Goal: Task Accomplishment & Management: Use online tool/utility

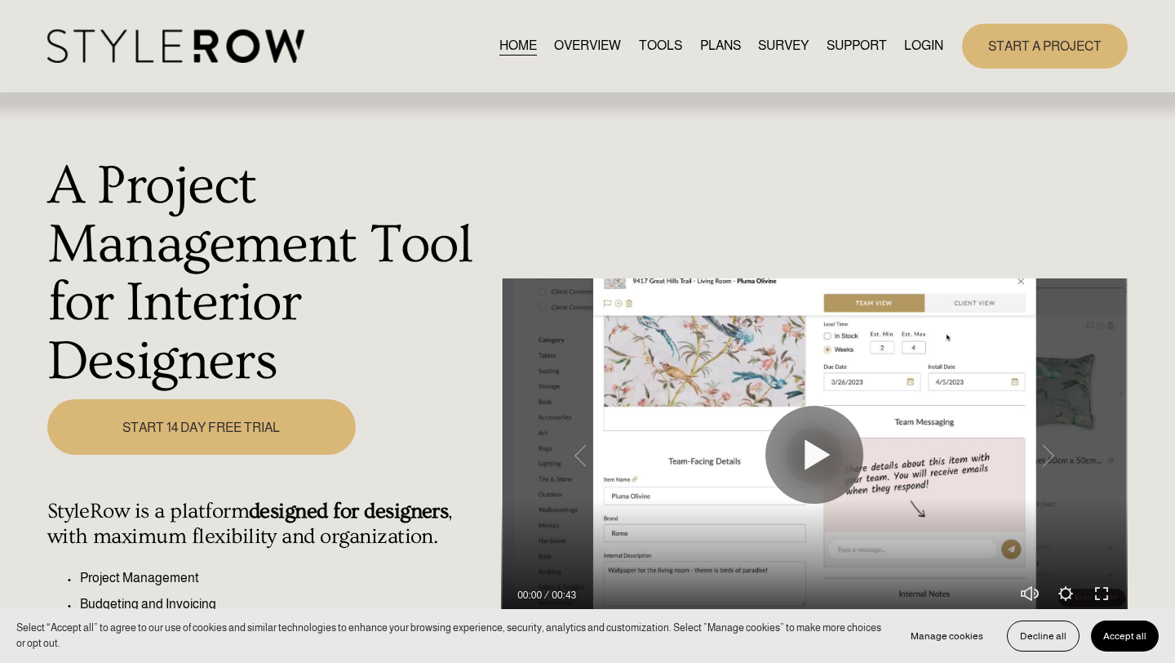
click at [910, 41] on link "LOGIN" at bounding box center [923, 46] width 39 height 22
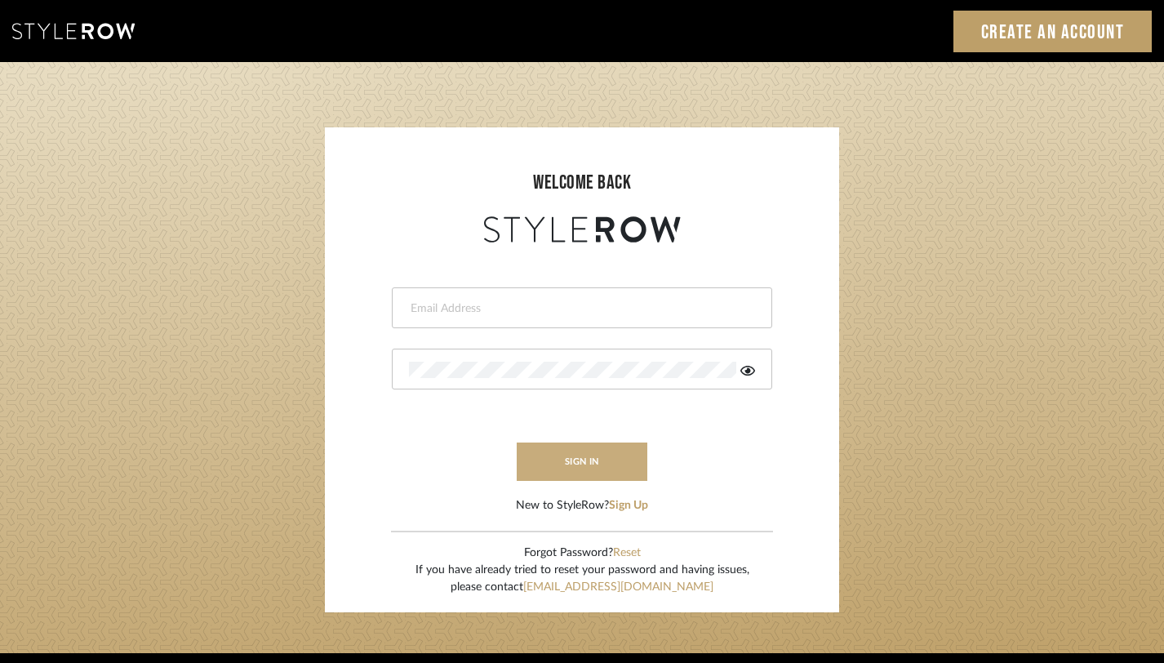
type input "monica@tfoxinteriors.com"
click at [572, 464] on button "sign in" at bounding box center [582, 461] width 131 height 38
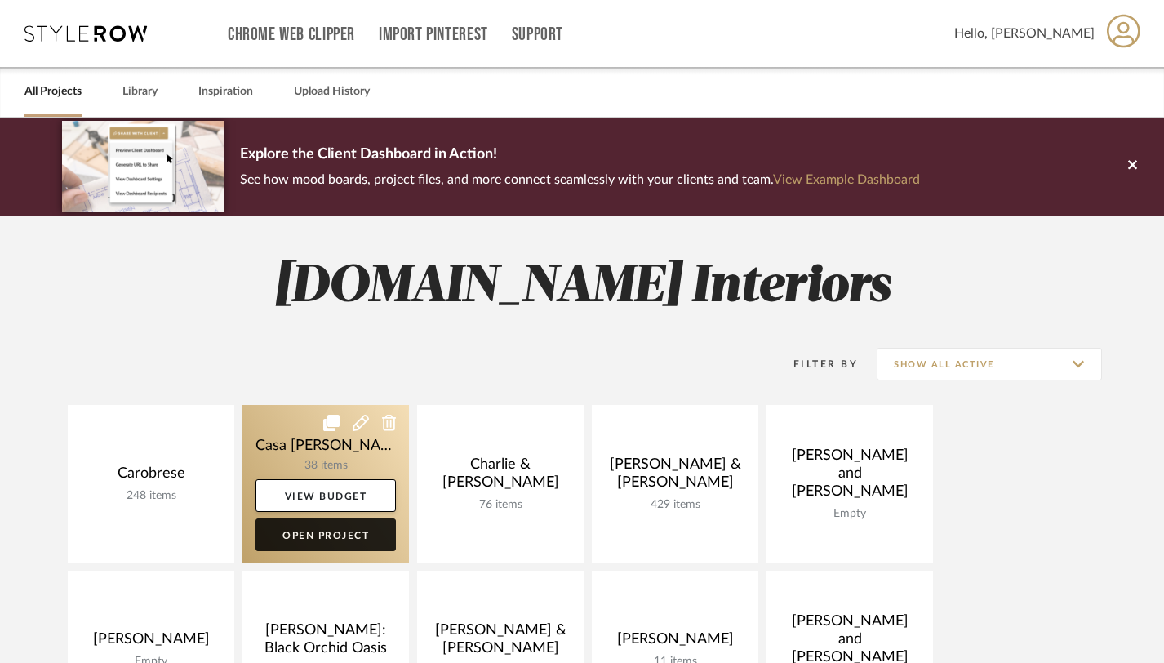
click at [330, 539] on link "Open Project" at bounding box center [325, 534] width 140 height 33
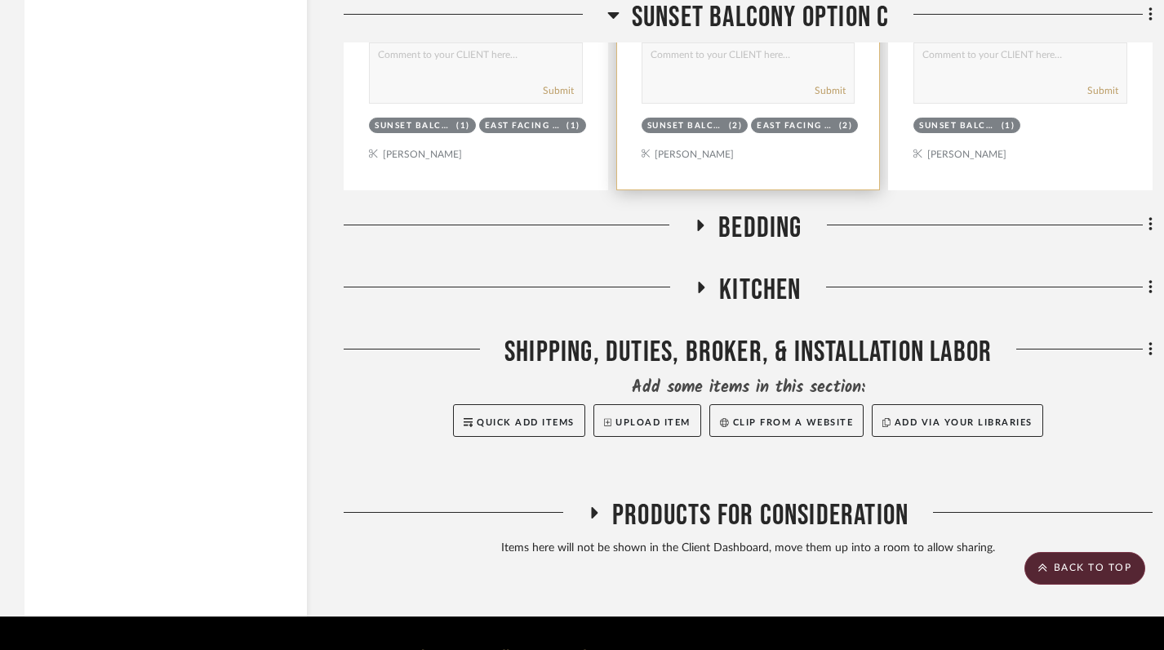
scroll to position [2035, 0]
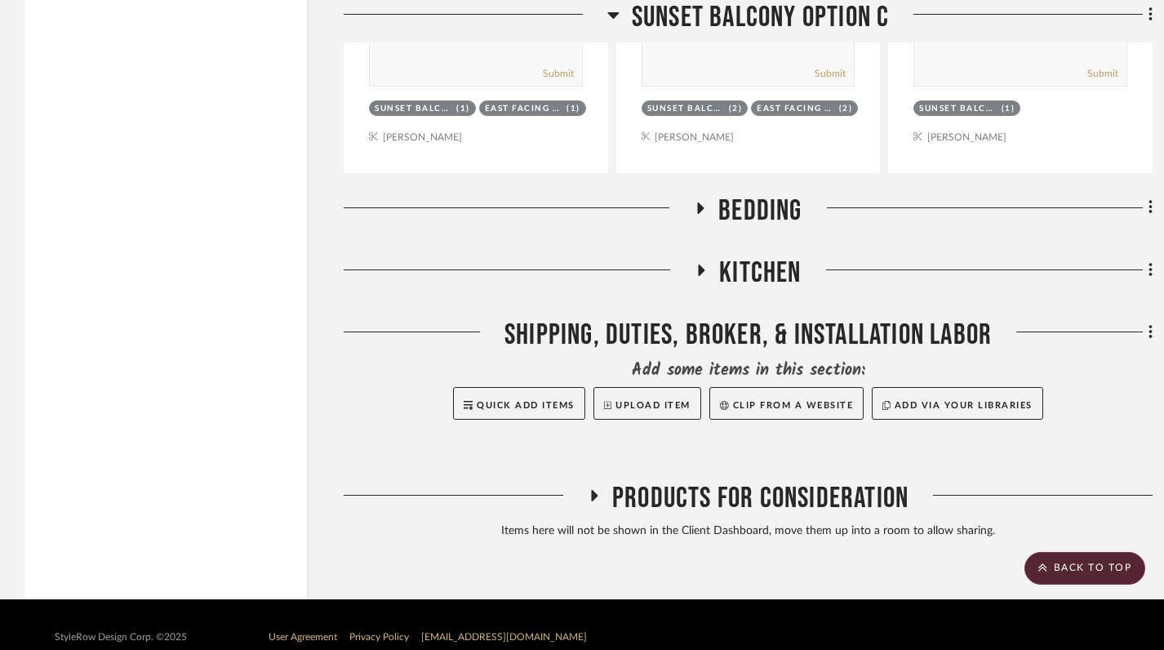
click at [695, 210] on icon at bounding box center [700, 208] width 20 height 12
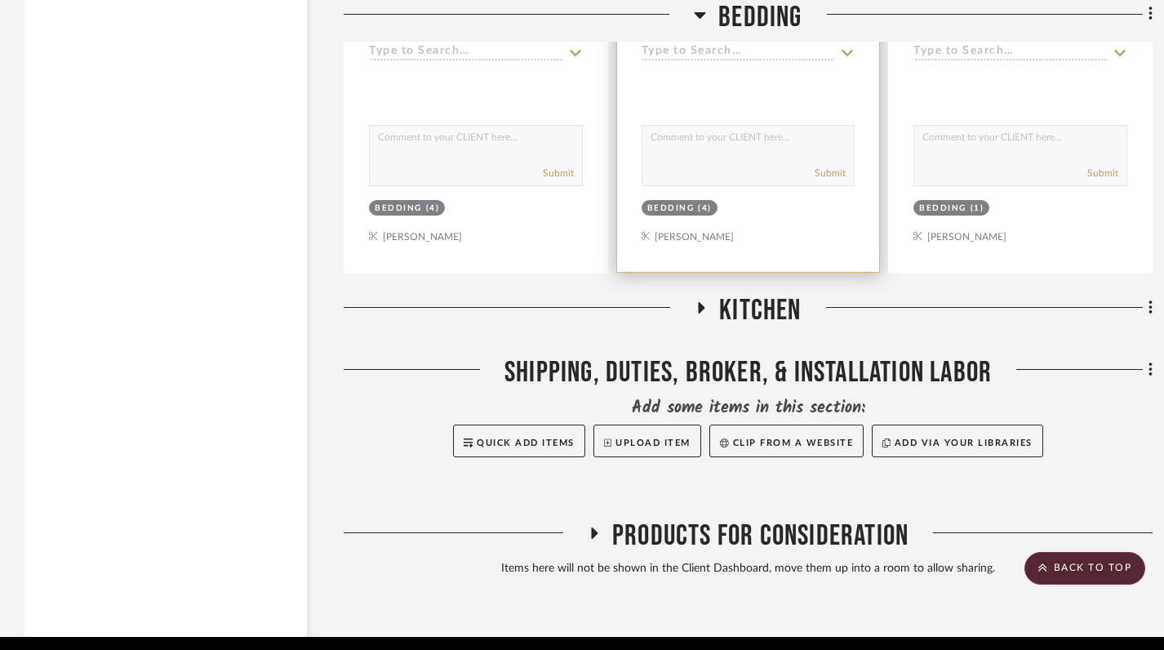
scroll to position [2795, 0]
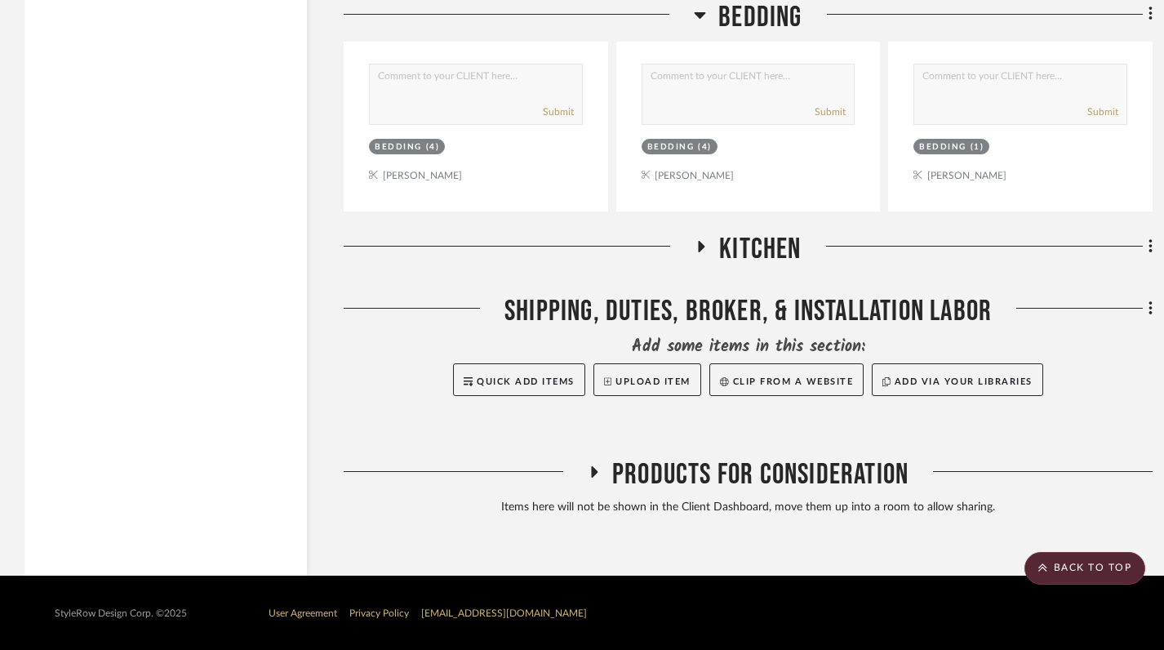
click at [696, 240] on icon at bounding box center [701, 246] width 20 height 12
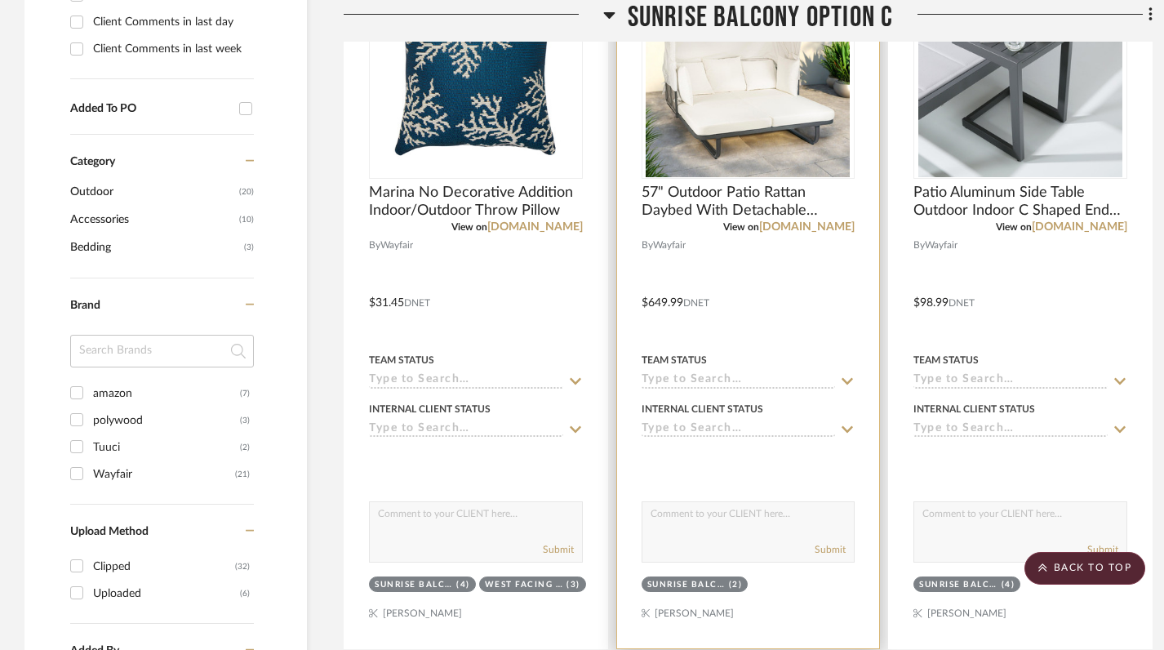
scroll to position [761, 0]
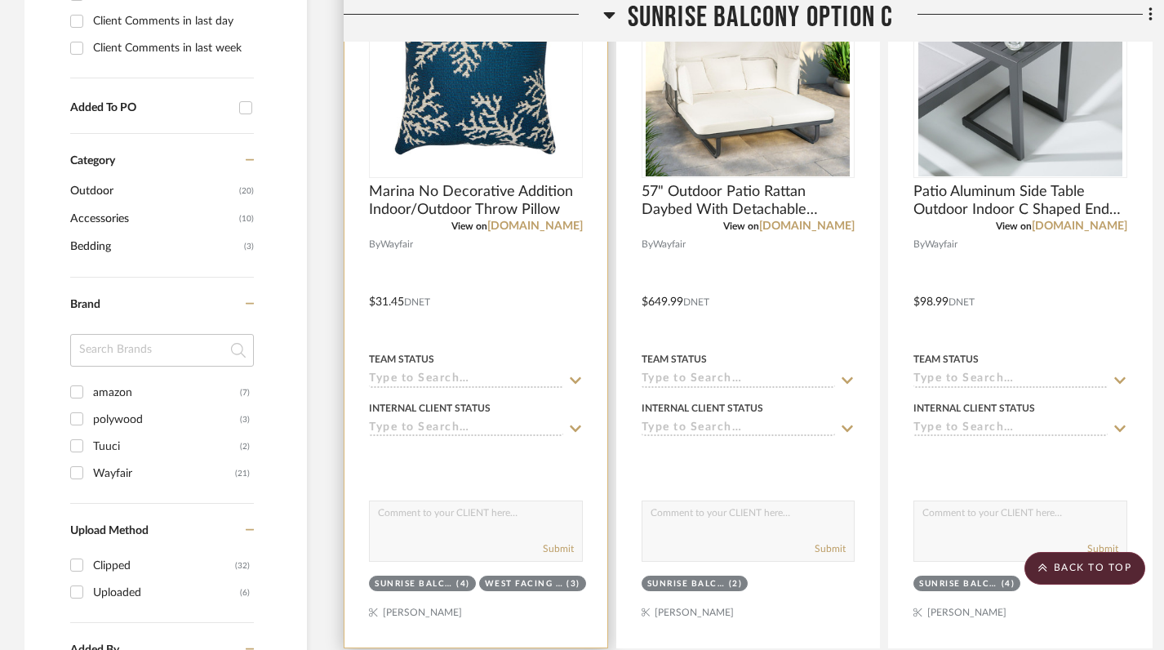
click at [530, 269] on div at bounding box center [475, 290] width 263 height 714
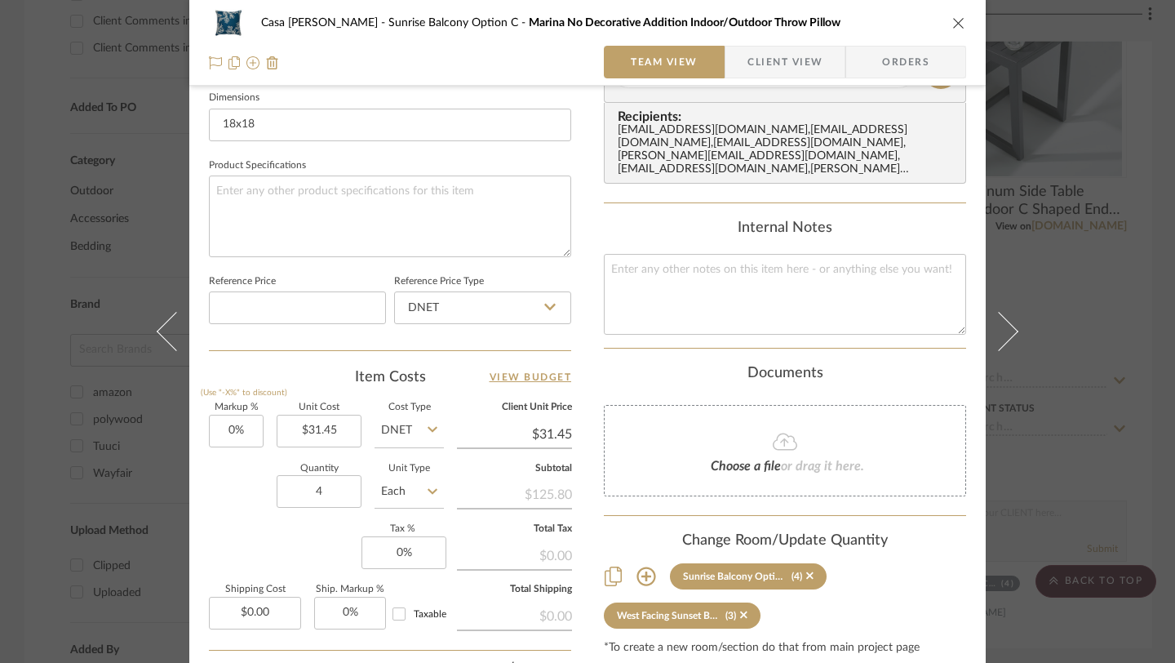
scroll to position [738, 0]
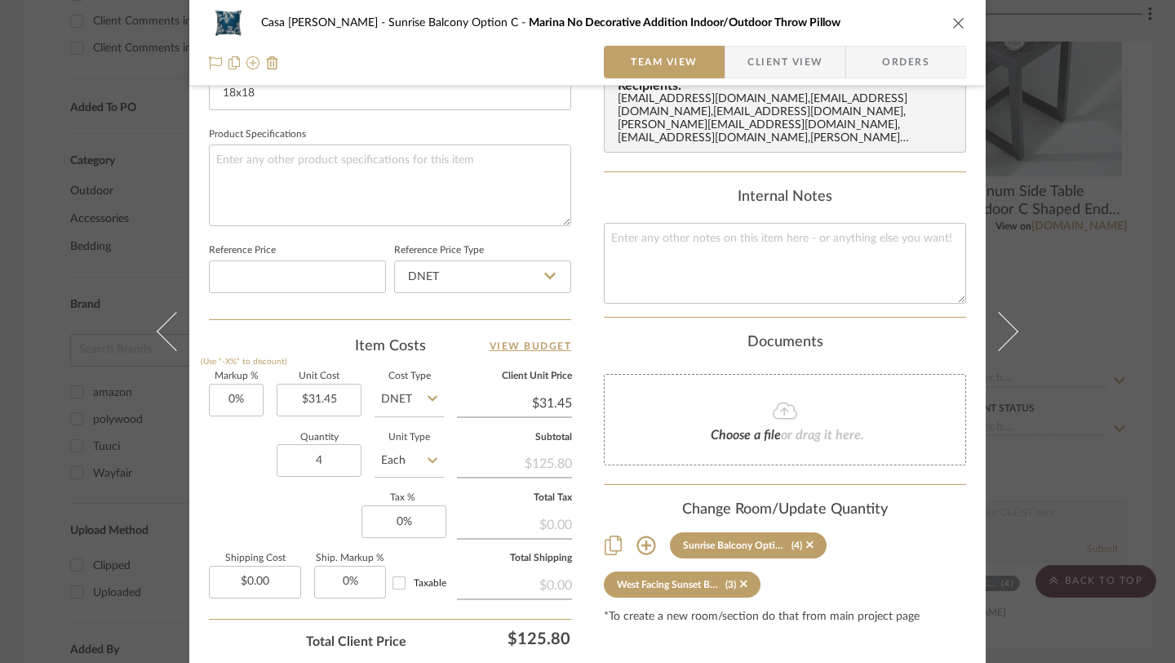
click at [952, 26] on icon "close" at bounding box center [958, 22] width 13 height 13
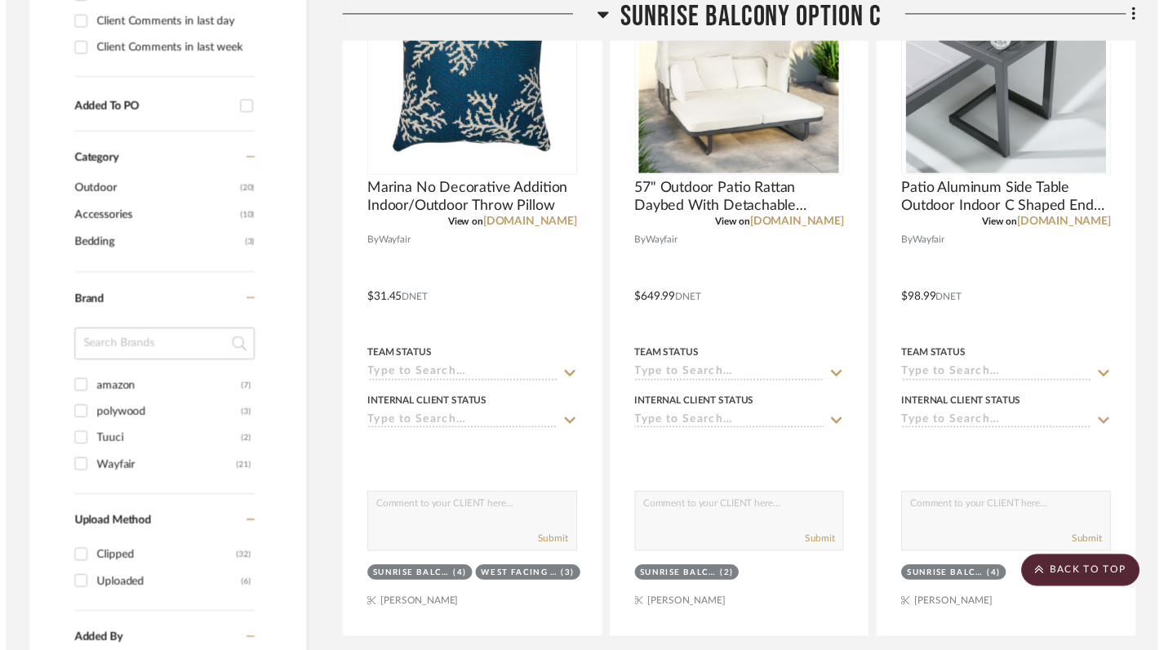
scroll to position [761, 0]
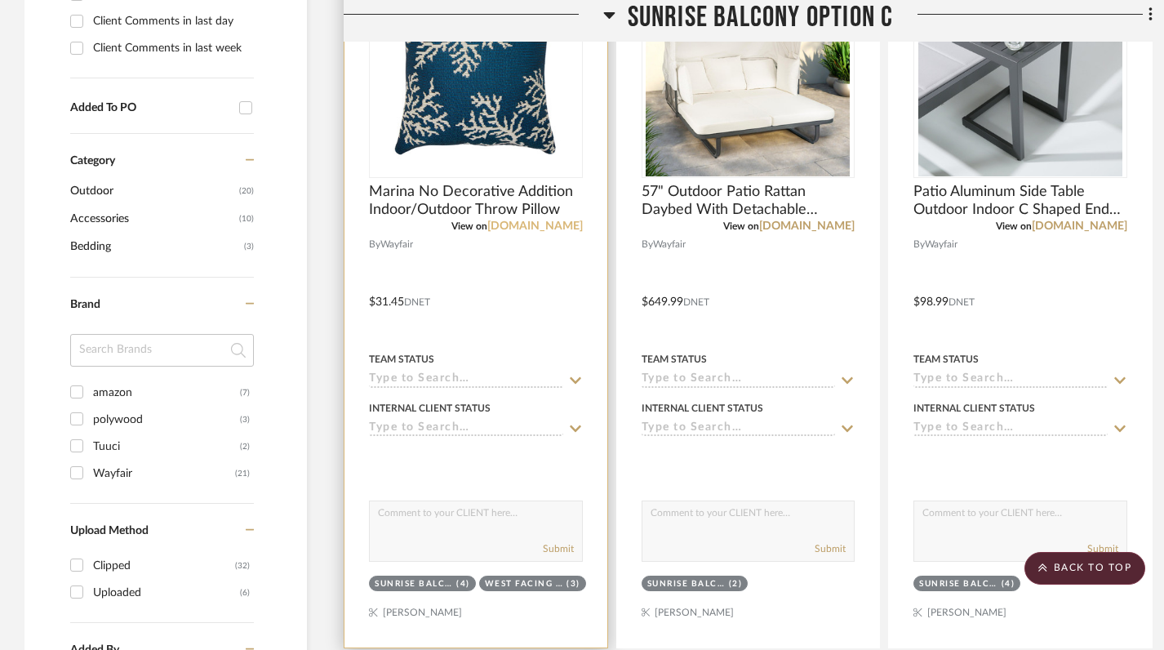
click at [548, 227] on link "[DOMAIN_NAME]" at bounding box center [534, 225] width 95 height 11
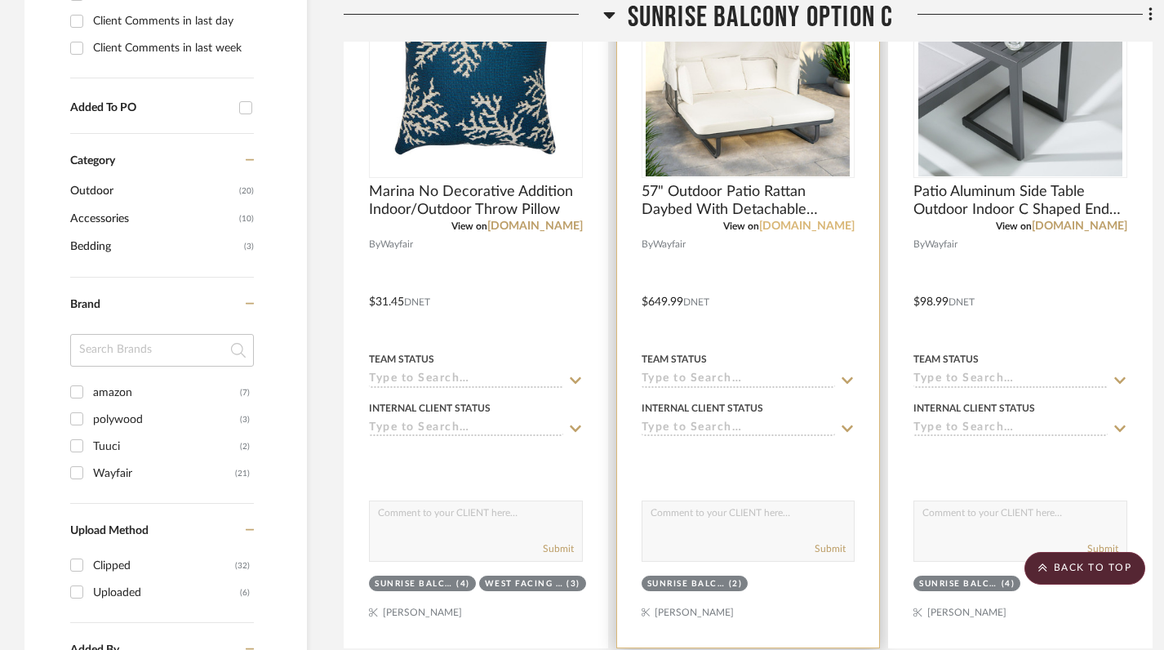
click at [828, 224] on link "[DOMAIN_NAME]" at bounding box center [806, 225] width 95 height 11
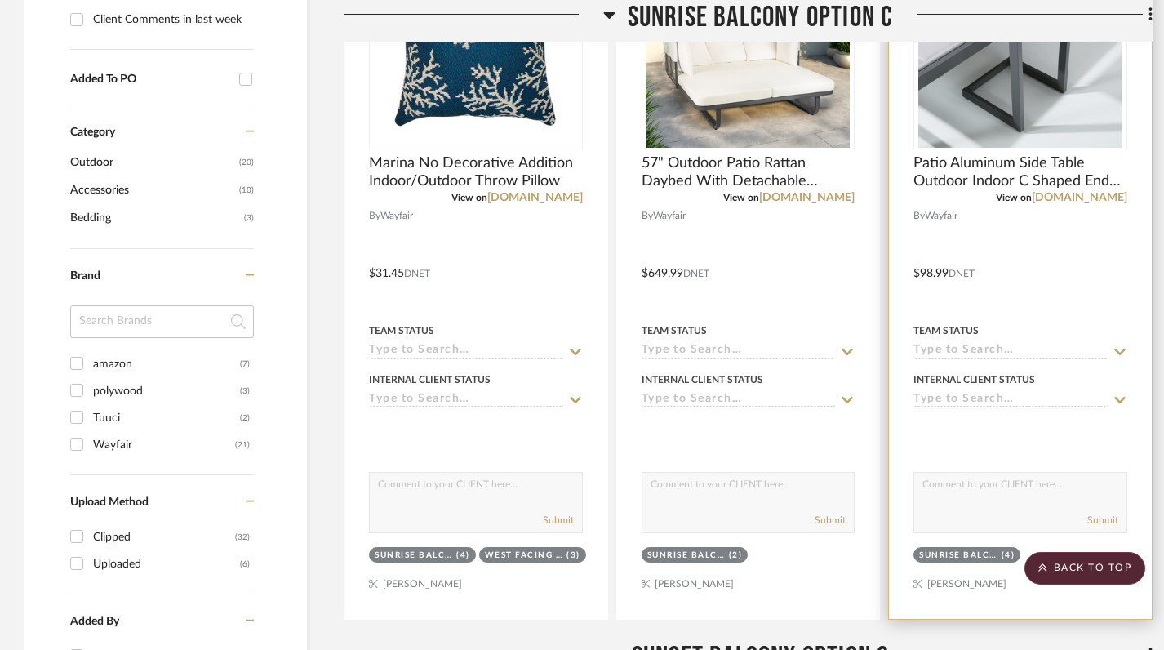
scroll to position [796, 0]
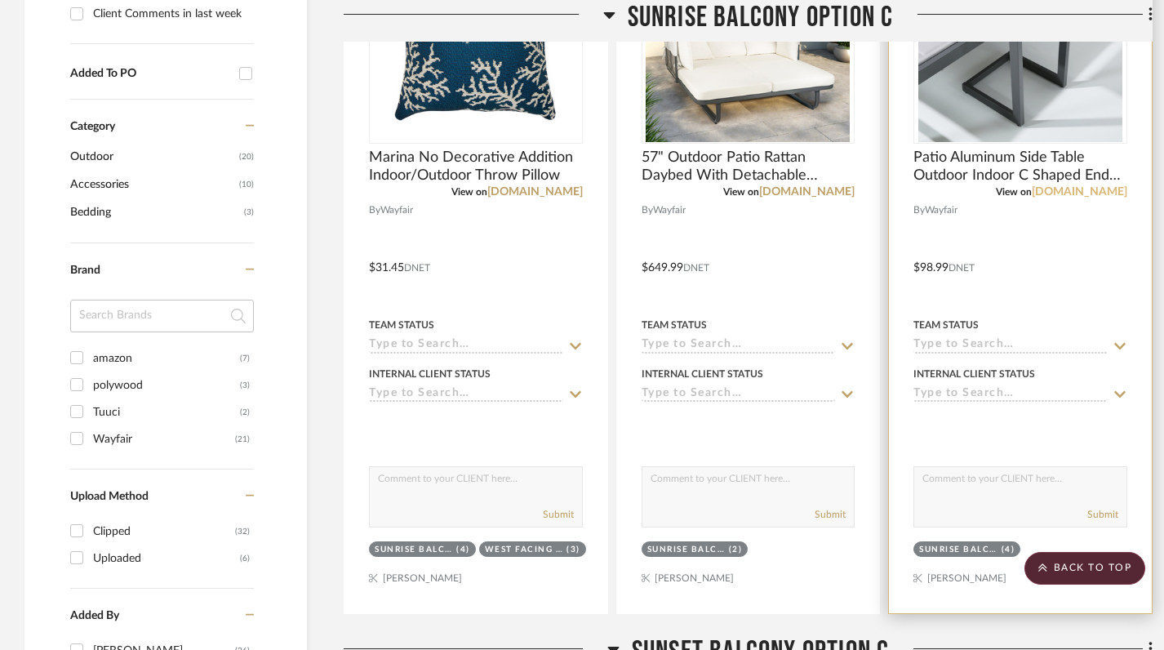
click at [1089, 187] on link "[DOMAIN_NAME]" at bounding box center [1079, 191] width 95 height 11
click at [1008, 273] on div at bounding box center [1020, 256] width 263 height 714
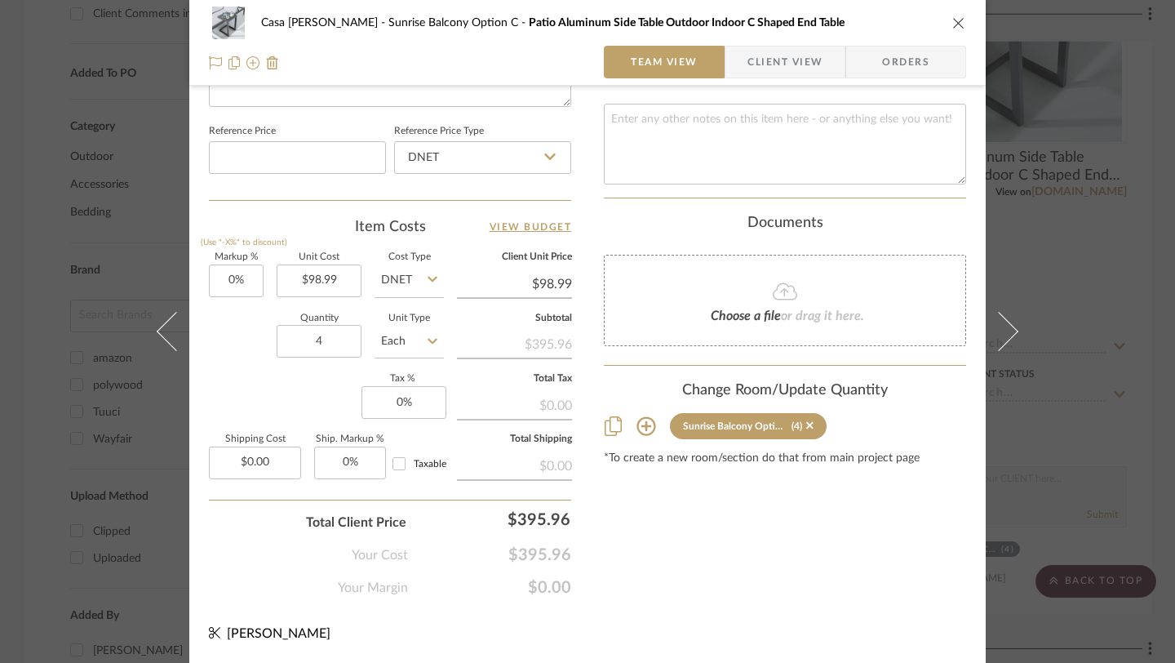
scroll to position [0, 0]
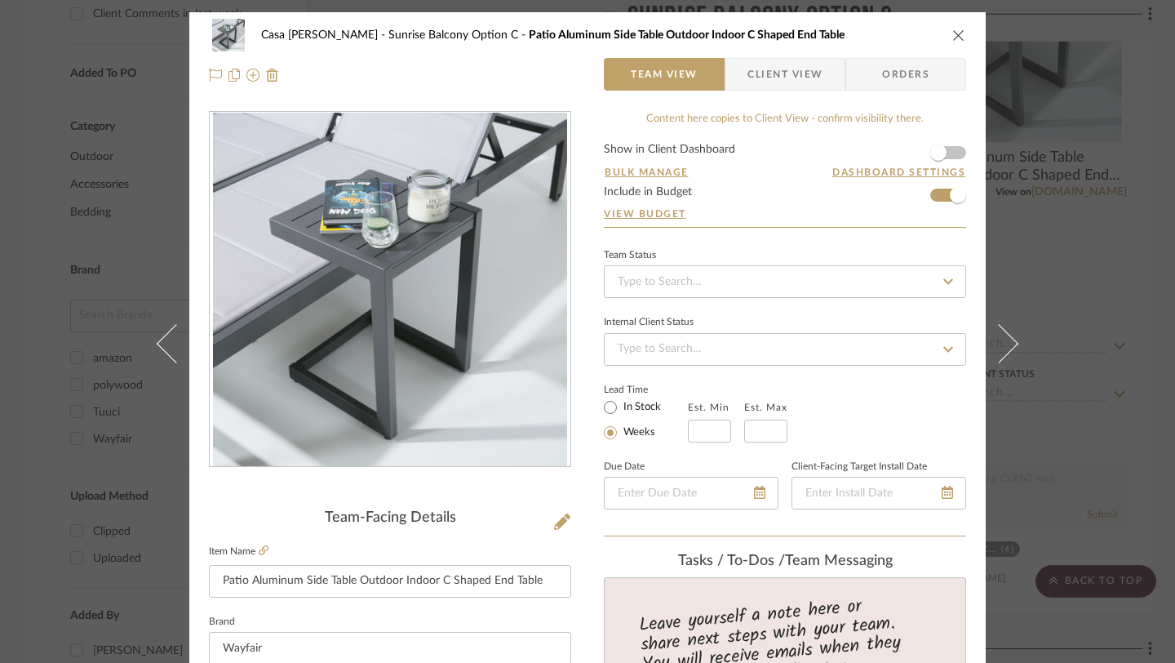
click at [952, 39] on icon "close" at bounding box center [958, 35] width 13 height 13
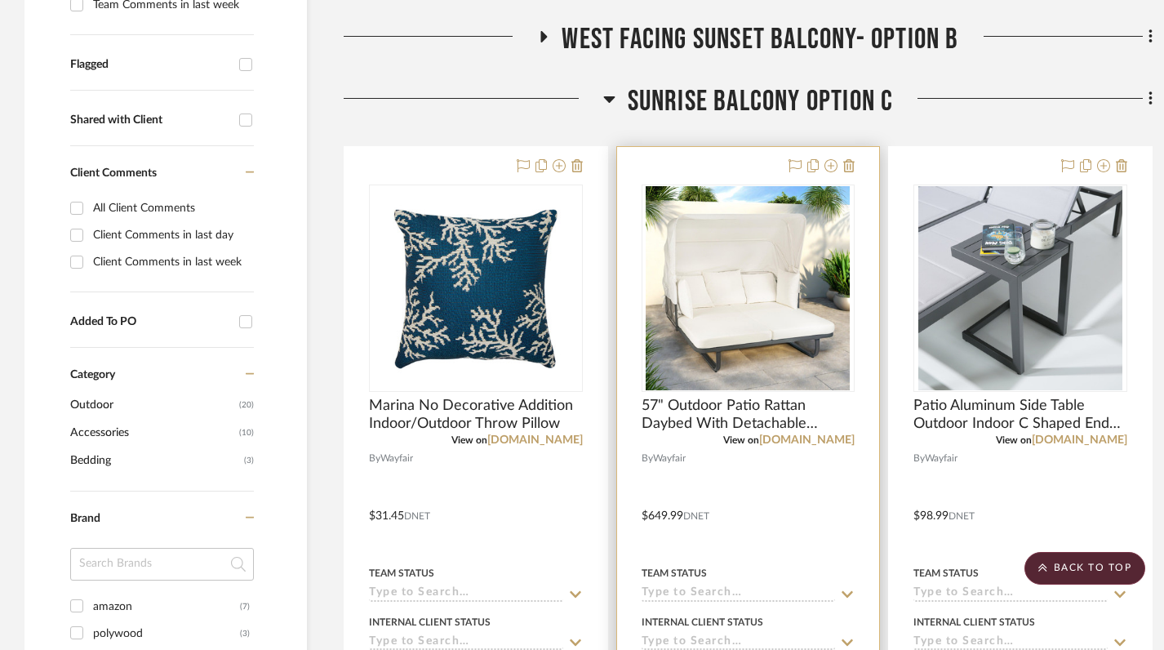
scroll to position [550, 0]
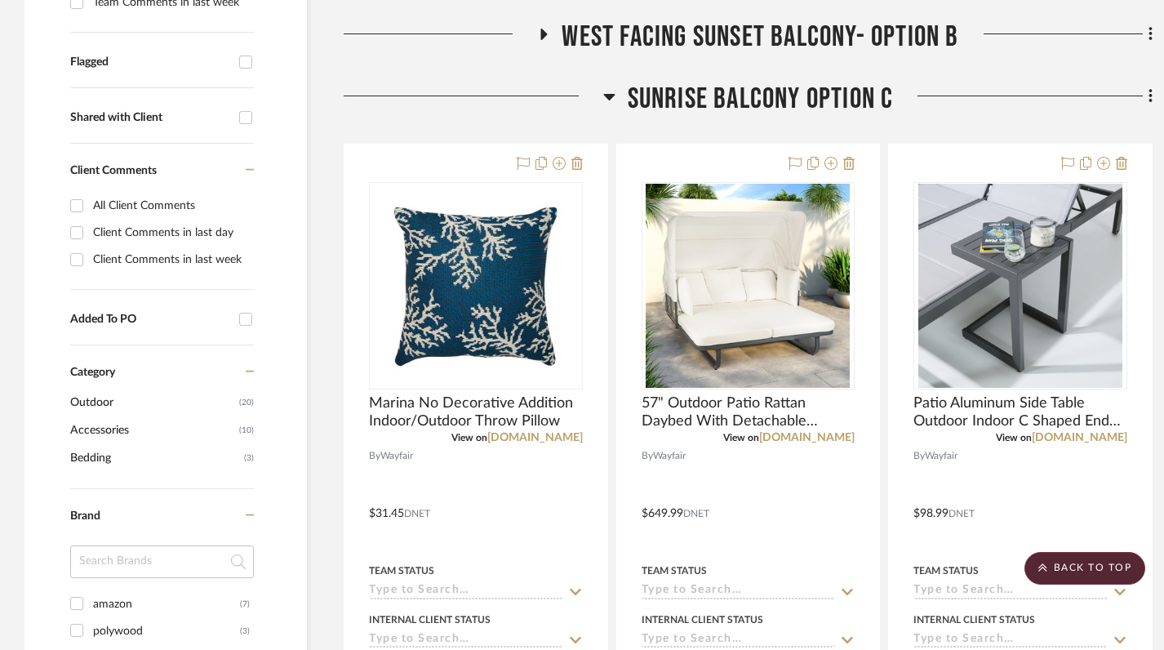
click at [610, 100] on icon at bounding box center [609, 97] width 12 height 20
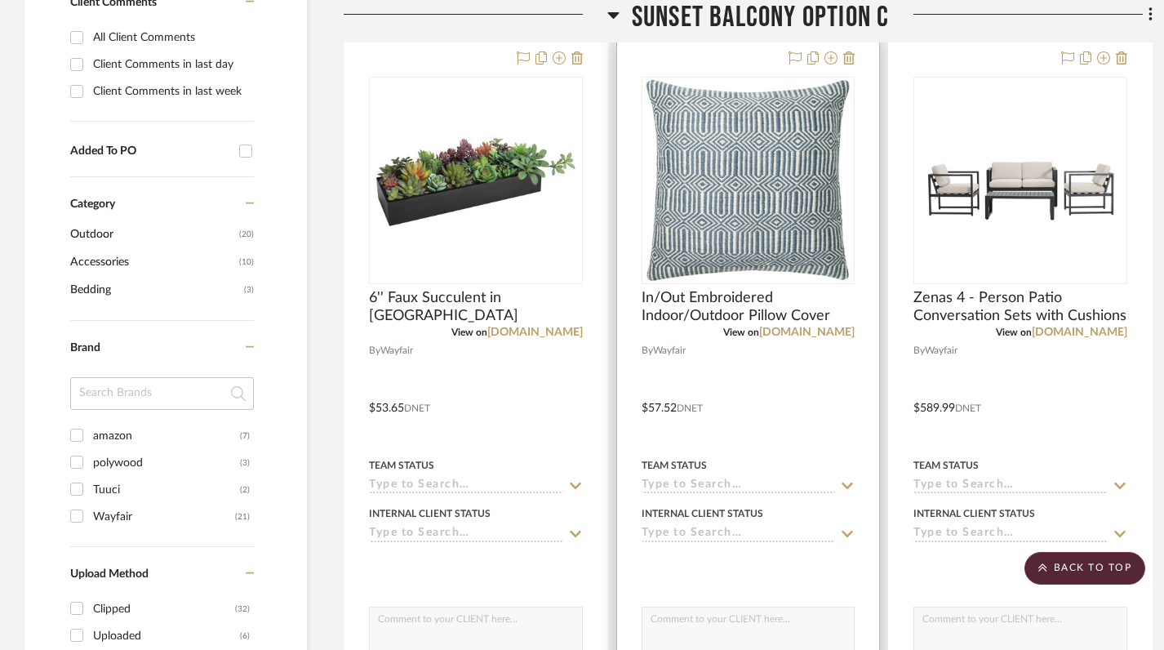
scroll to position [720, 0]
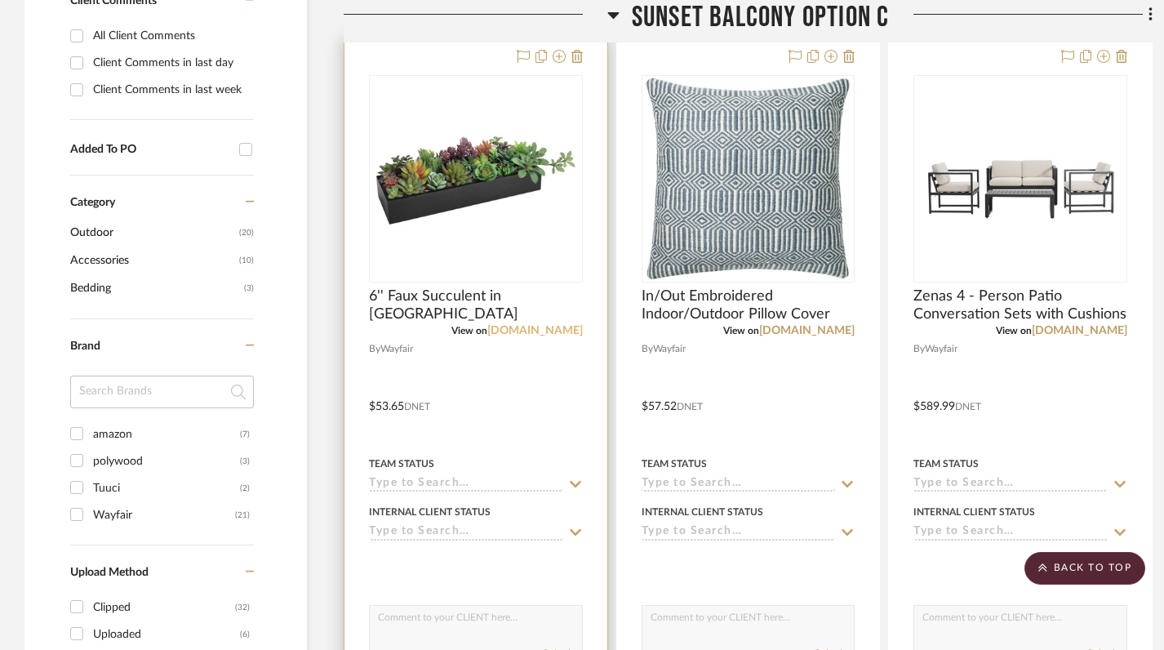
click at [557, 332] on link "[DOMAIN_NAME]" at bounding box center [534, 330] width 95 height 11
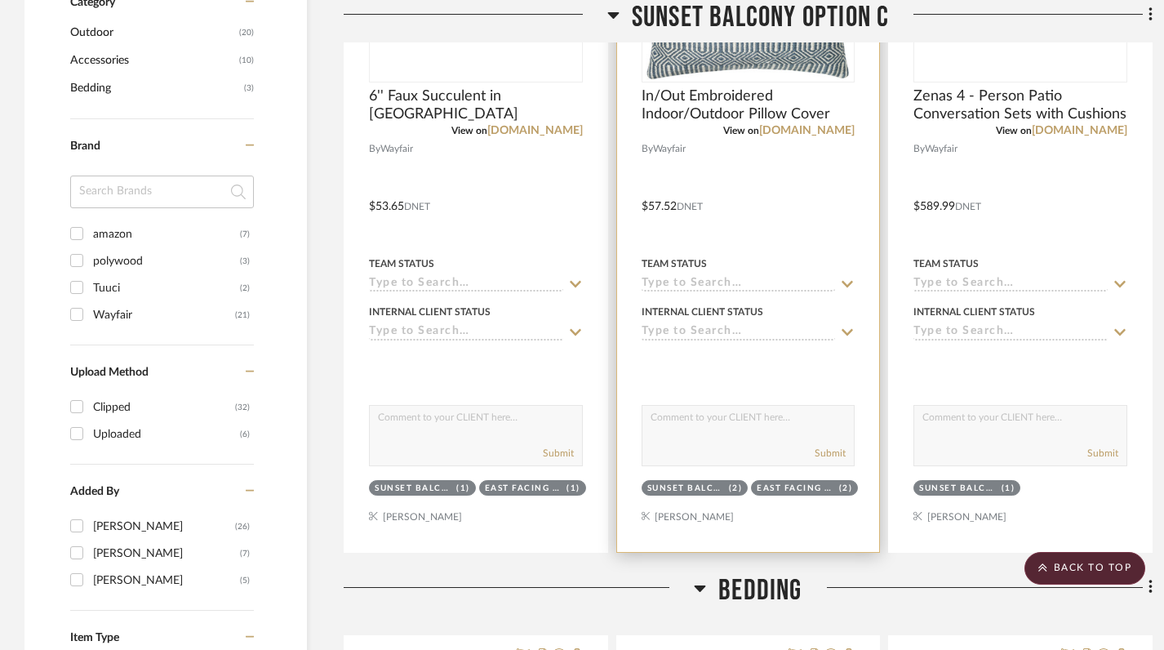
scroll to position [942, 0]
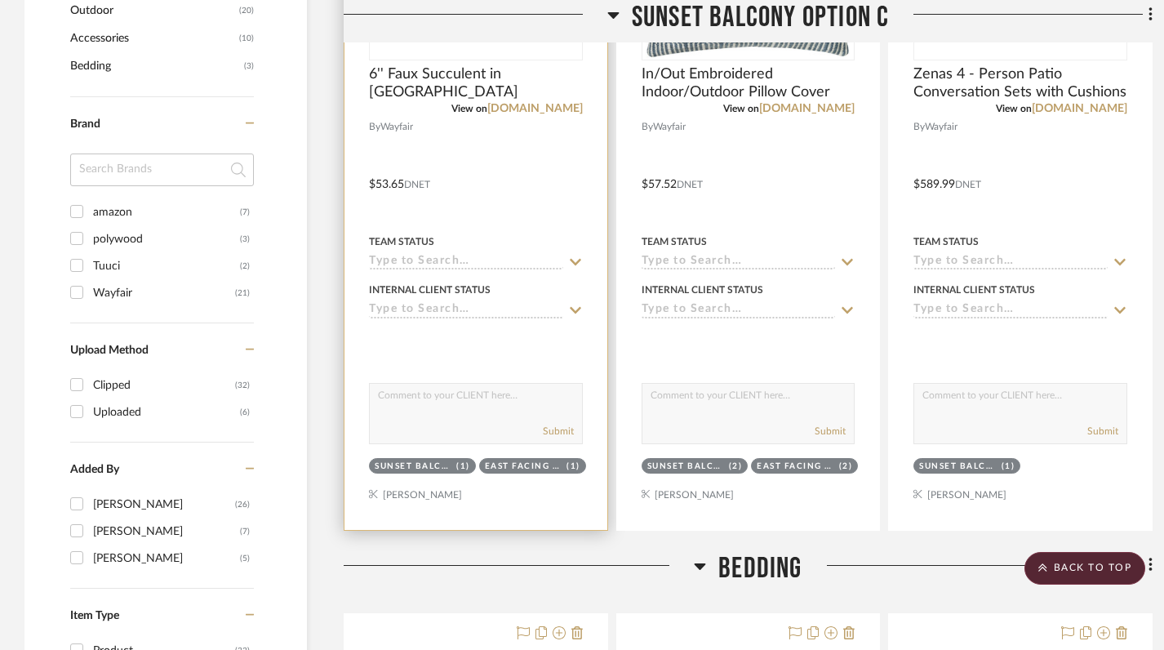
click at [497, 495] on div at bounding box center [475, 173] width 263 height 714
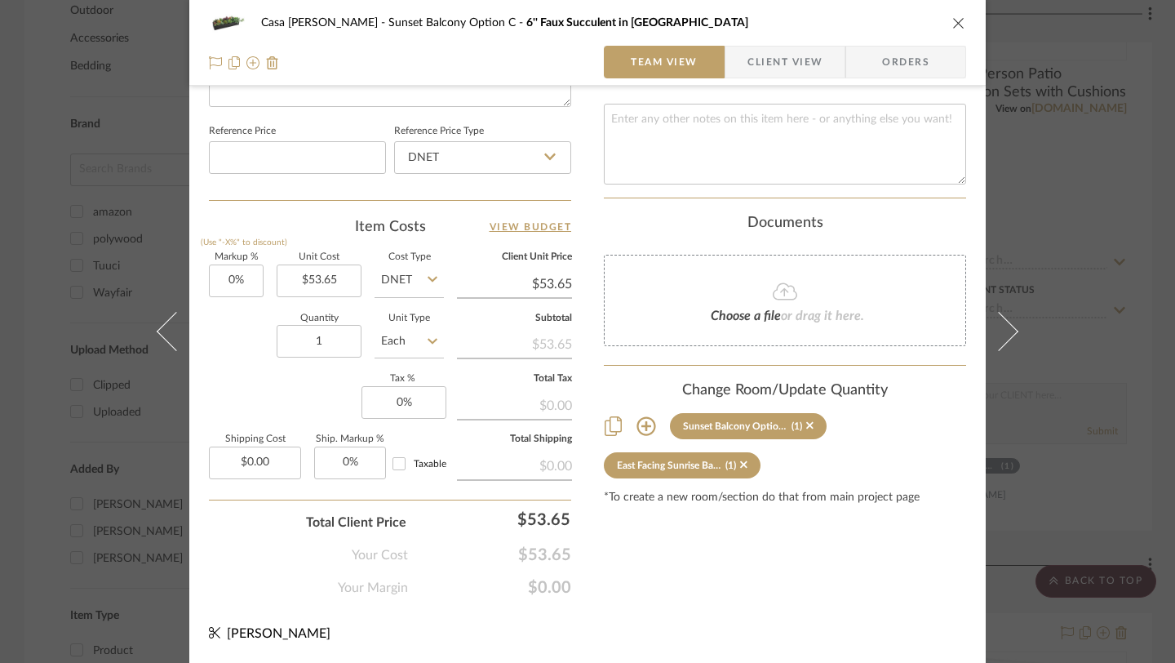
scroll to position [0, 0]
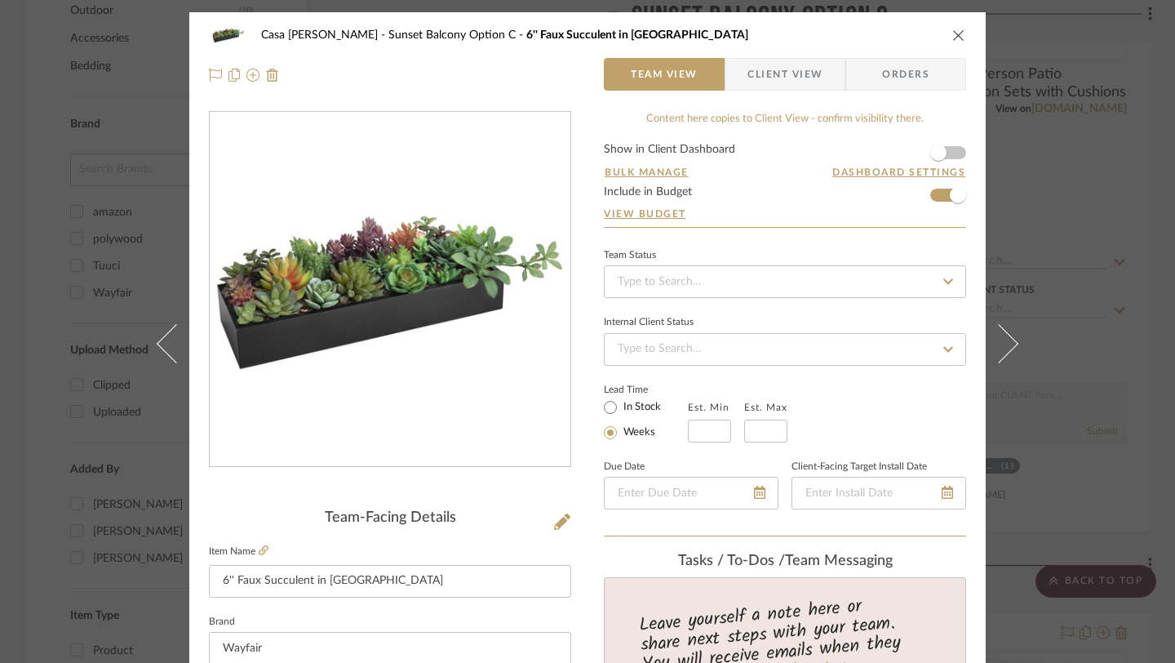
click at [954, 38] on icon "close" at bounding box center [958, 35] width 13 height 13
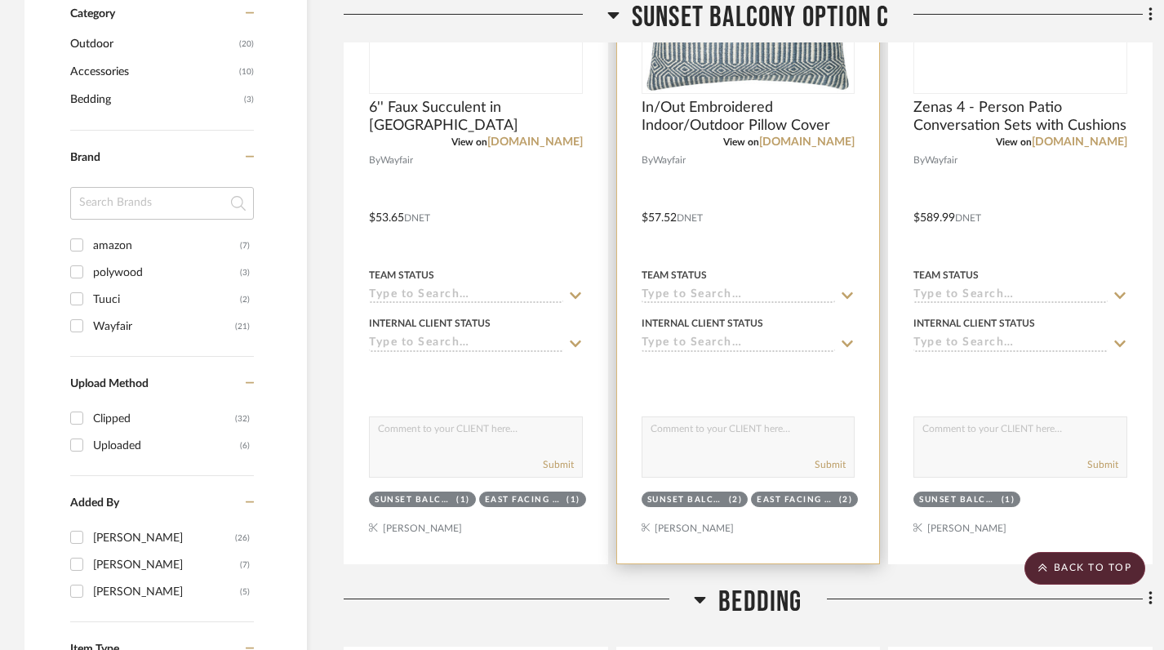
scroll to position [952, 0]
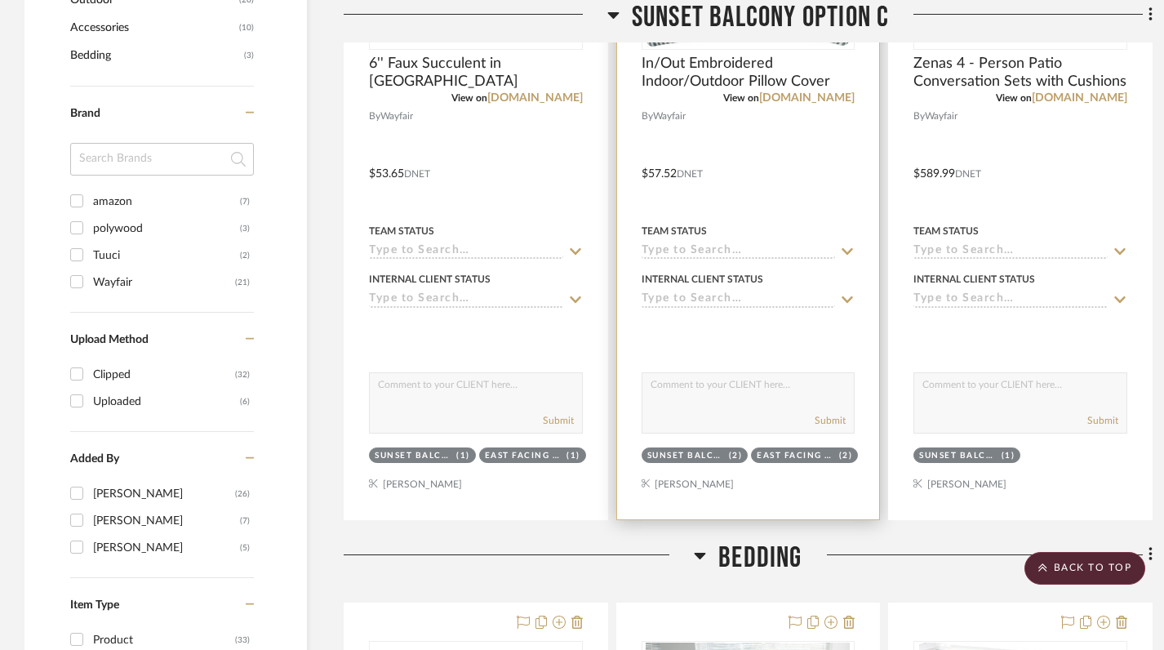
click at [836, 137] on div at bounding box center [748, 162] width 263 height 714
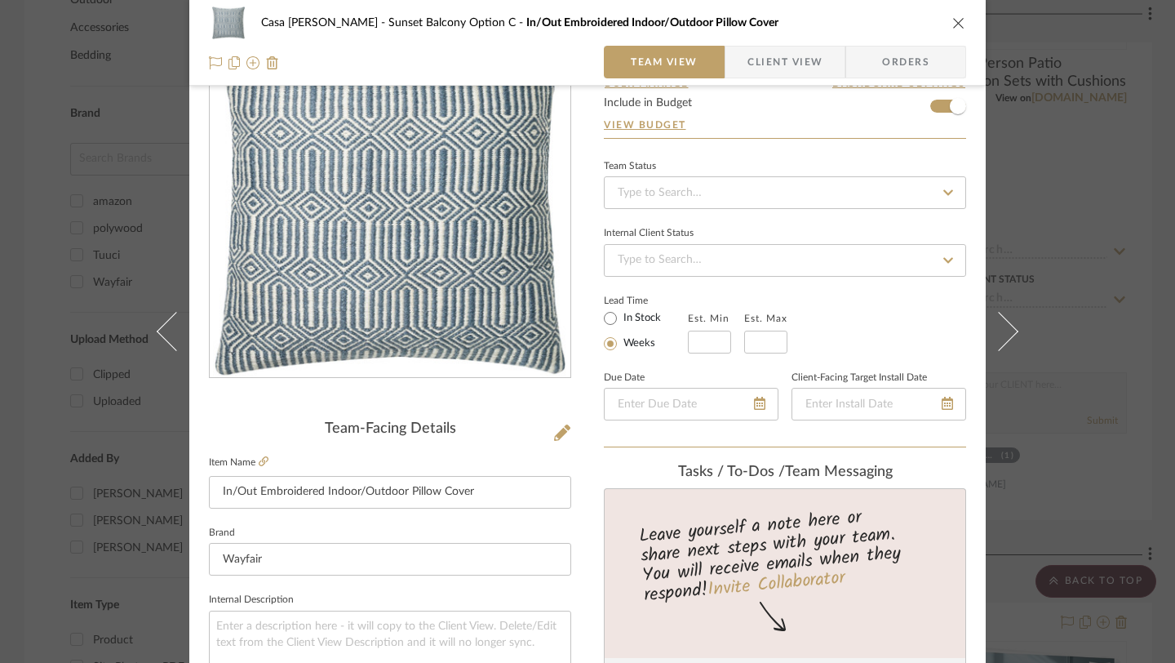
scroll to position [0, 0]
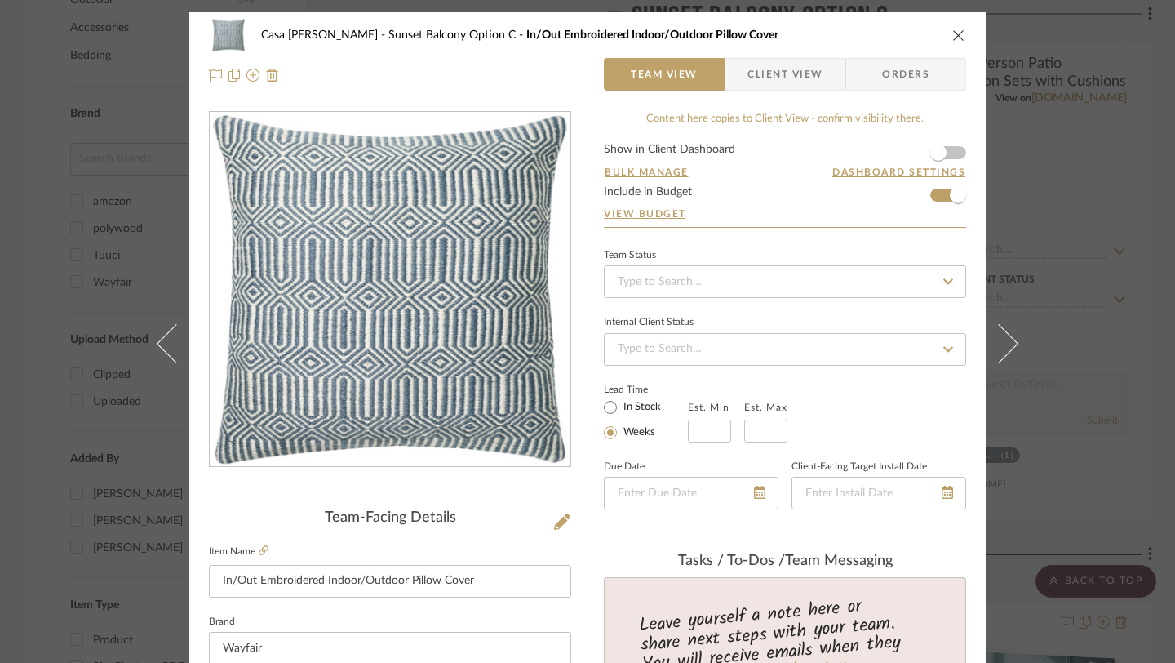
click at [957, 34] on icon "close" at bounding box center [958, 35] width 13 height 13
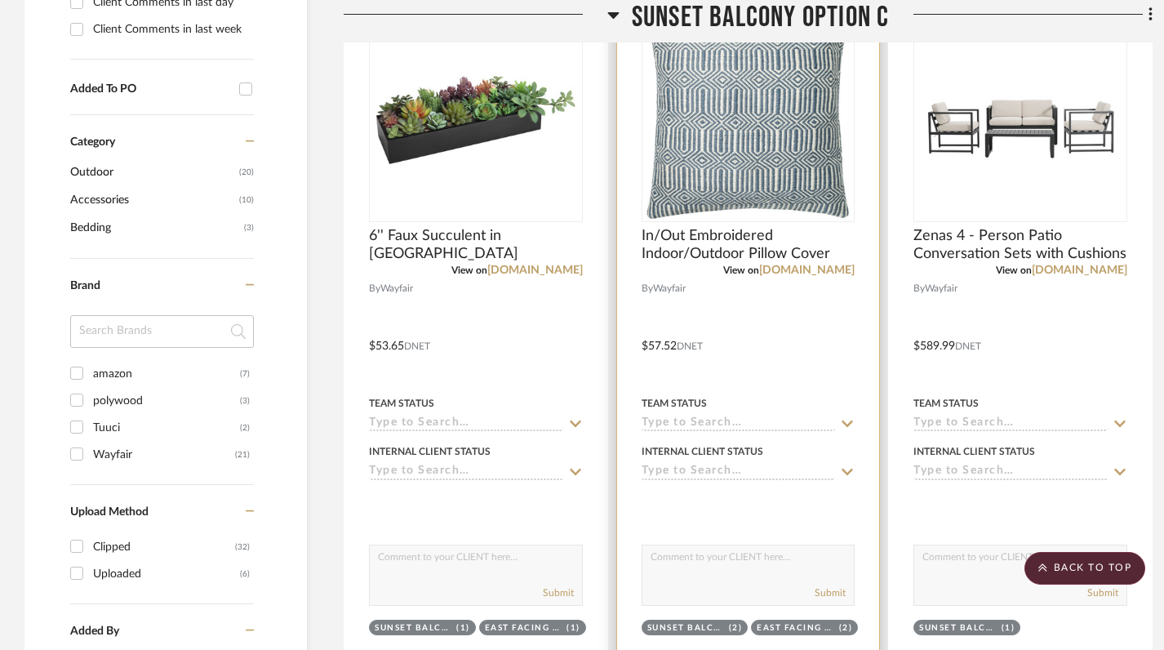
scroll to position [771, 0]
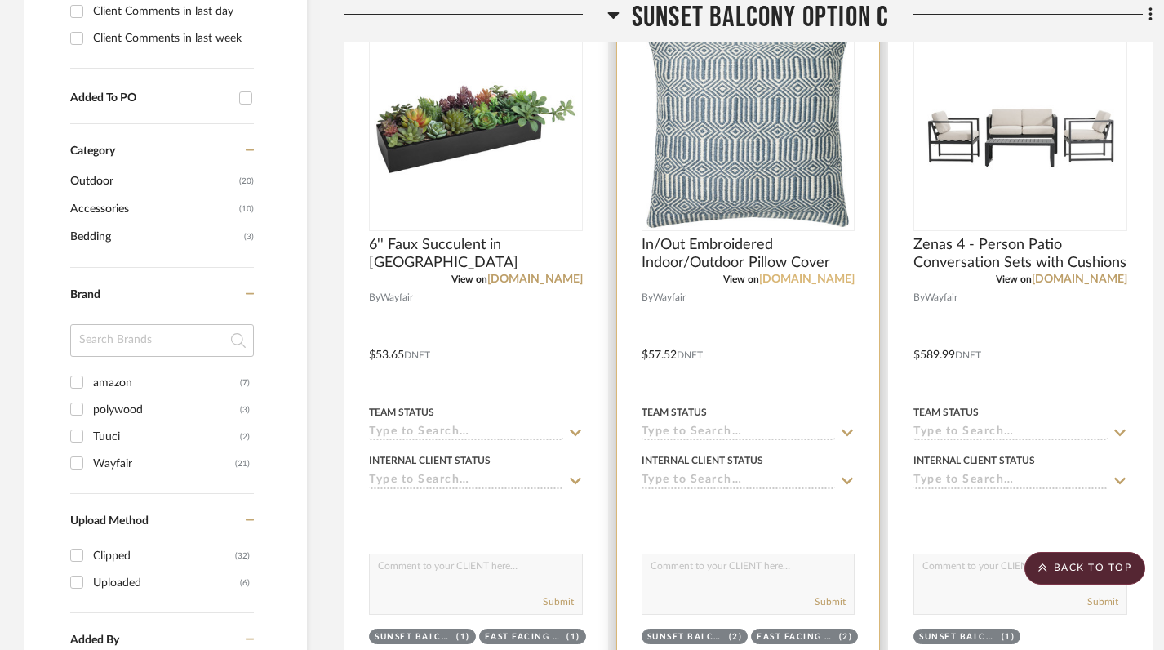
click at [818, 280] on link "[DOMAIN_NAME]" at bounding box center [806, 278] width 95 height 11
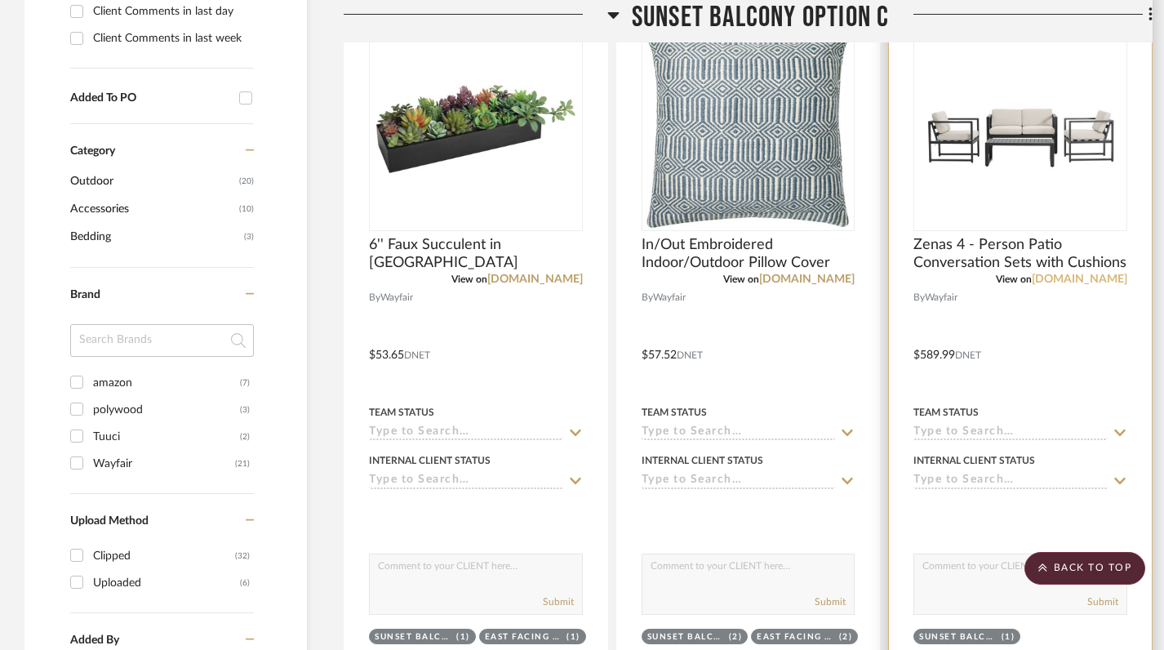
click at [1103, 278] on link "[DOMAIN_NAME]" at bounding box center [1079, 278] width 95 height 11
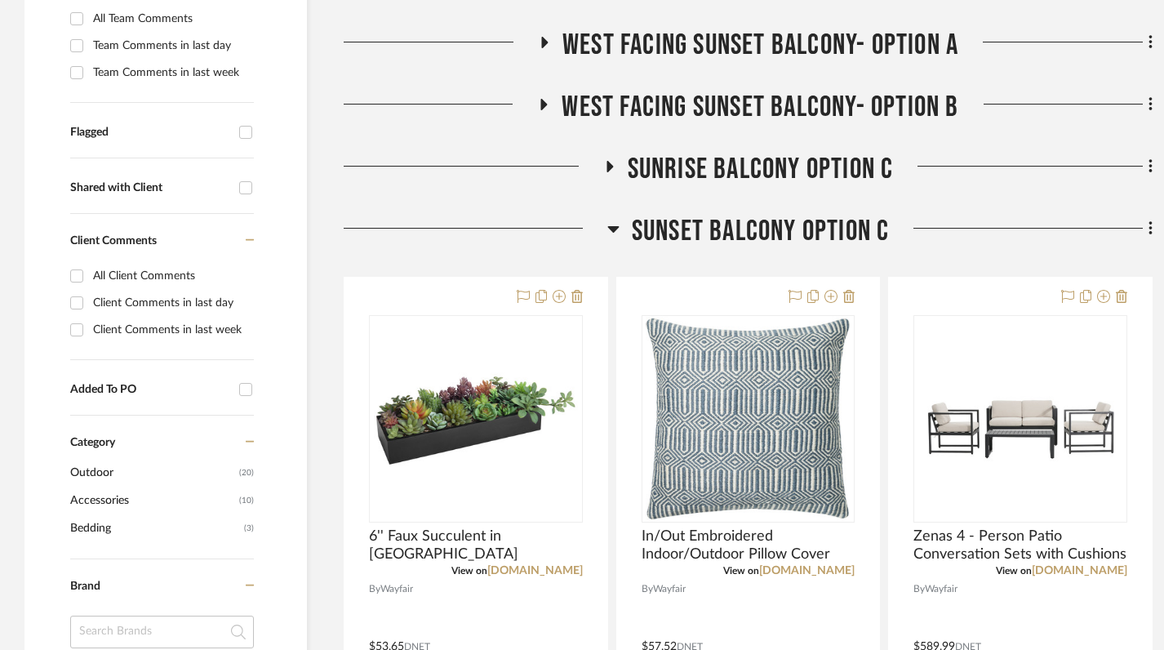
scroll to position [561, 0]
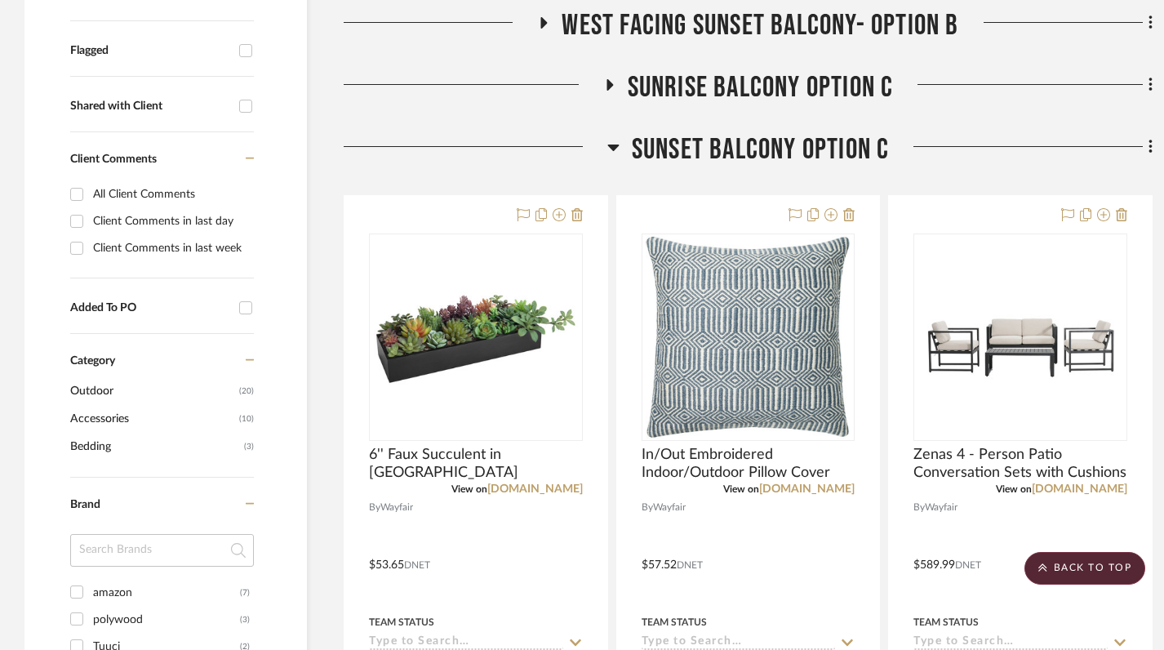
click at [615, 154] on icon at bounding box center [613, 147] width 12 height 20
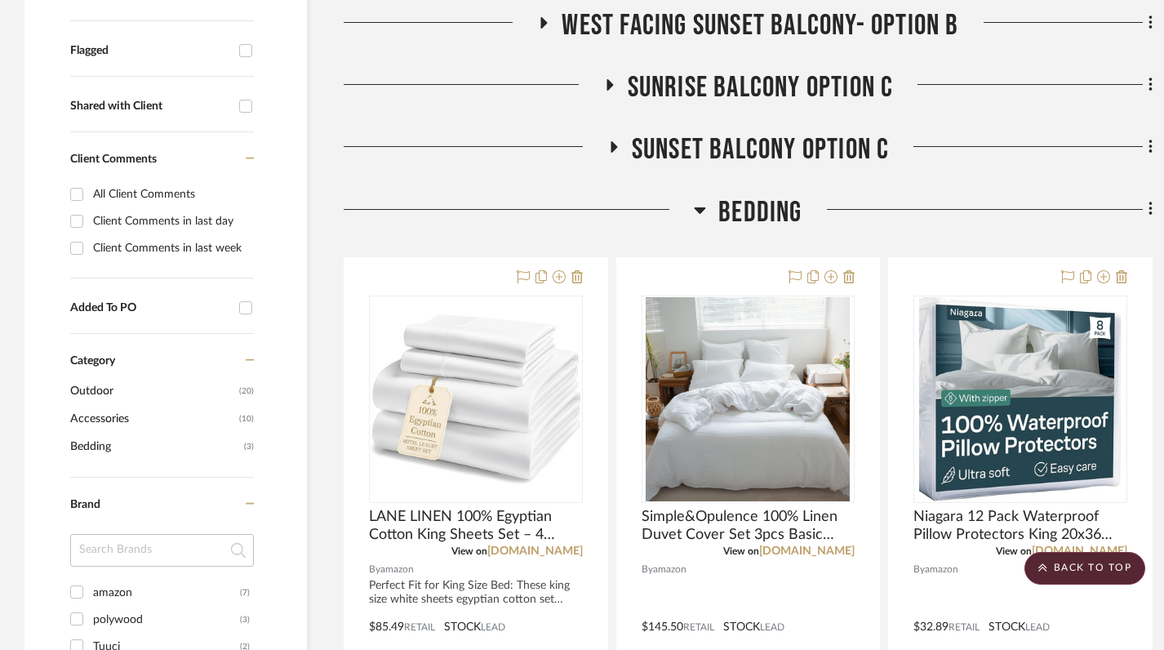
click at [603, 79] on icon at bounding box center [609, 85] width 20 height 12
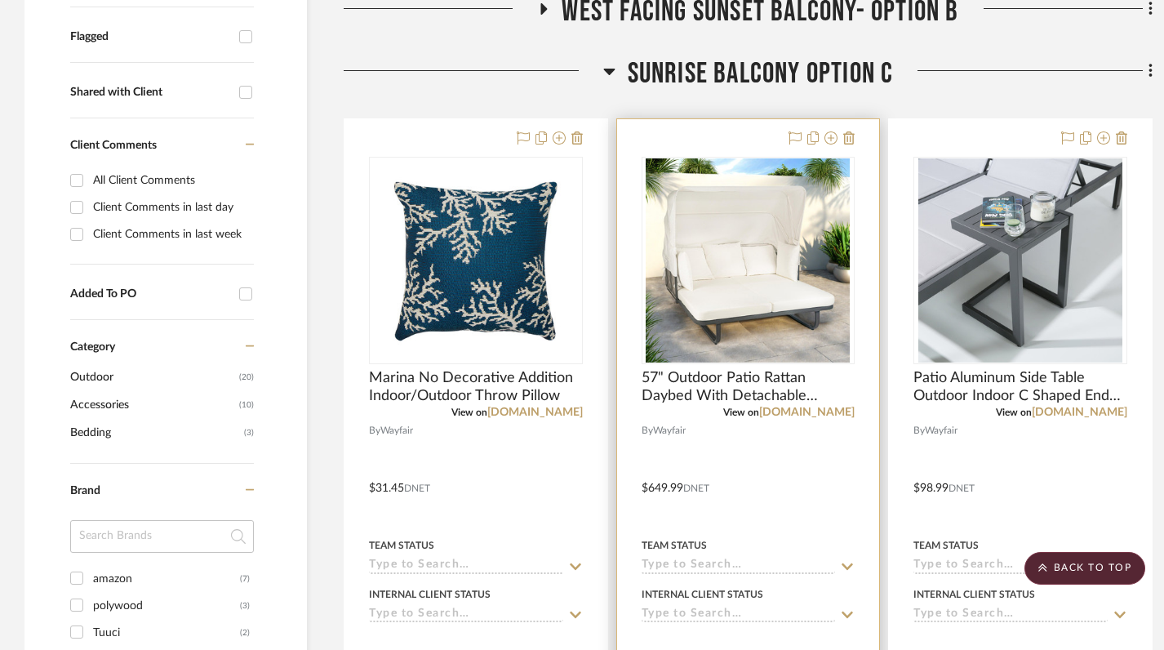
scroll to position [541, 0]
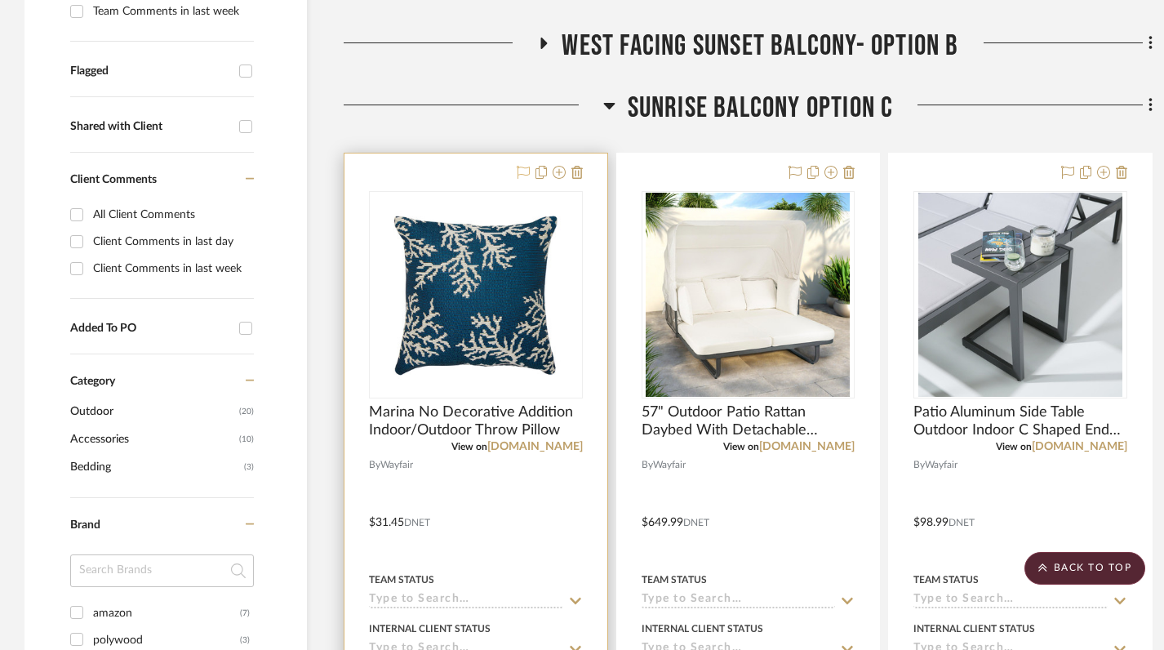
click at [521, 168] on icon at bounding box center [523, 172] width 13 height 13
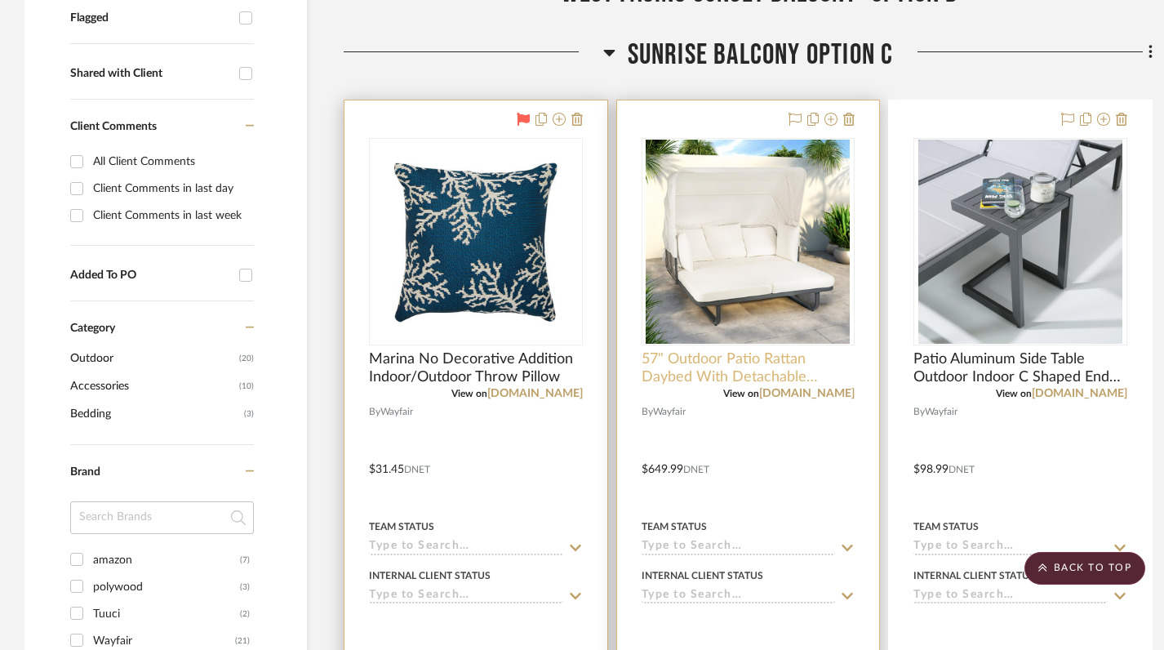
scroll to position [586, 0]
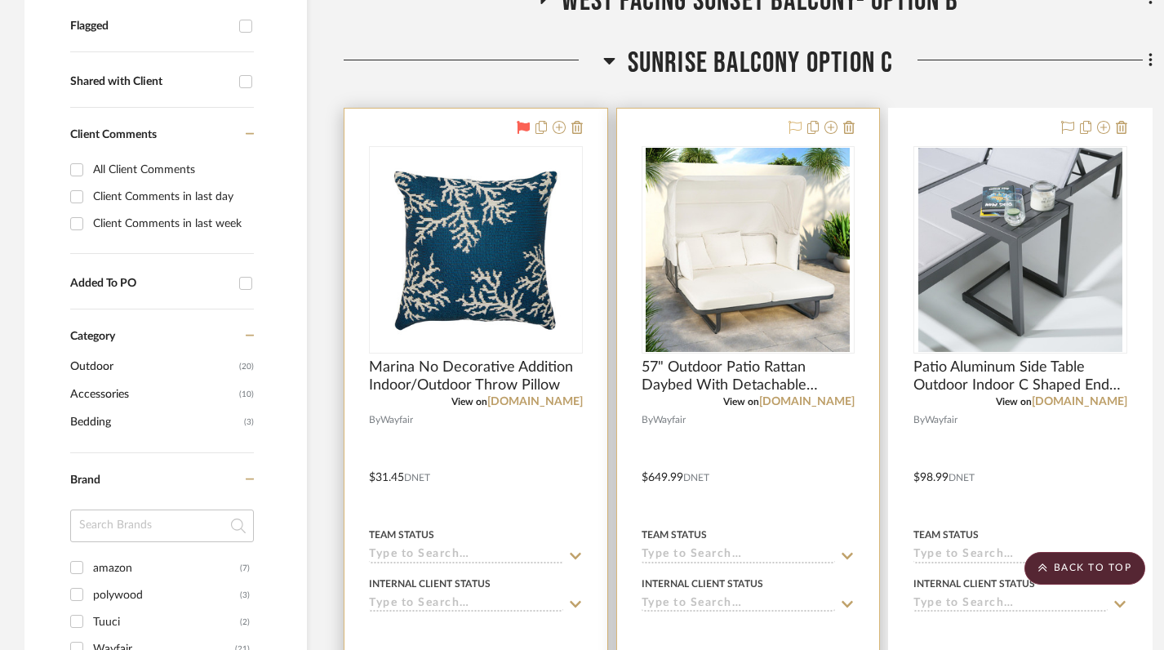
click at [792, 127] on icon at bounding box center [794, 127] width 13 height 13
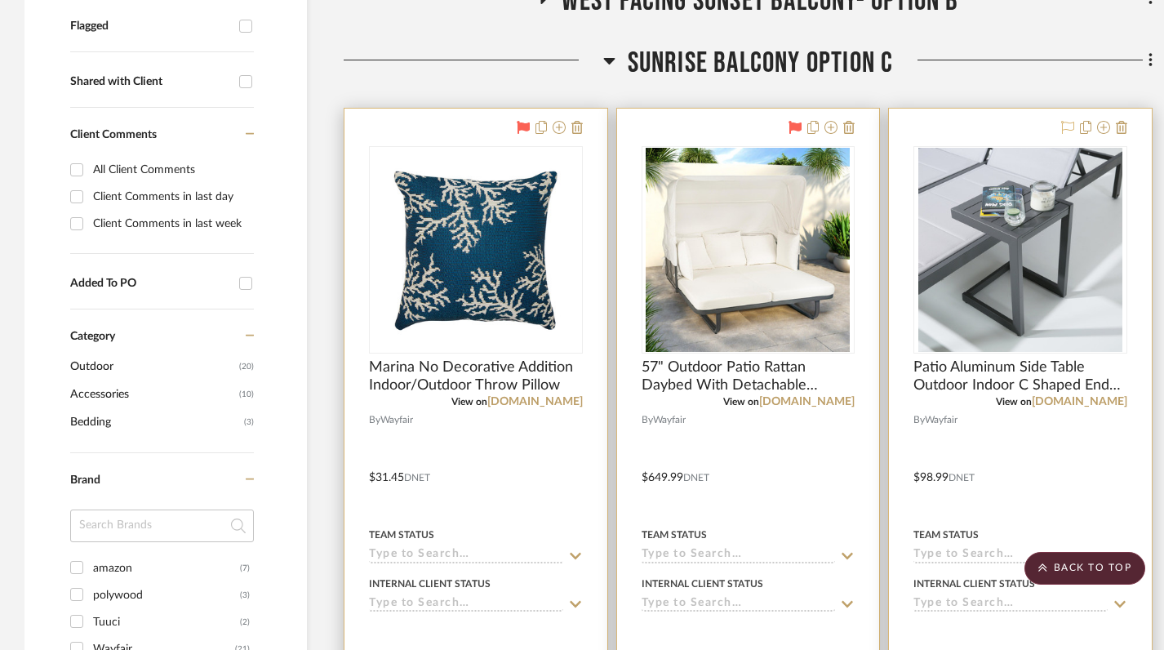
click at [1068, 126] on icon at bounding box center [1067, 127] width 13 height 13
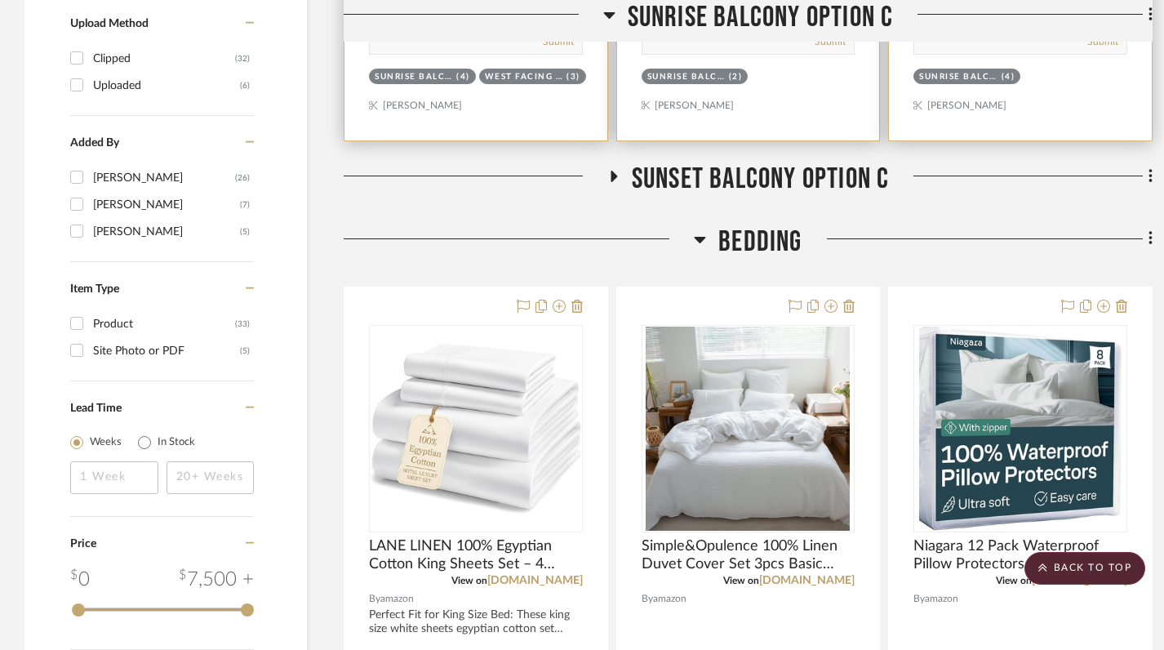
scroll to position [1275, 0]
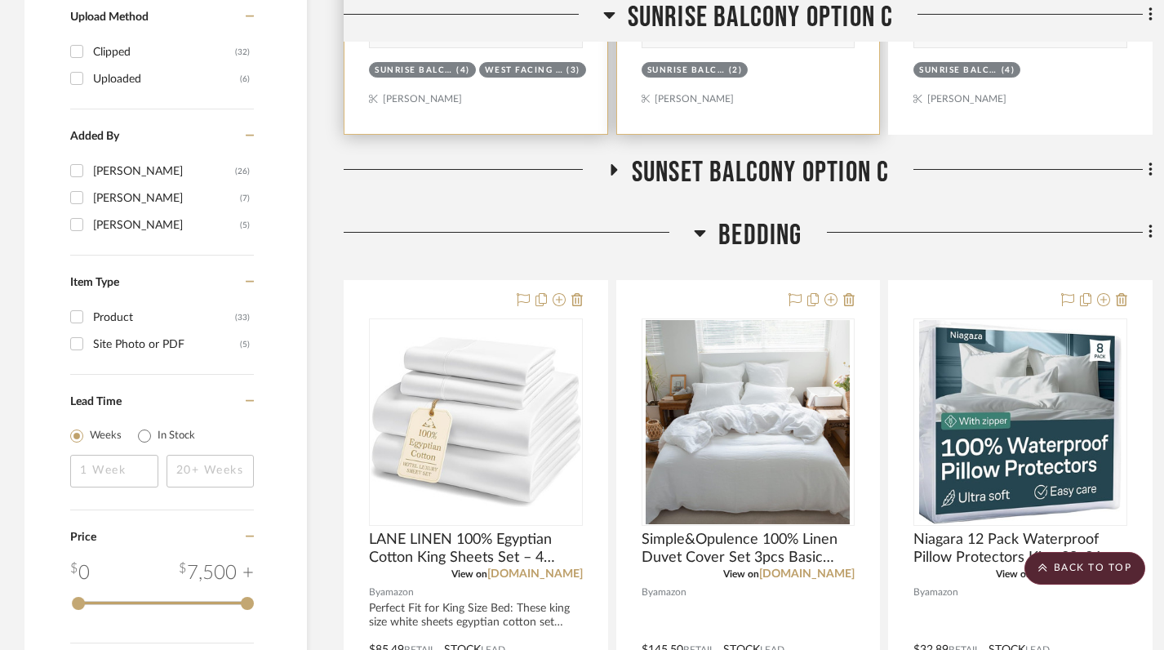
click at [611, 166] on icon at bounding box center [613, 169] width 7 height 11
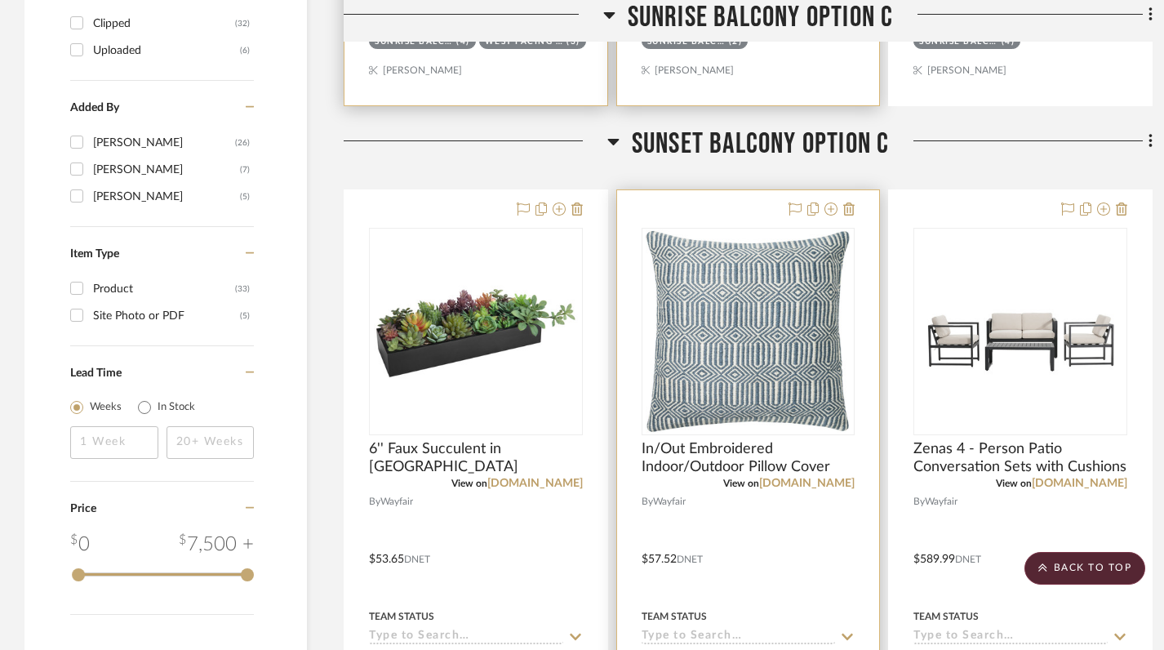
scroll to position [1300, 0]
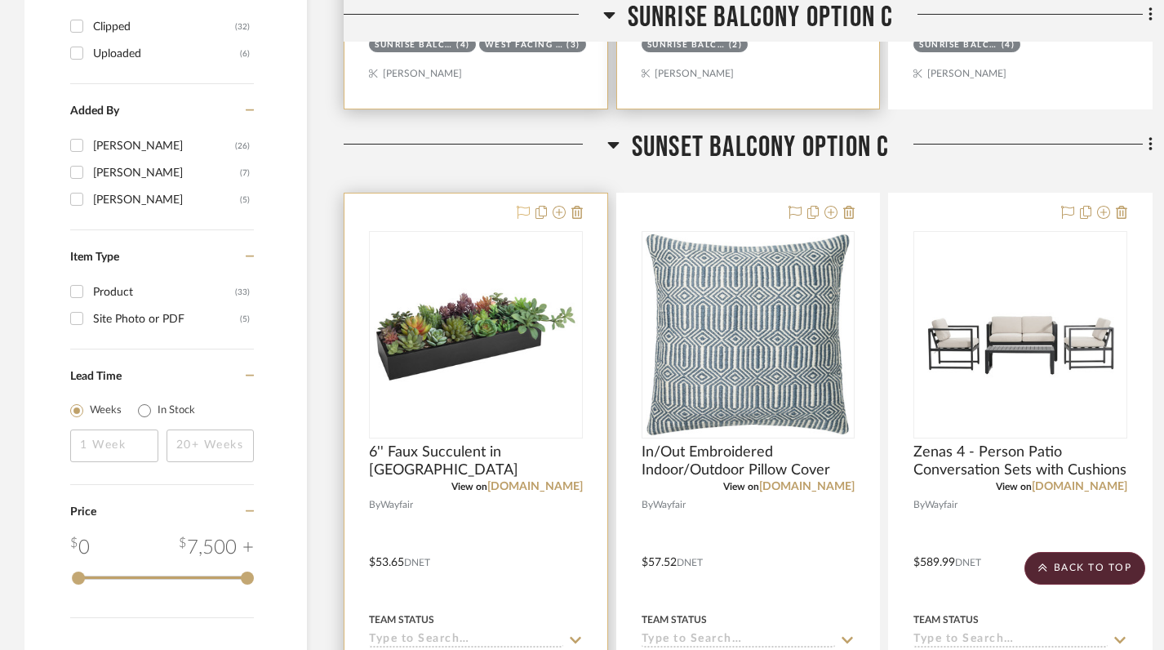
click at [519, 211] on icon at bounding box center [523, 212] width 13 height 13
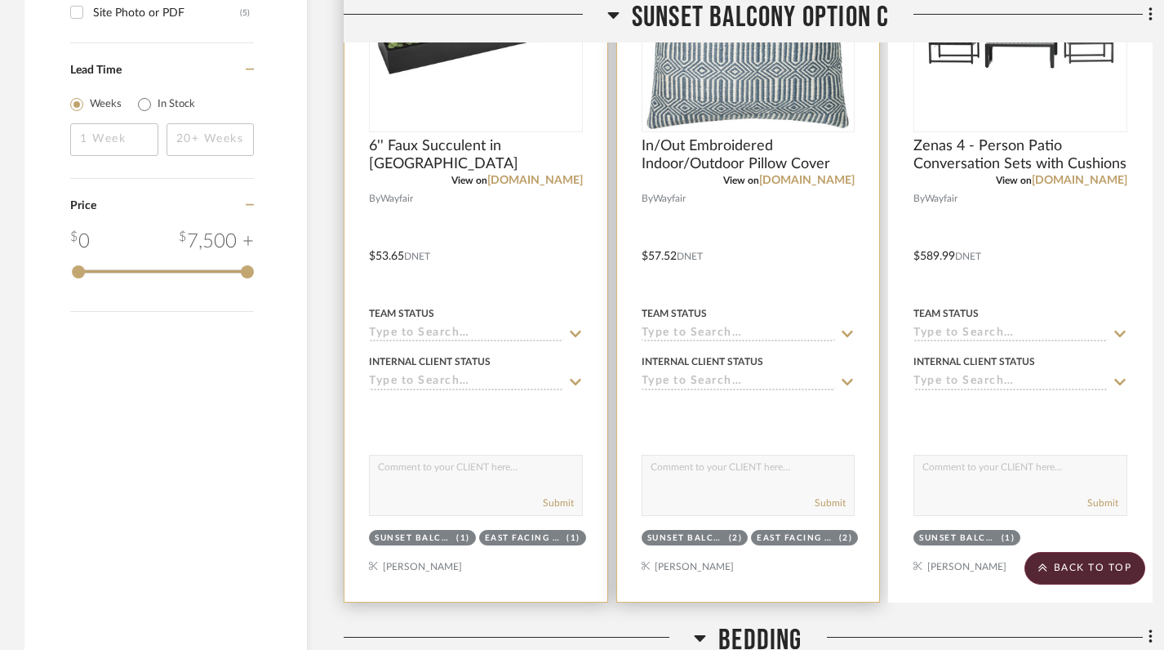
scroll to position [1391, 0]
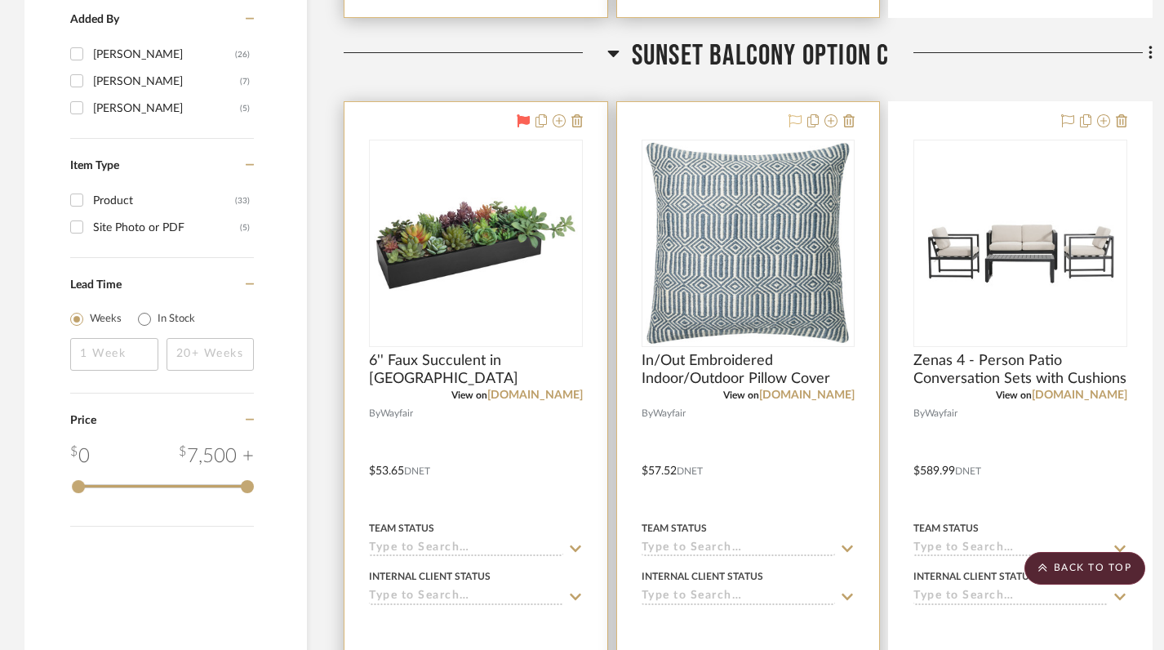
click at [791, 122] on icon at bounding box center [794, 120] width 13 height 13
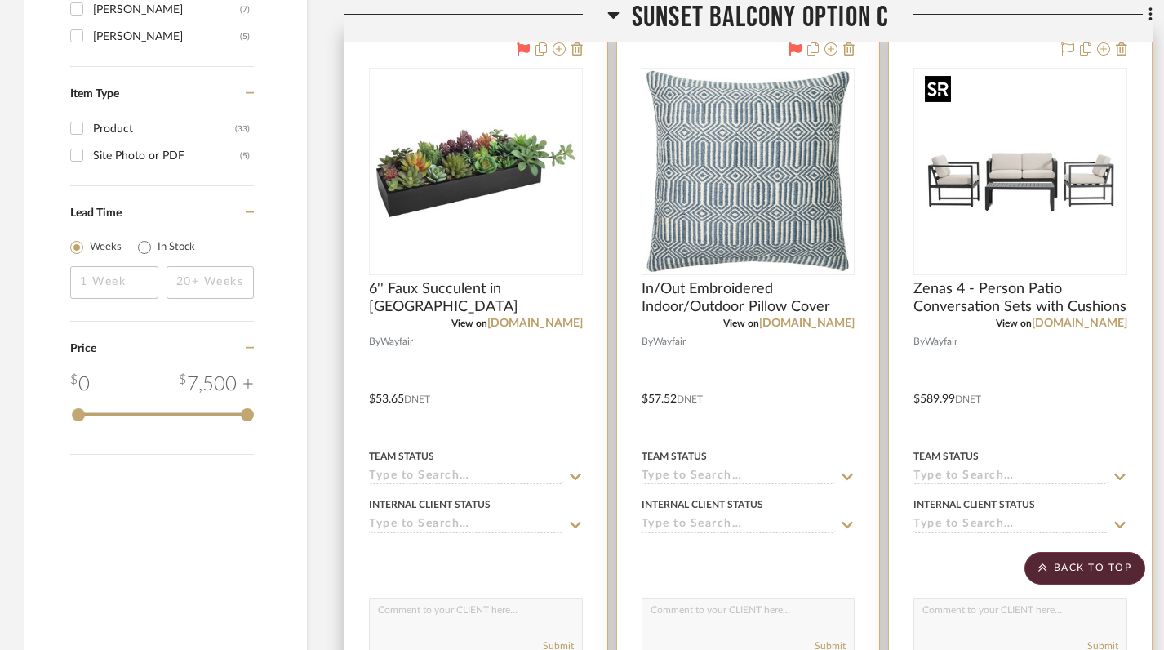
scroll to position [1459, 0]
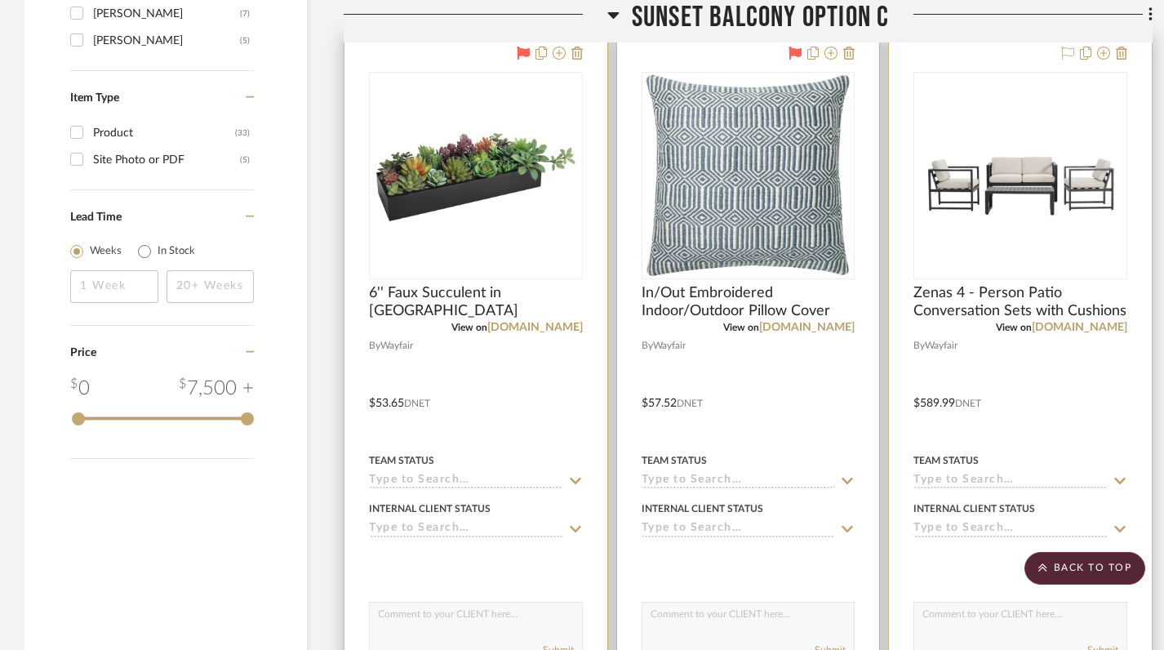
click at [1070, 57] on icon at bounding box center [1067, 53] width 13 height 13
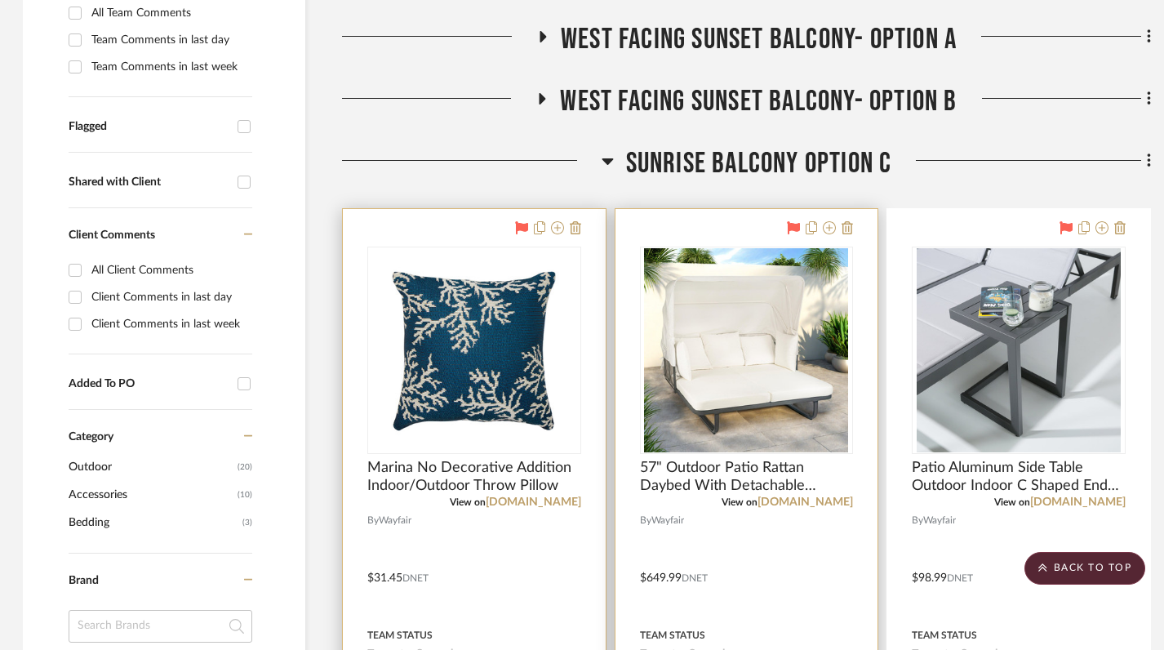
scroll to position [484, 2]
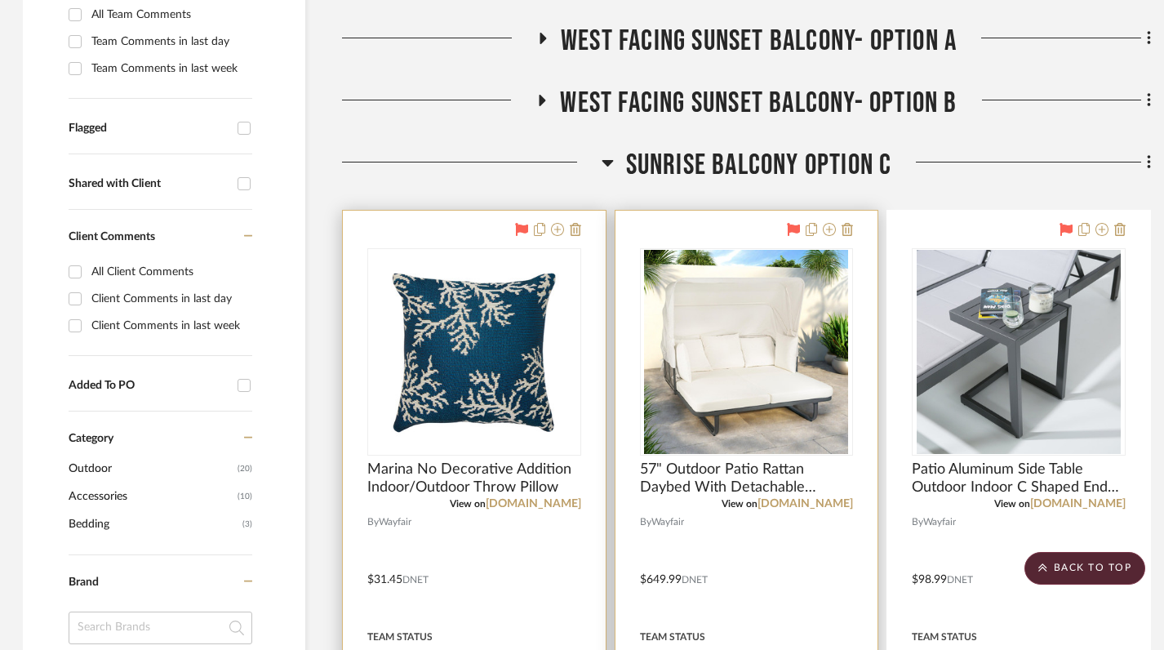
click at [606, 160] on icon at bounding box center [607, 163] width 12 height 20
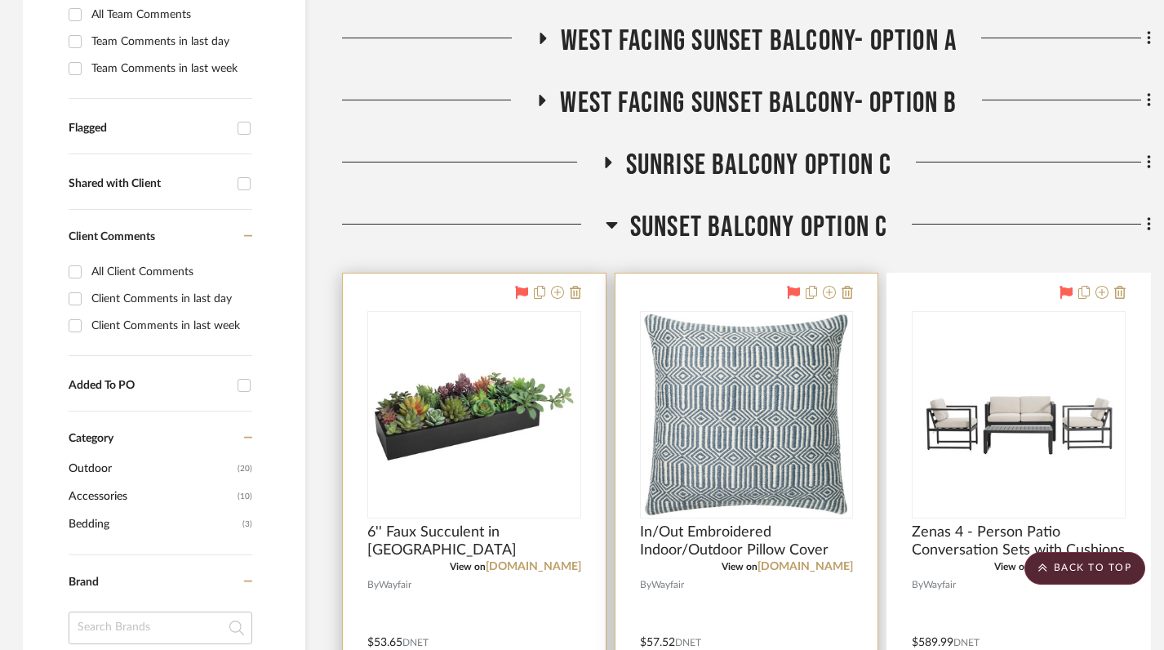
click at [614, 224] on icon at bounding box center [611, 225] width 11 height 7
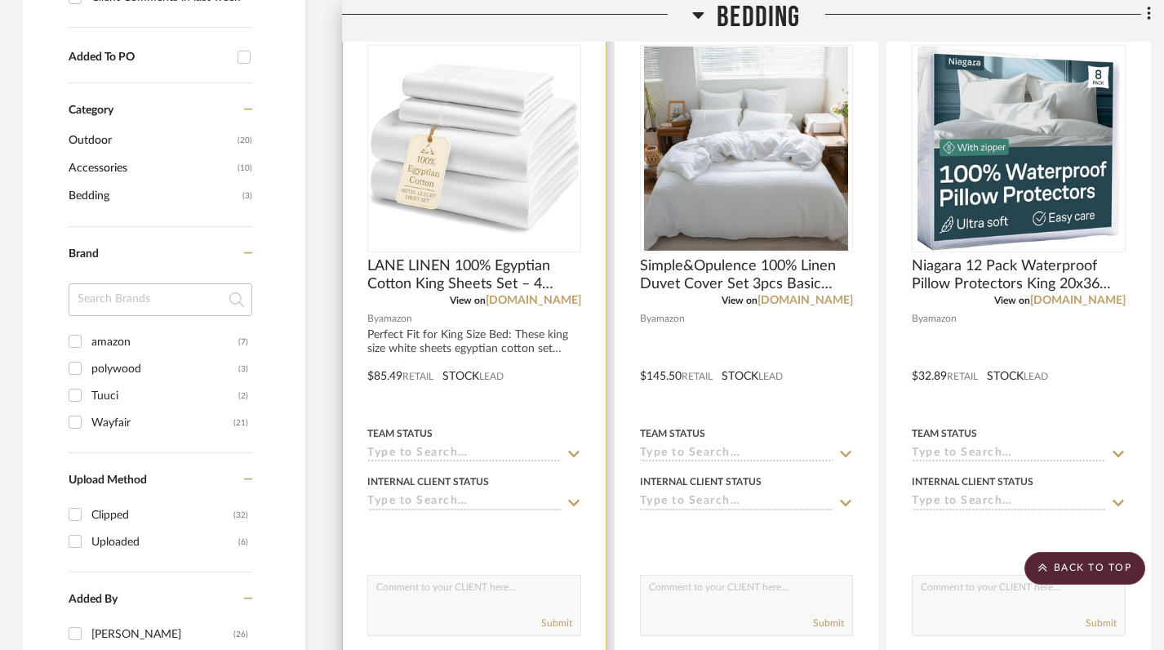
scroll to position [803, 2]
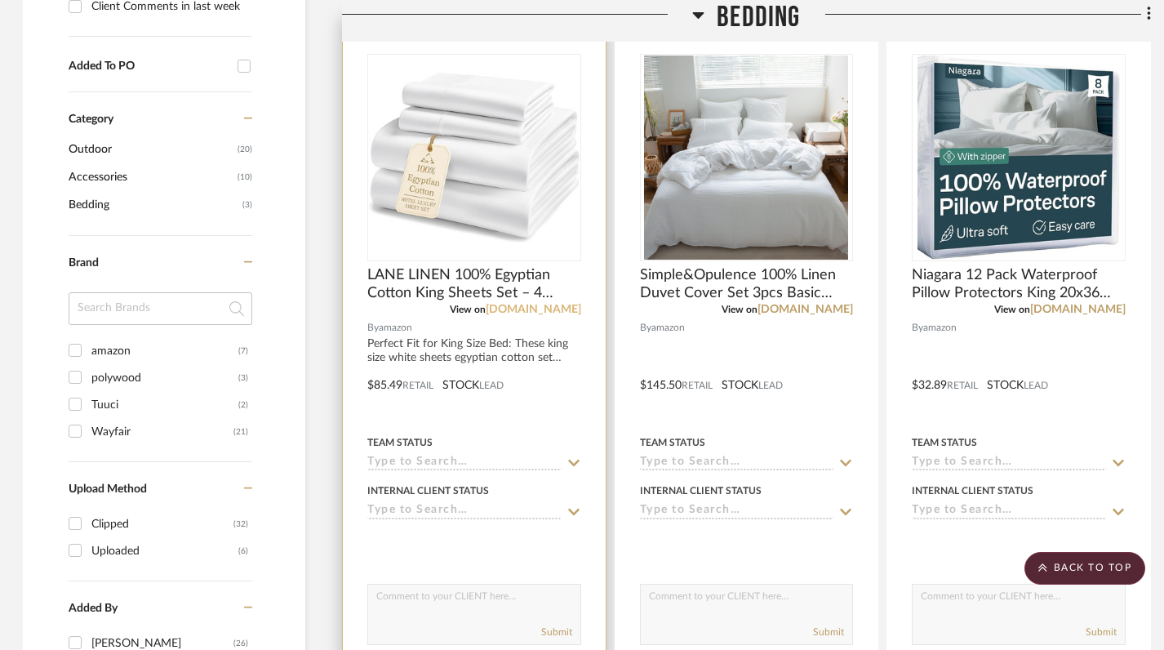
click at [559, 310] on link "[DOMAIN_NAME]" at bounding box center [533, 309] width 95 height 11
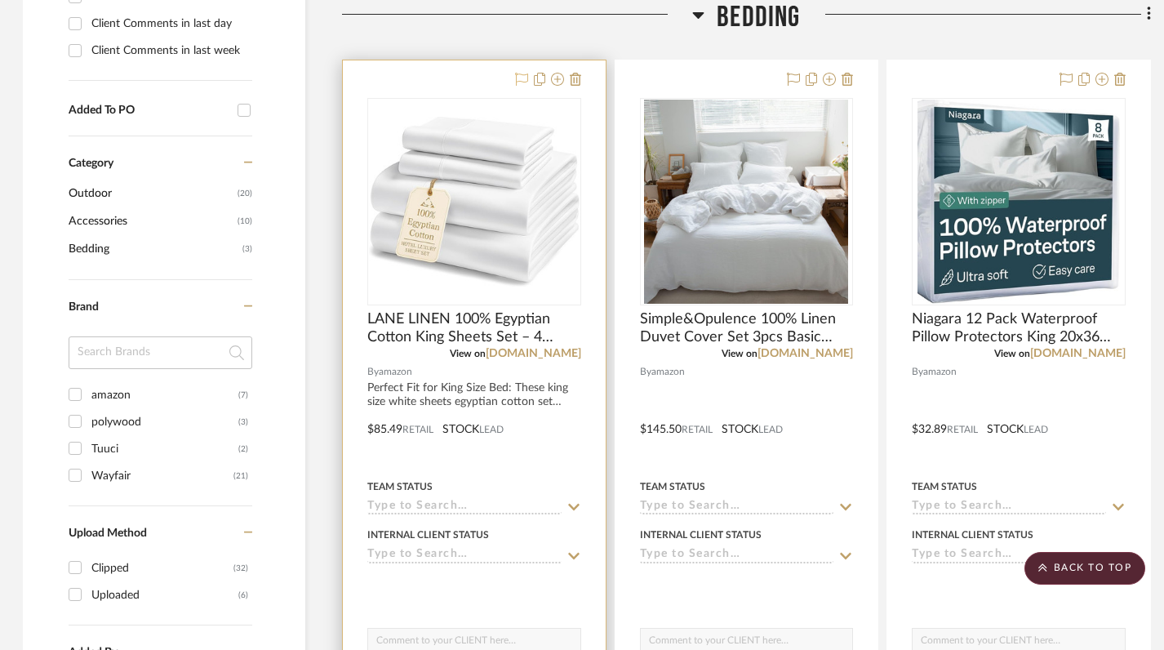
click at [516, 83] on icon at bounding box center [521, 79] width 13 height 13
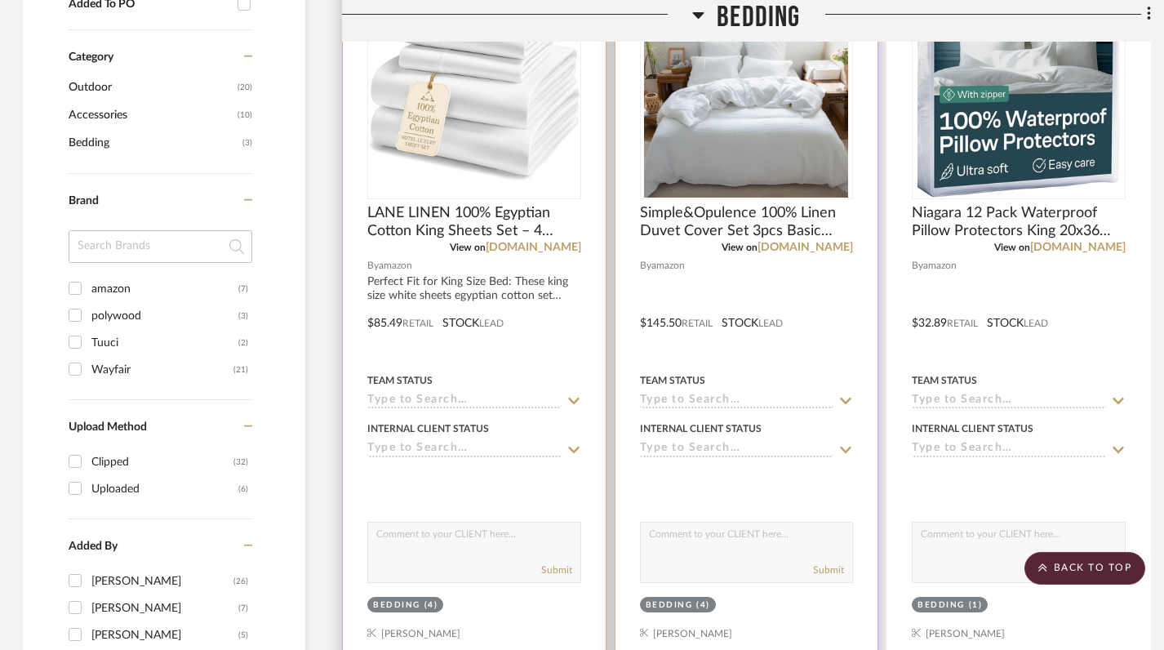
scroll to position [864, 2]
click at [823, 251] on link "[DOMAIN_NAME]" at bounding box center [804, 247] width 95 height 11
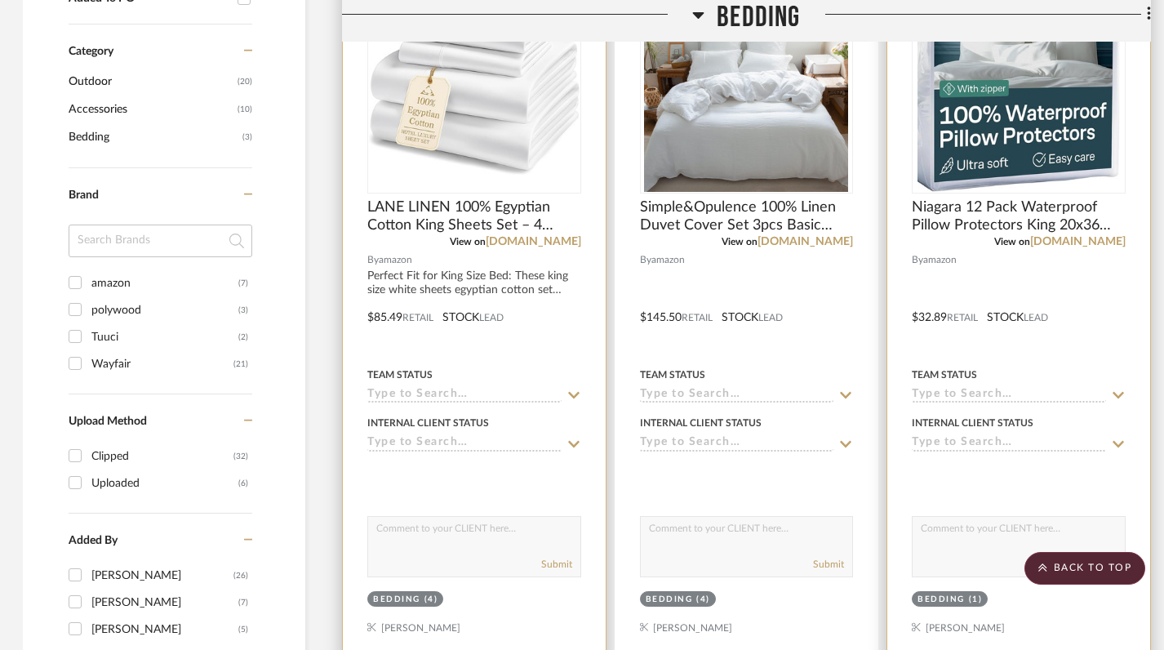
scroll to position [869, 2]
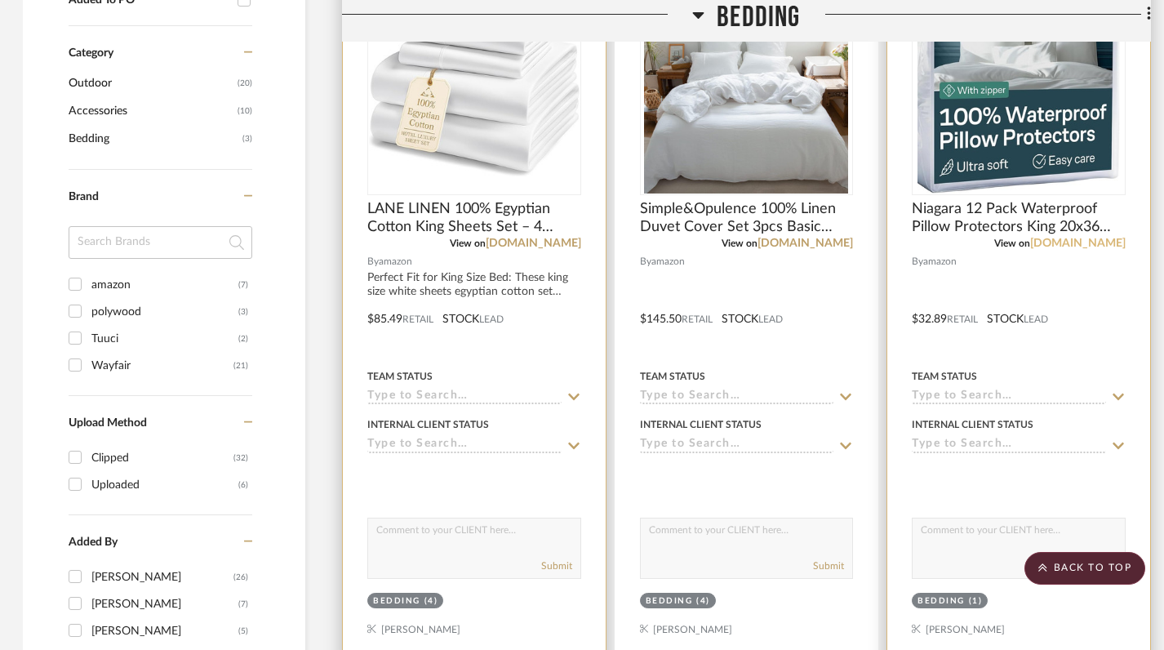
click at [1091, 243] on link "[DOMAIN_NAME]" at bounding box center [1077, 242] width 95 height 11
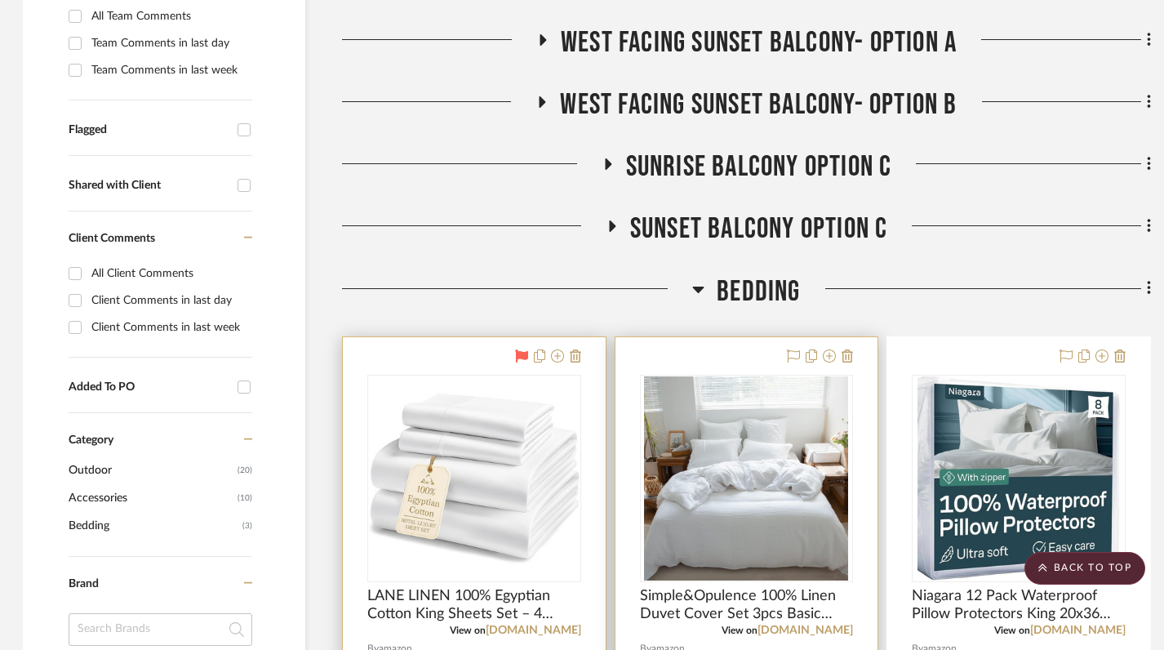
scroll to position [490, 2]
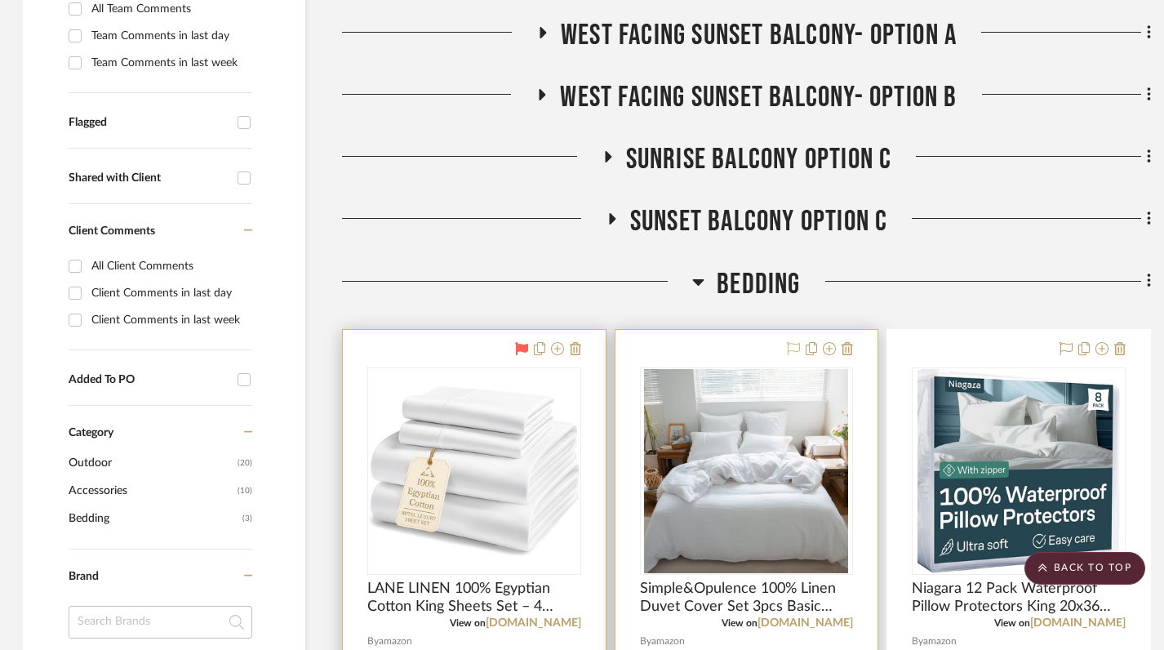
click at [792, 348] on icon at bounding box center [793, 348] width 13 height 13
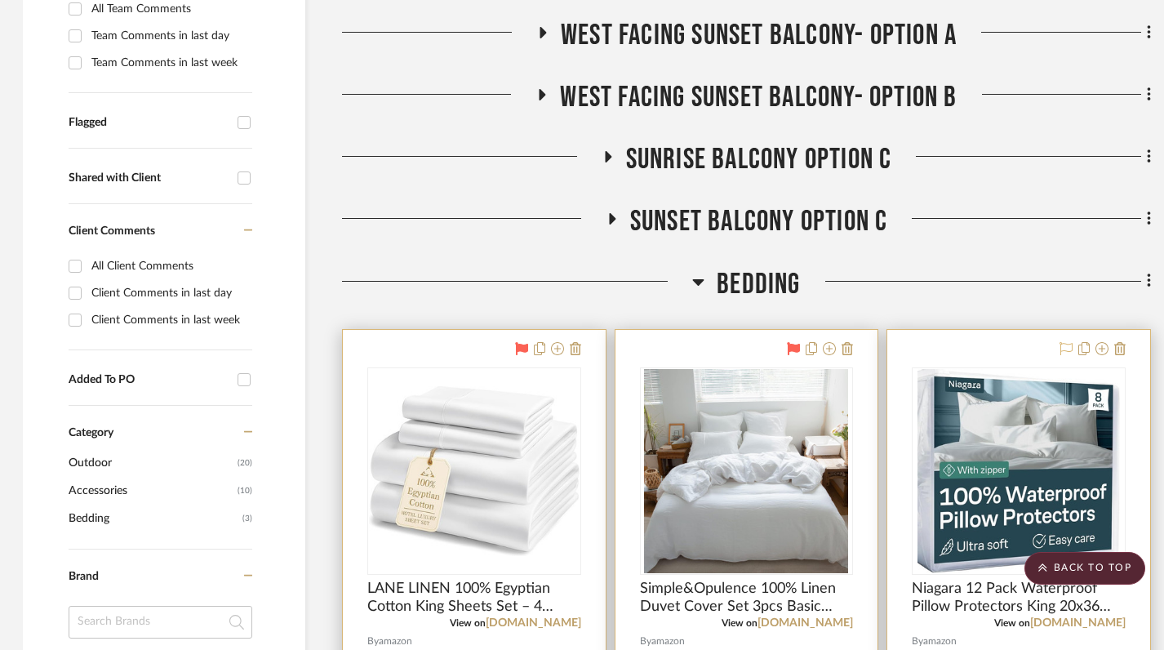
click at [1060, 342] on icon at bounding box center [1065, 348] width 13 height 13
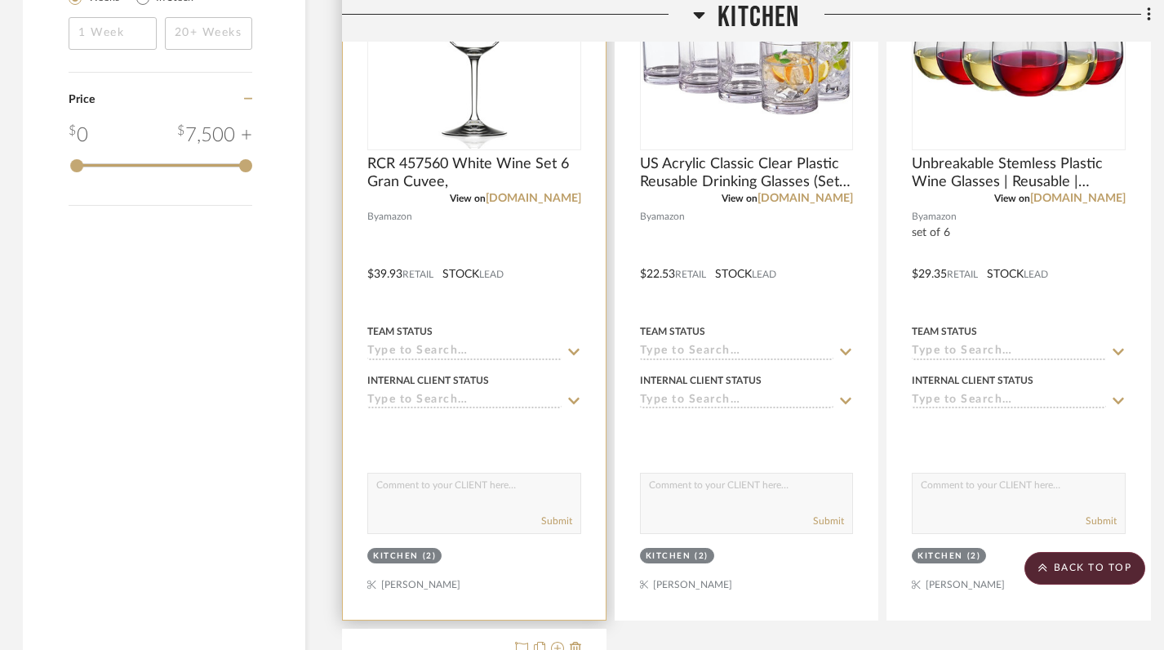
scroll to position [1718, 2]
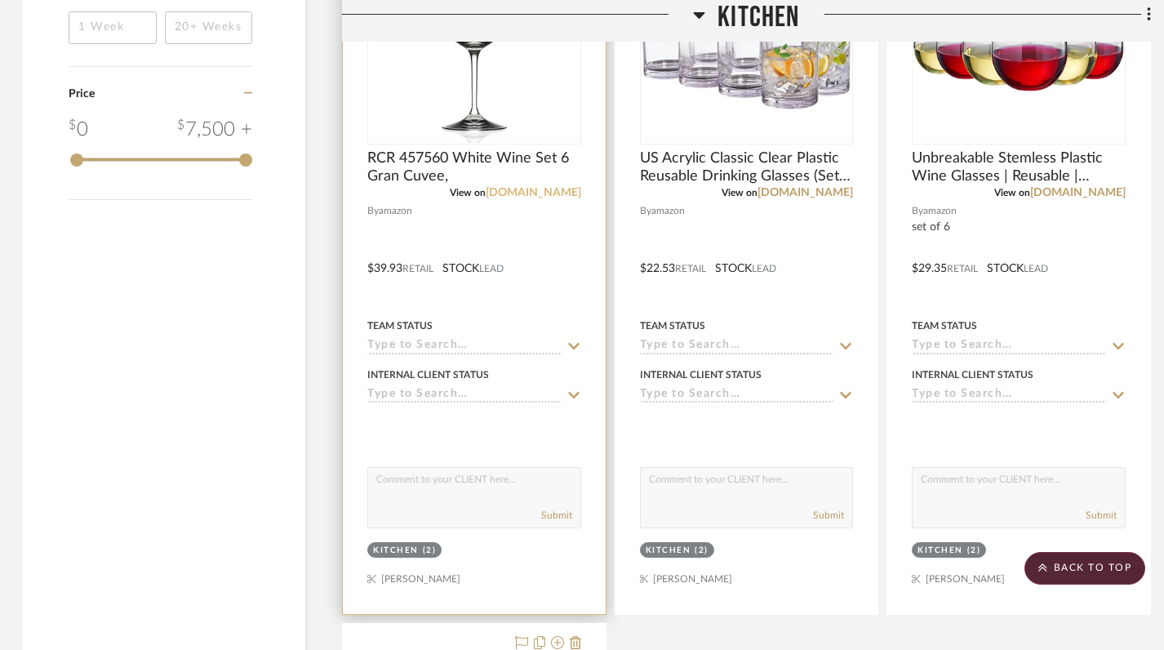
click at [544, 191] on link "[DOMAIN_NAME]" at bounding box center [533, 192] width 95 height 11
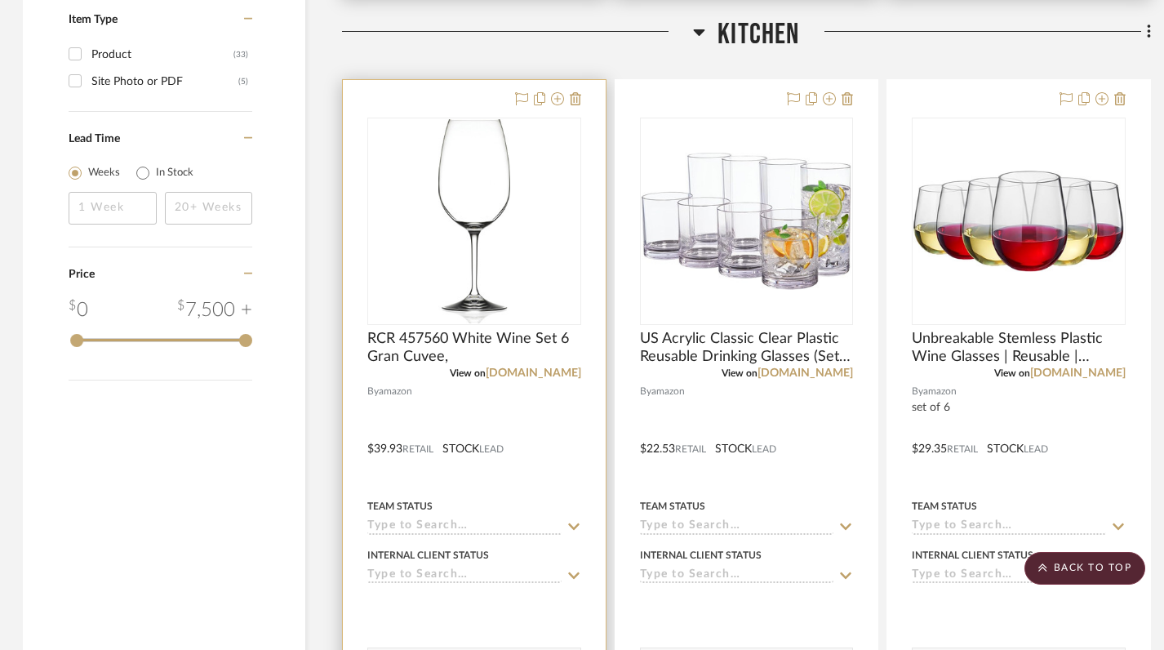
scroll to position [1538, 2]
click at [519, 93] on icon at bounding box center [521, 97] width 13 height 13
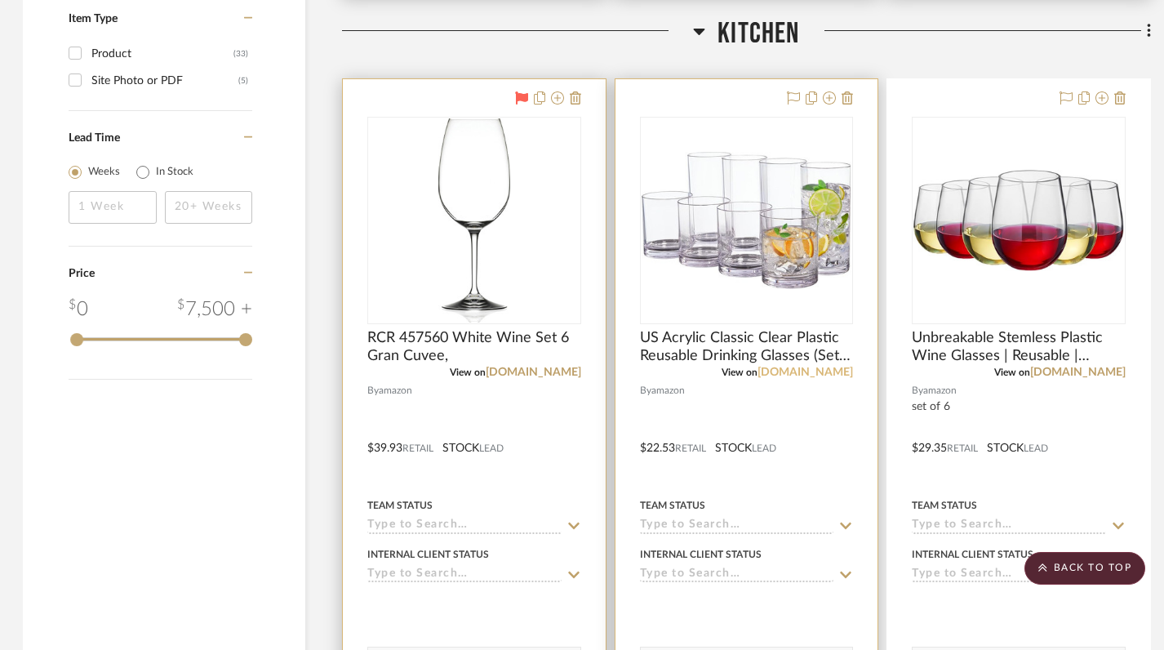
click at [824, 371] on link "[DOMAIN_NAME]" at bounding box center [804, 371] width 95 height 11
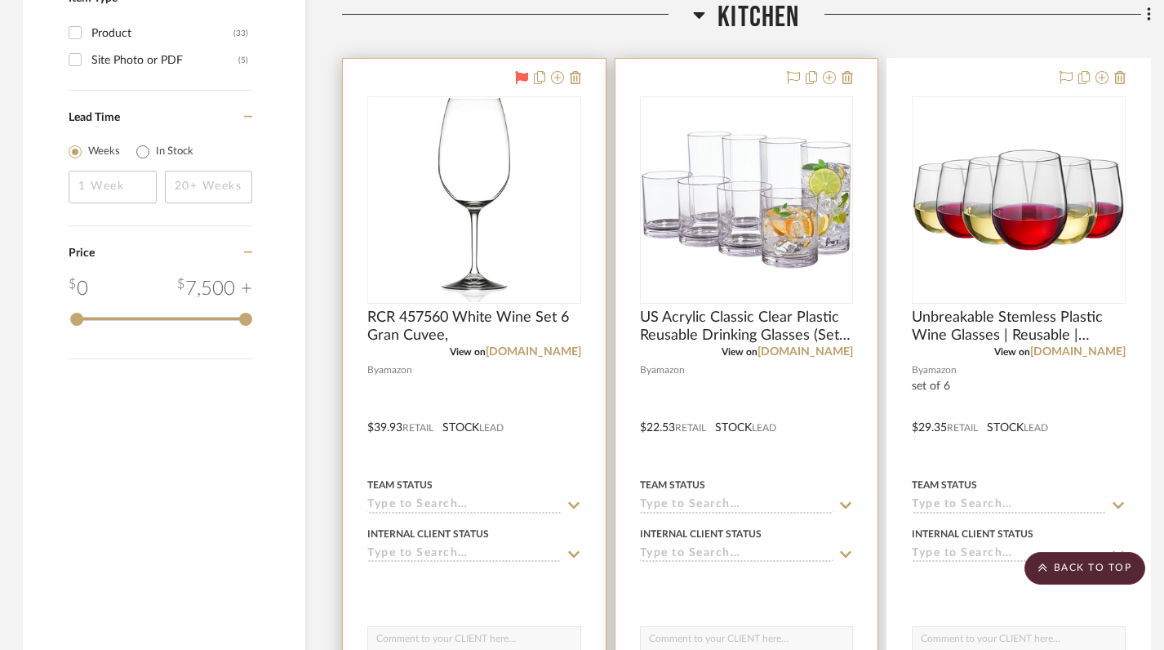
scroll to position [1557, 2]
click at [794, 76] on icon at bounding box center [793, 79] width 13 height 13
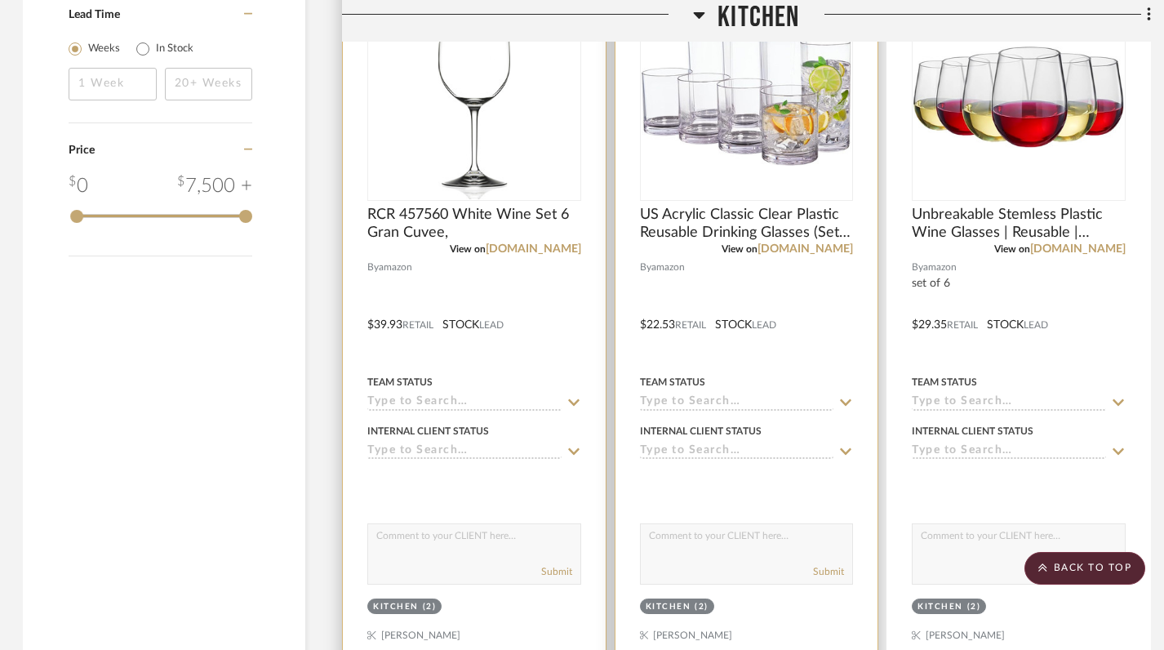
scroll to position [1666, 2]
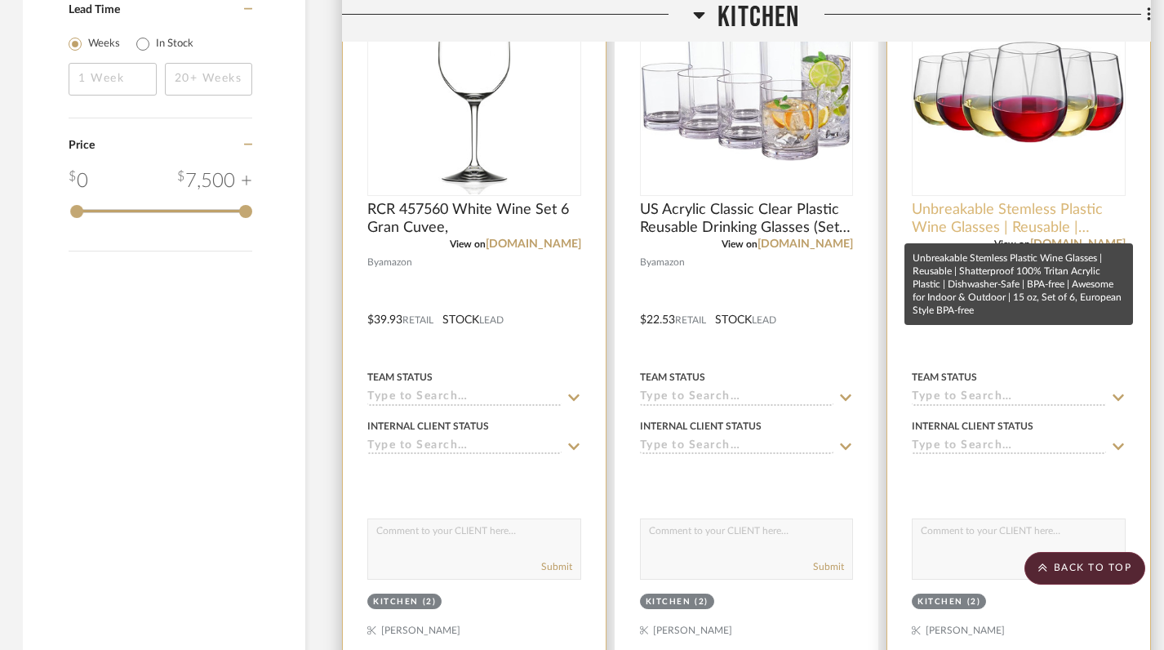
click at [970, 229] on span "Unbreakable Stemless Plastic Wine Glasses | Reusable | Shatterproof 100% Tritan…" at bounding box center [1019, 219] width 214 height 36
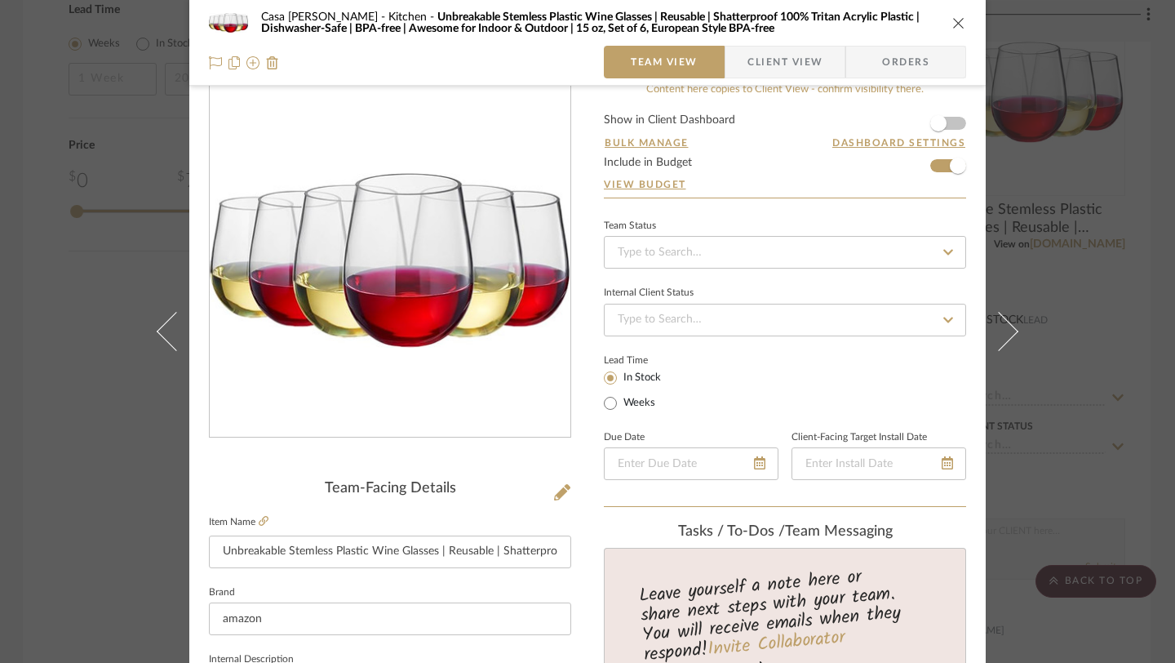
scroll to position [0, 0]
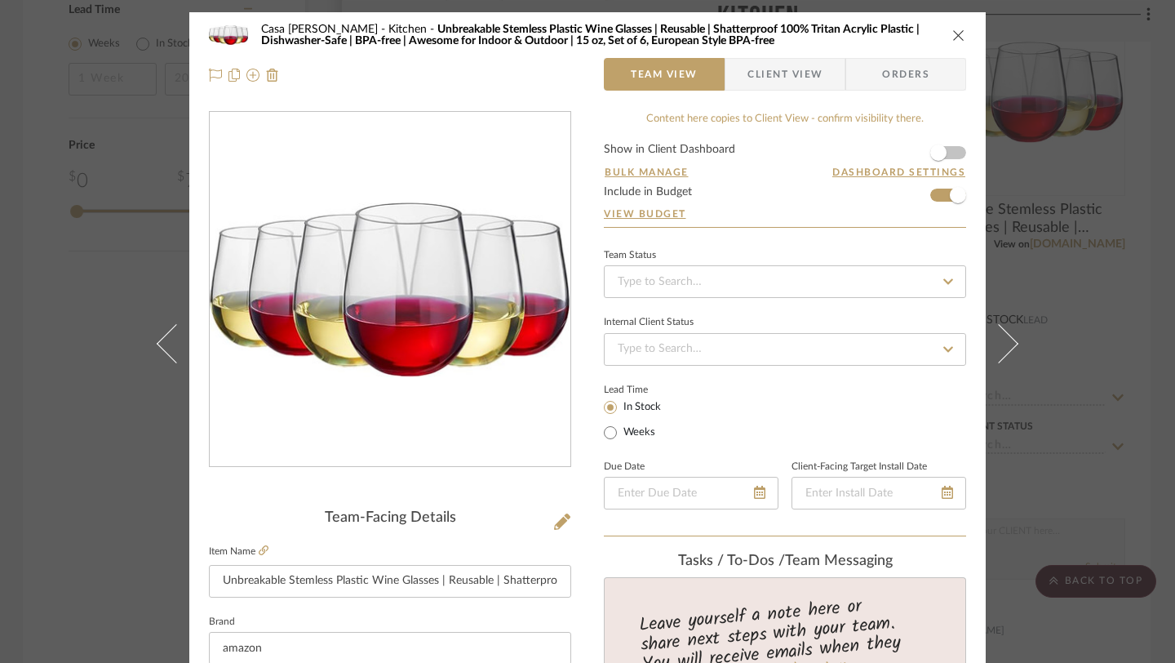
click at [958, 37] on icon "close" at bounding box center [958, 35] width 13 height 13
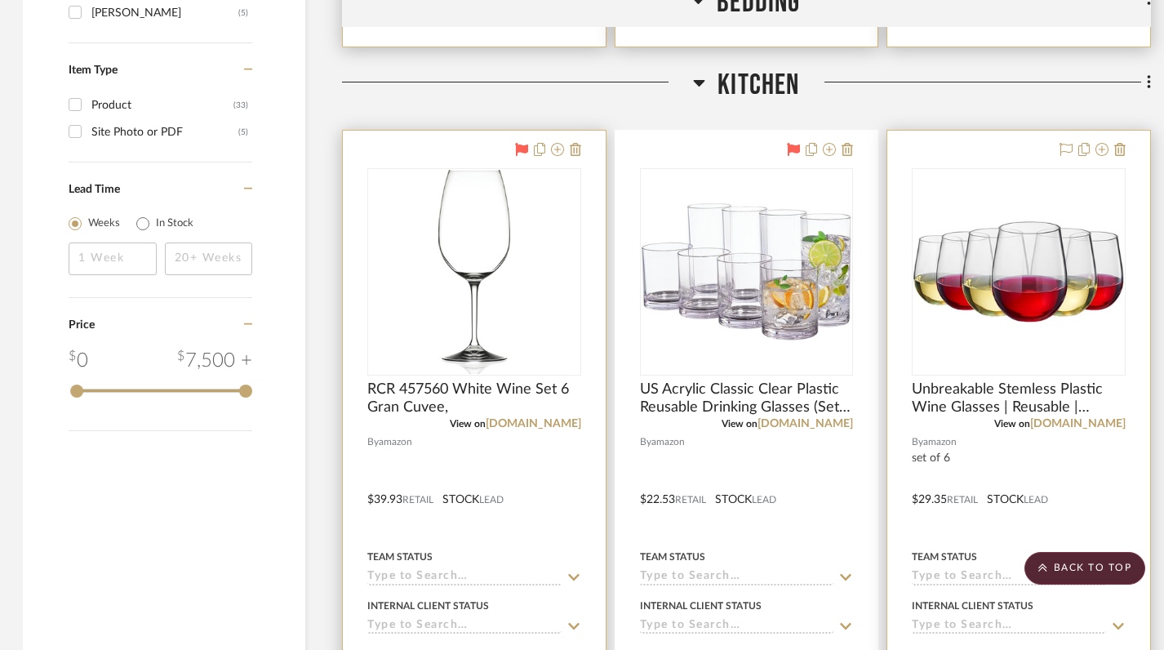
scroll to position [1467, 2]
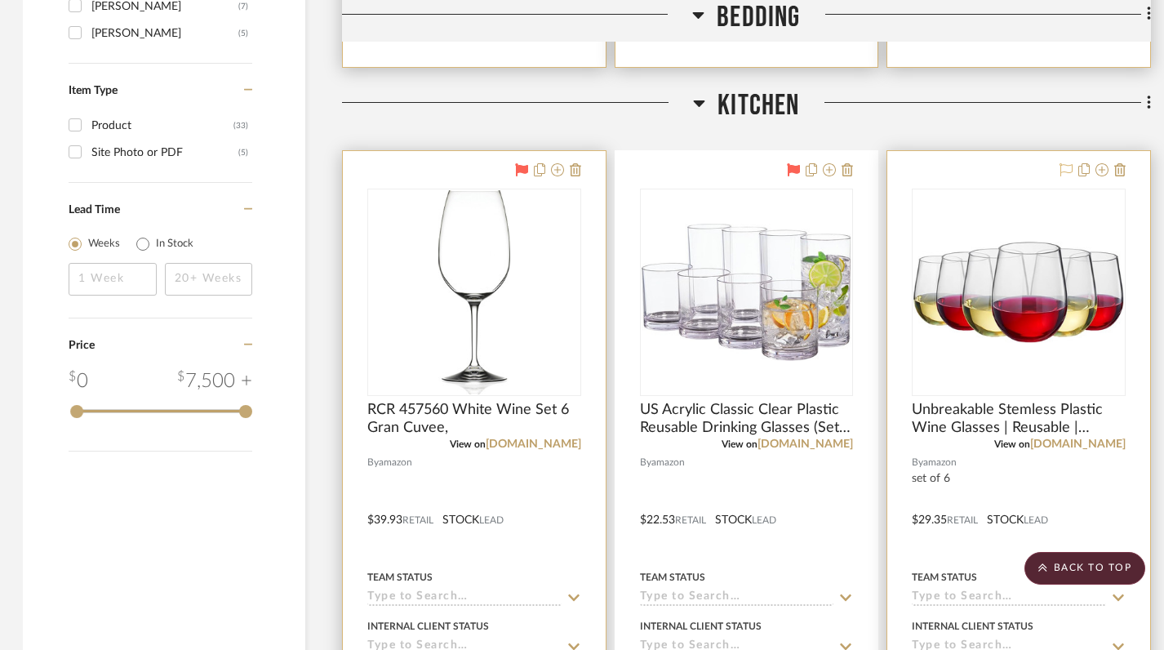
click at [1064, 165] on icon at bounding box center [1065, 169] width 13 height 13
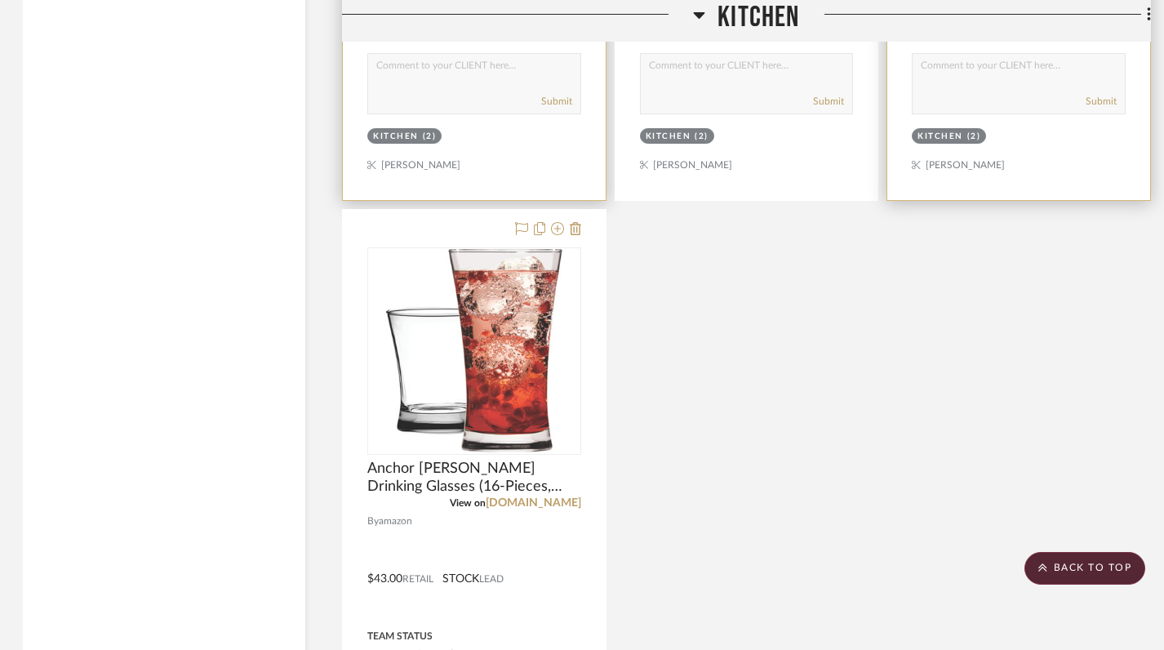
scroll to position [2245, 2]
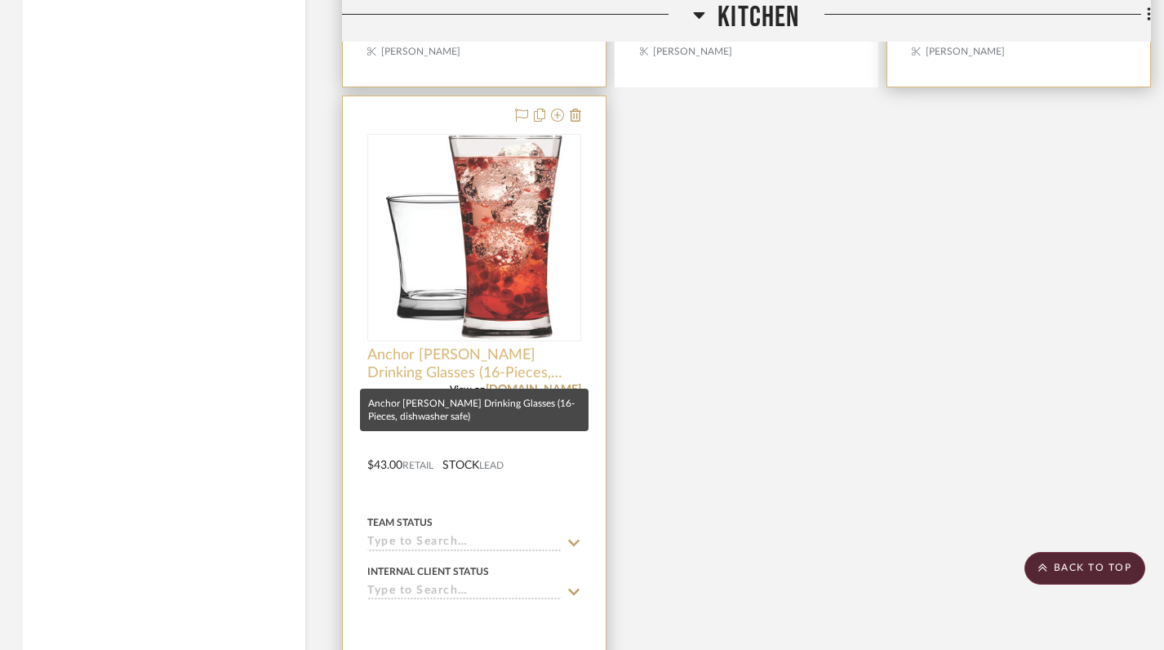
click at [505, 353] on span "Anchor [PERSON_NAME] Drinking Glasses (16-Pieces, dishwasher safe)" at bounding box center [474, 364] width 214 height 36
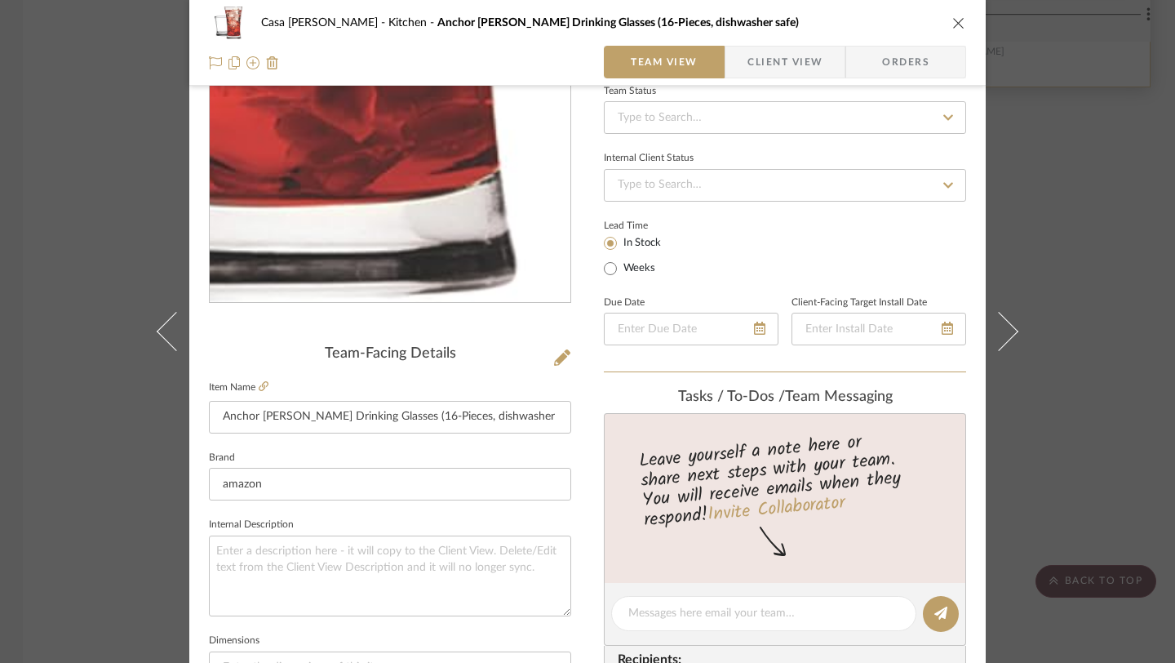
scroll to position [173, 0]
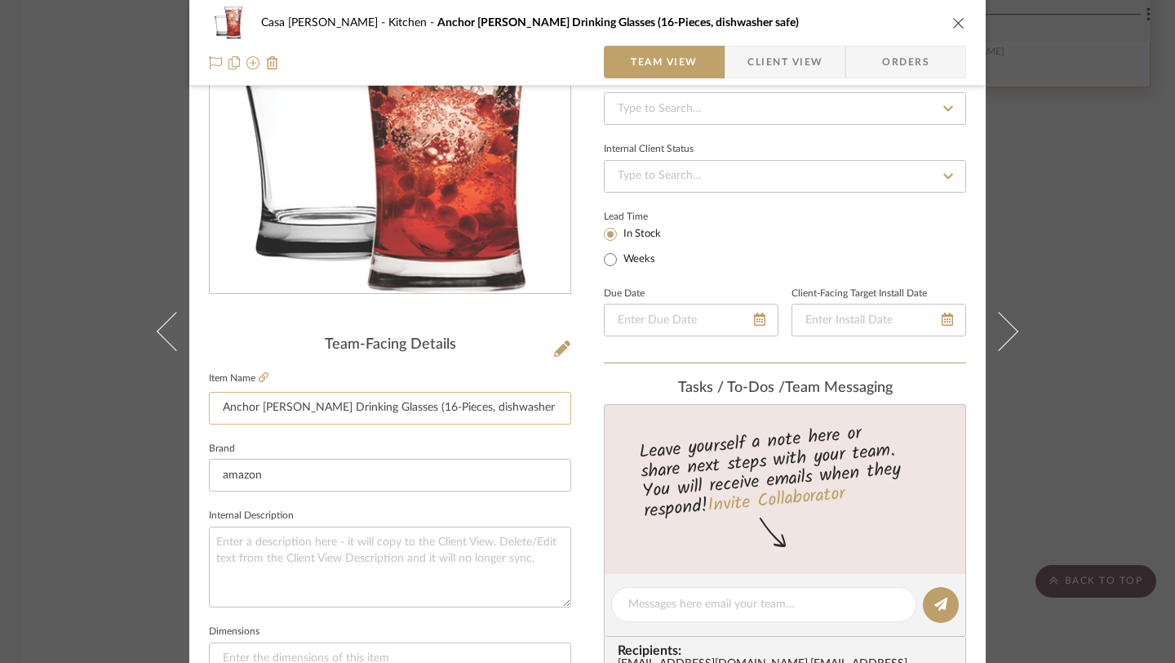
click at [234, 410] on input "Anchor [PERSON_NAME] Drinking Glasses (16-Pieces, dishwasher safe)" at bounding box center [390, 408] width 362 height 33
click at [952, 24] on icon "close" at bounding box center [958, 22] width 13 height 13
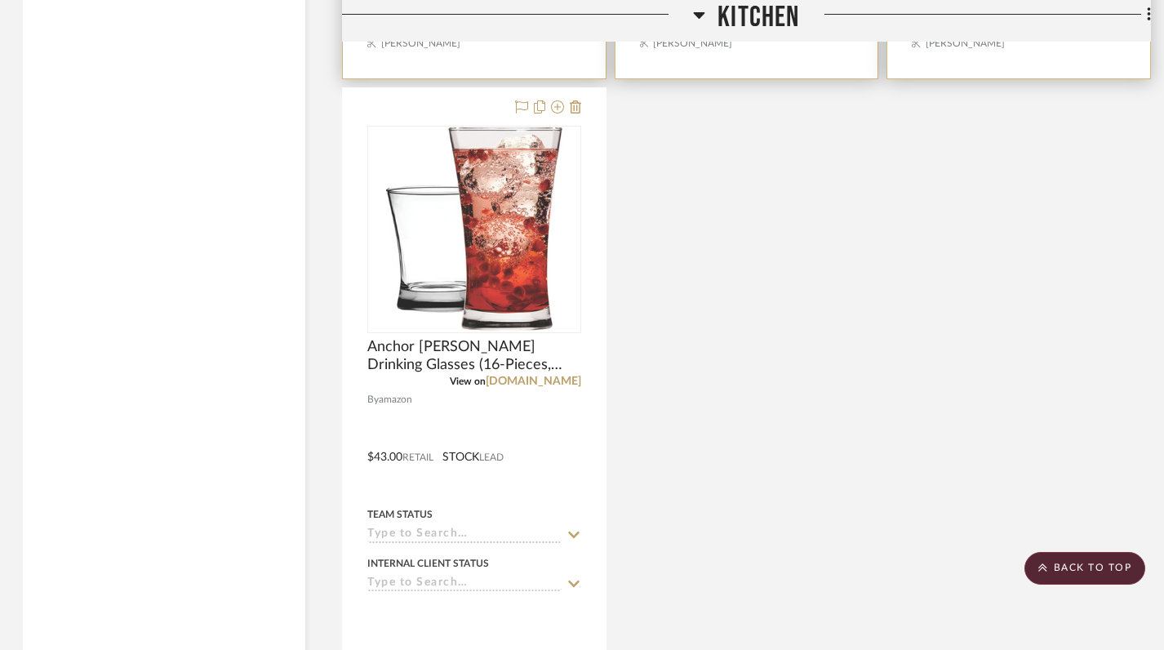
scroll to position [2283, 2]
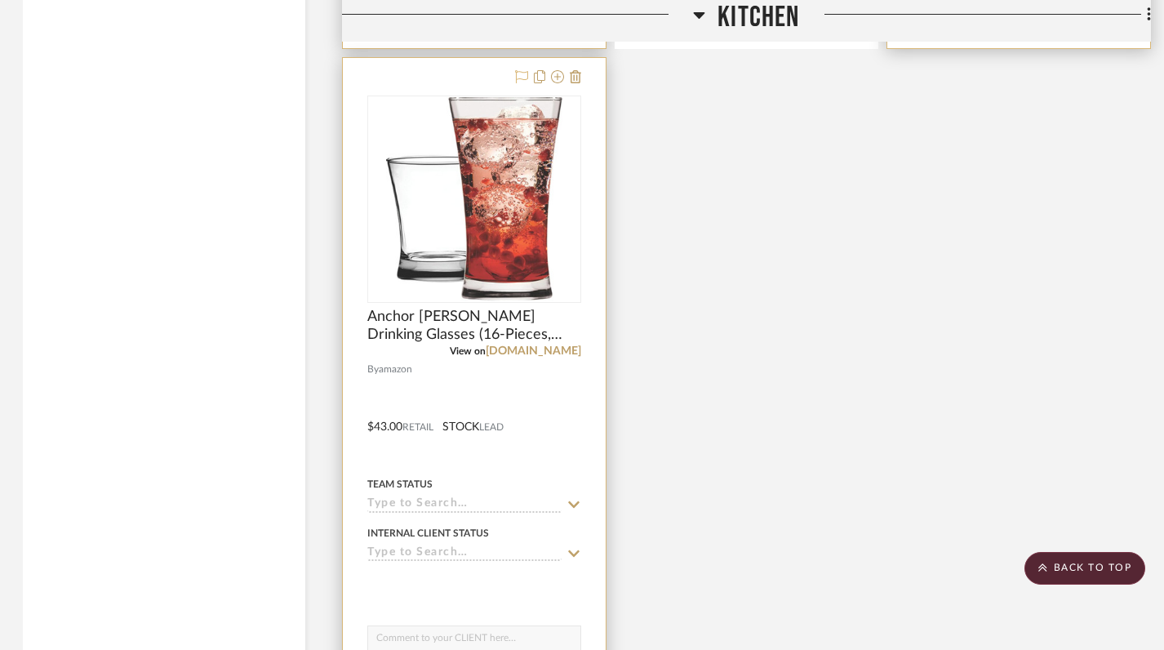
click at [515, 77] on icon at bounding box center [521, 76] width 13 height 13
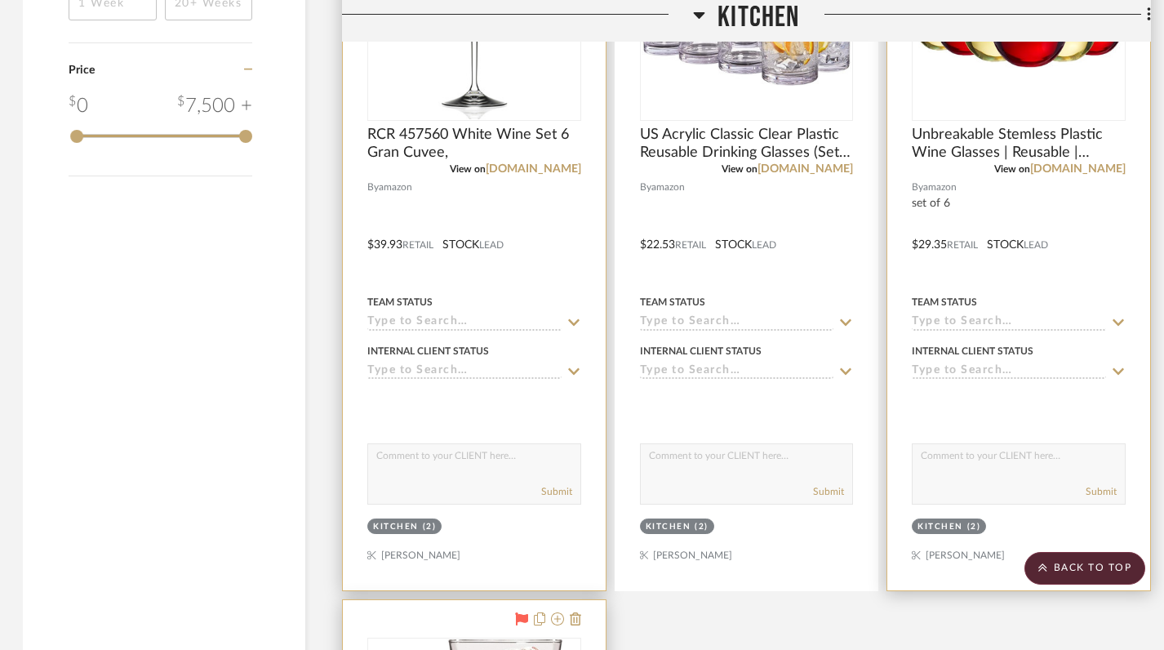
scroll to position [1420, 2]
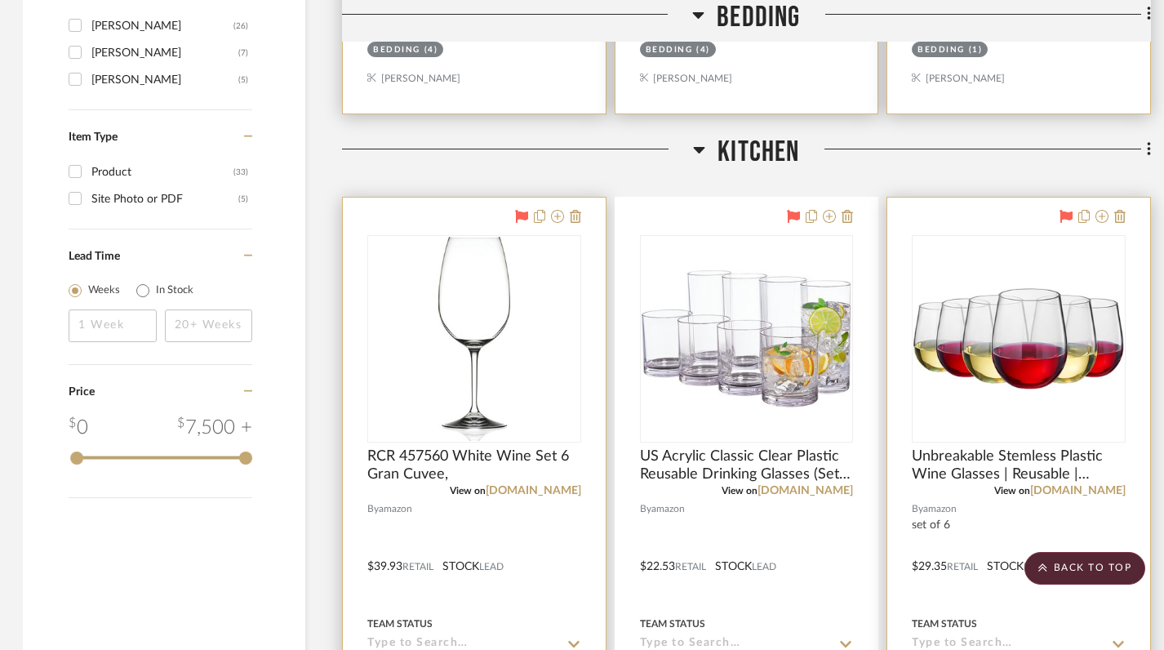
click at [696, 150] on icon at bounding box center [699, 150] width 11 height 7
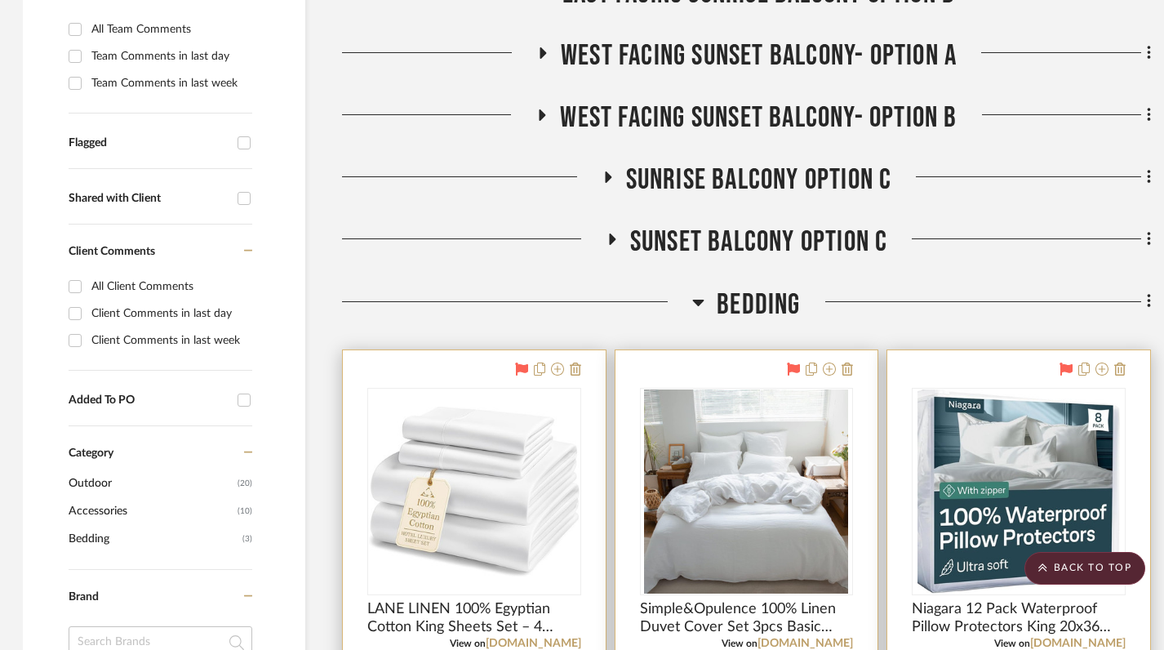
scroll to position [444, 2]
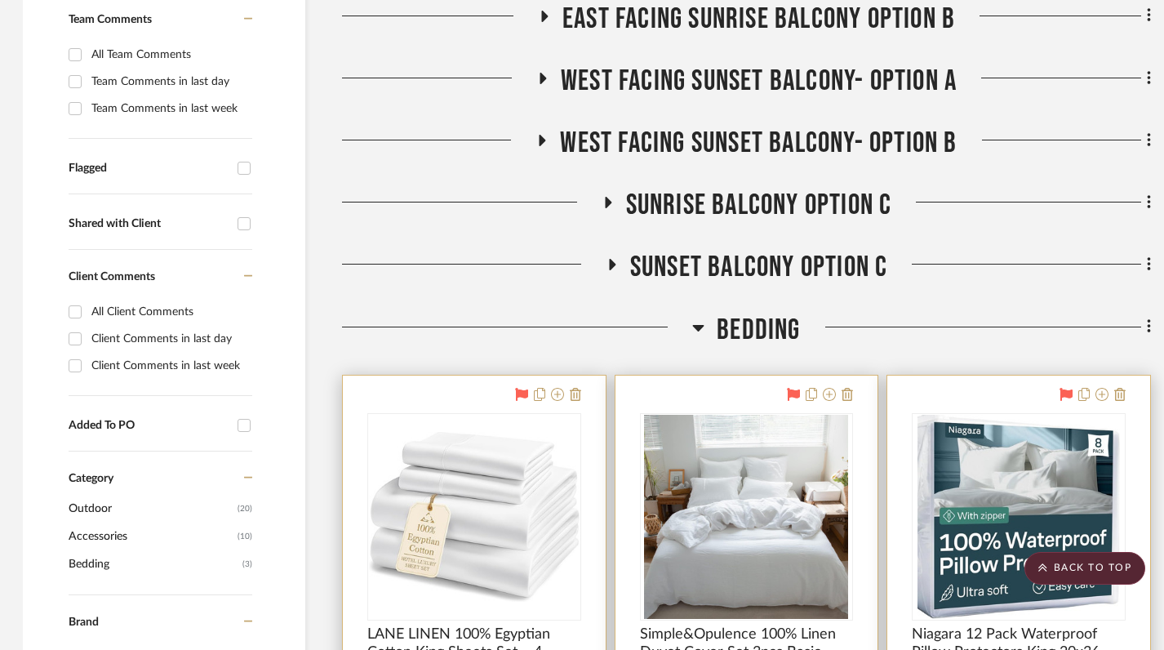
click at [706, 321] on h3 "BEDDING" at bounding box center [746, 330] width 108 height 35
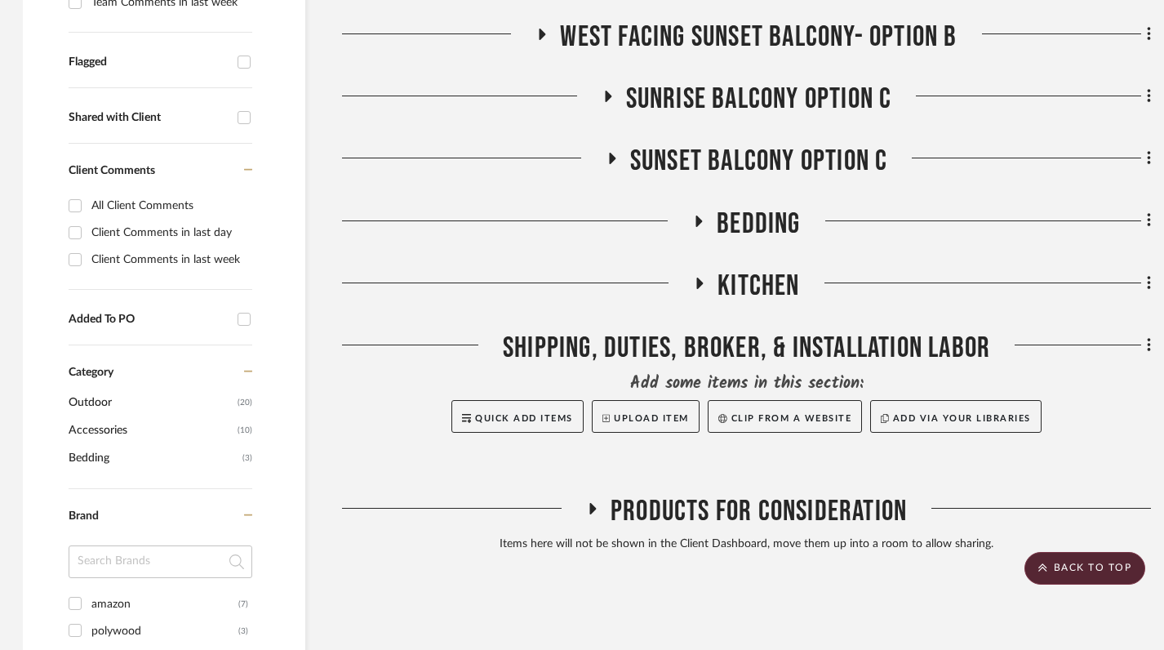
scroll to position [549, 2]
click at [694, 286] on icon at bounding box center [700, 283] width 20 height 12
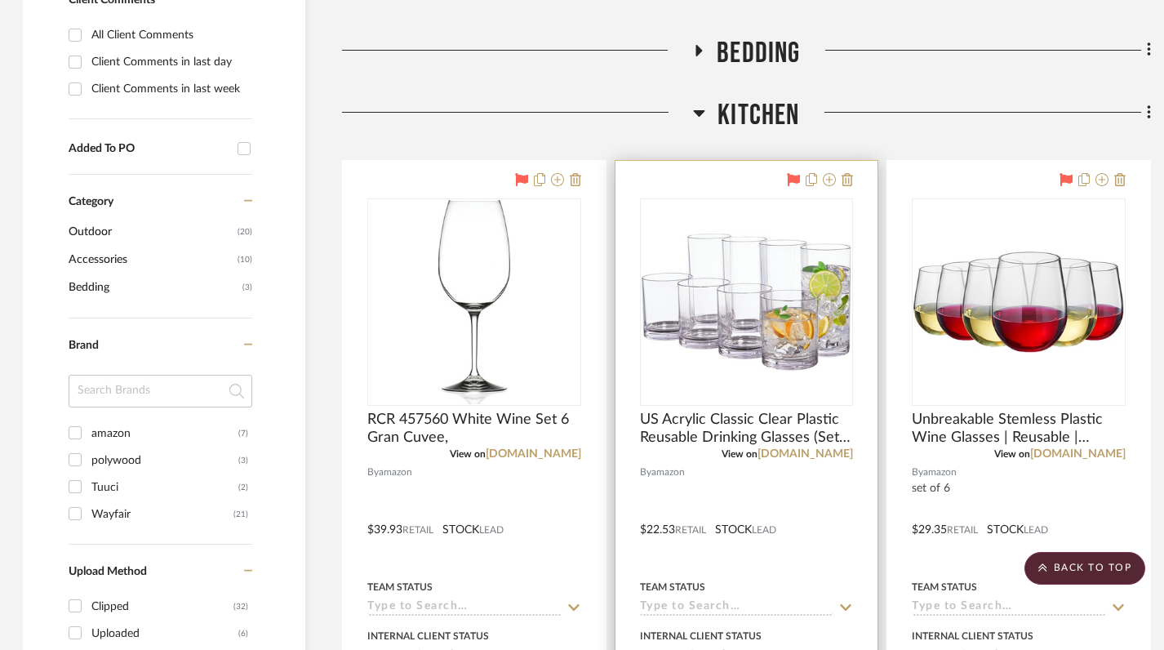
scroll to position [685, 2]
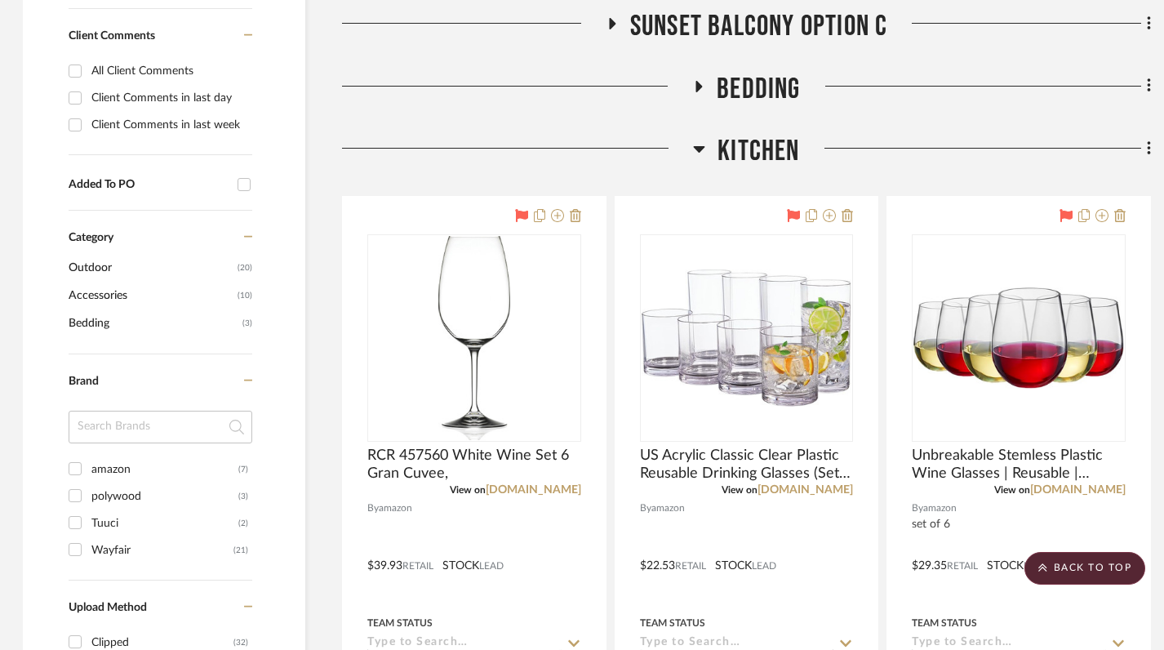
click at [702, 149] on icon at bounding box center [699, 149] width 11 height 7
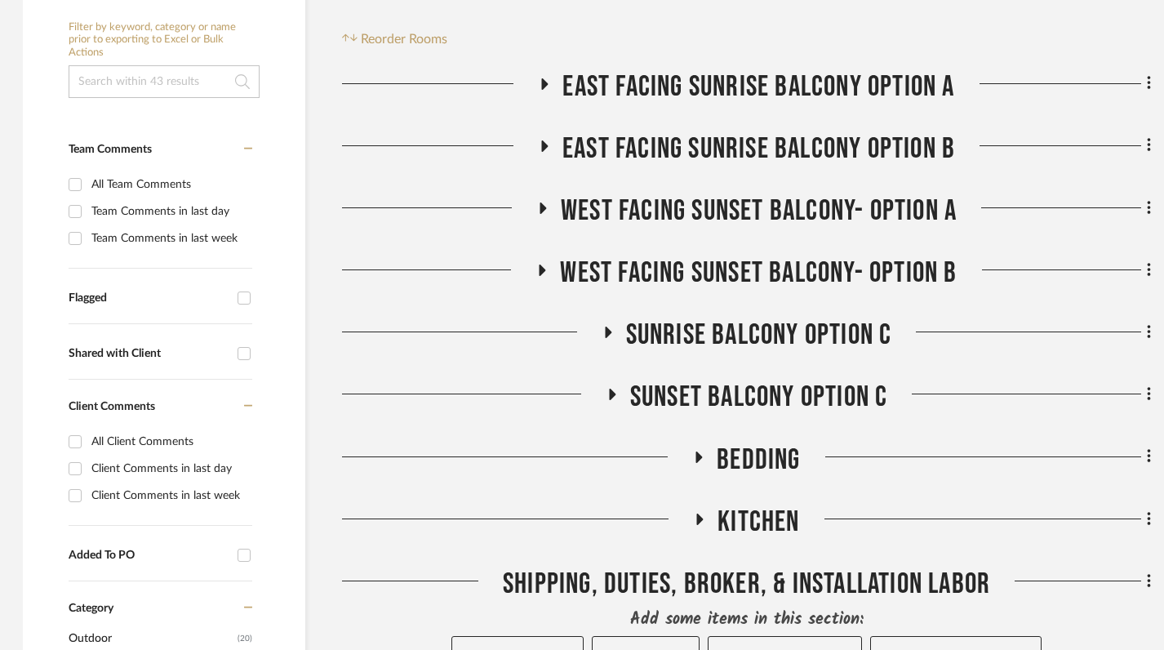
scroll to position [329, 2]
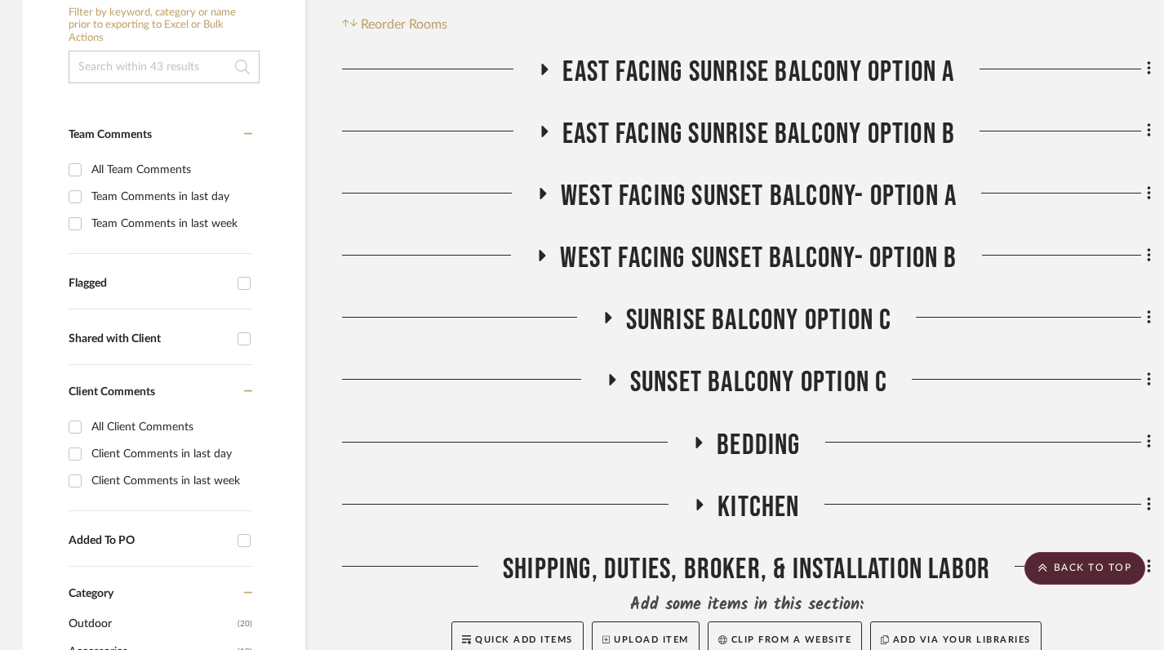
click at [705, 440] on icon at bounding box center [699, 442] width 20 height 12
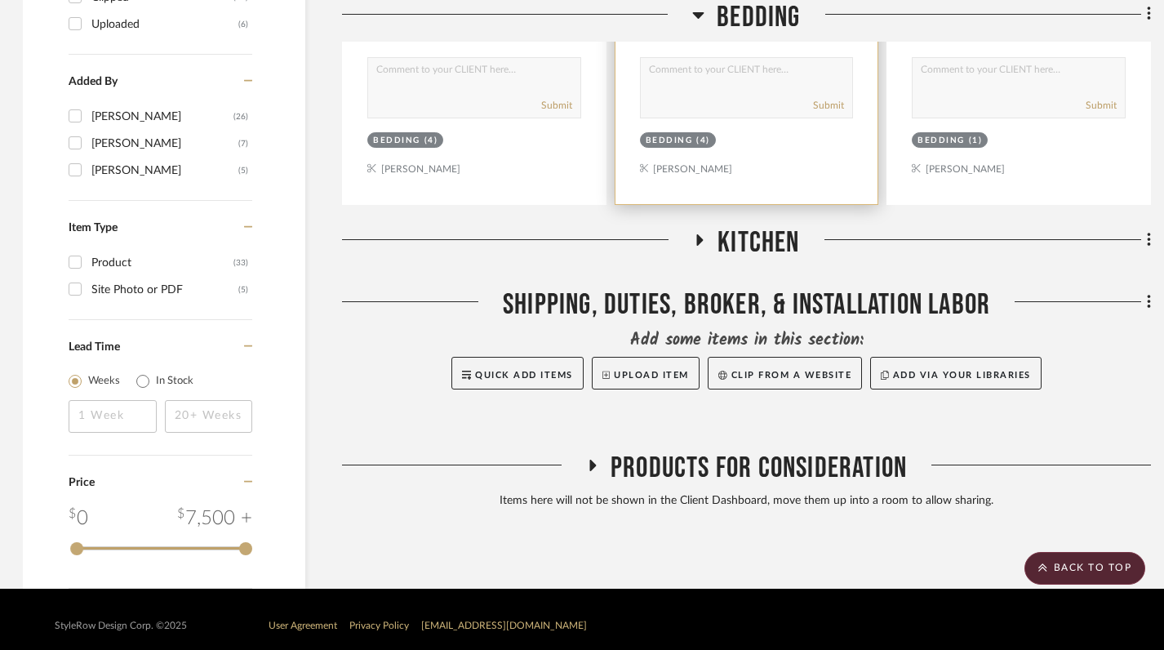
scroll to position [1342, 2]
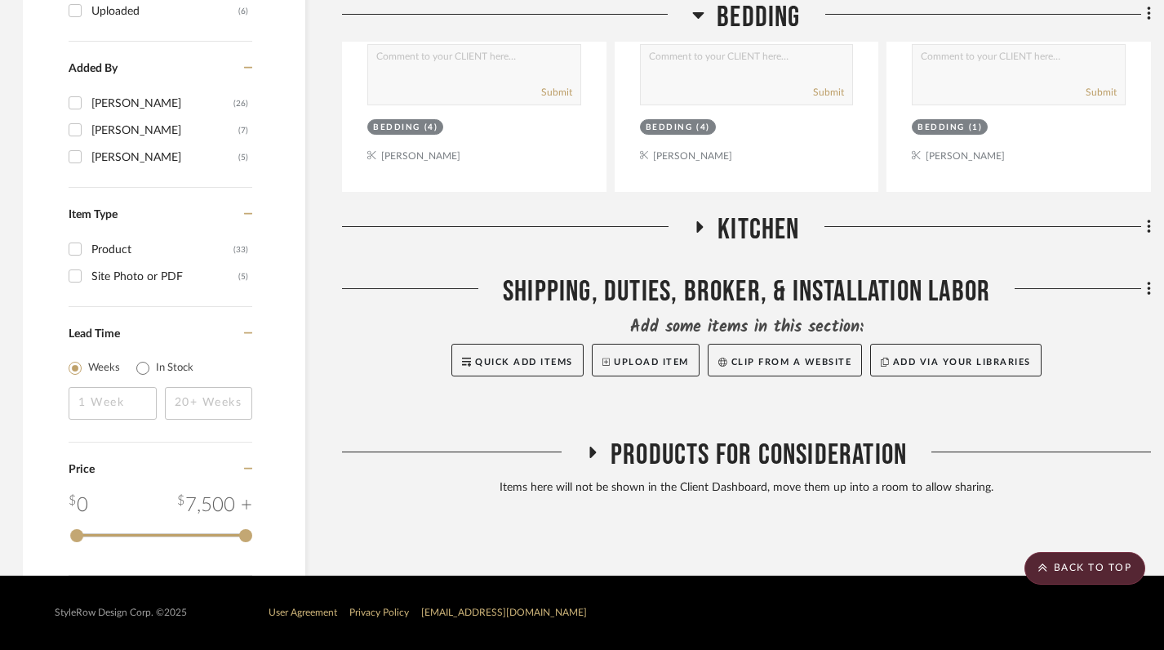
click at [702, 229] on icon at bounding box center [700, 226] width 20 height 12
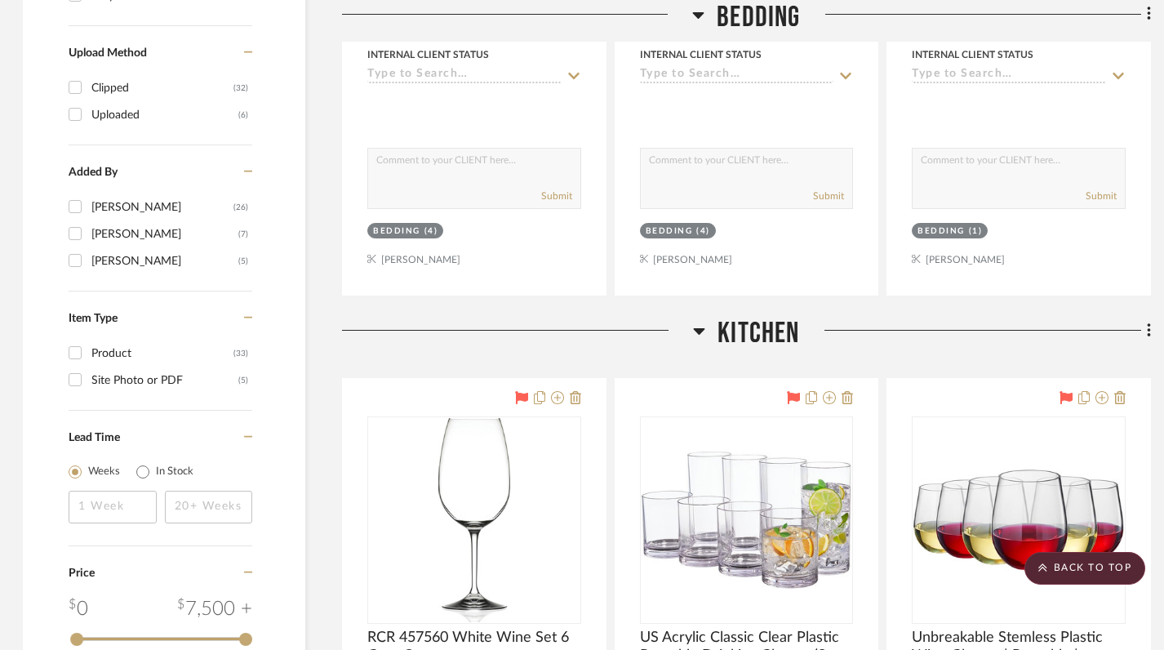
scroll to position [1150, 2]
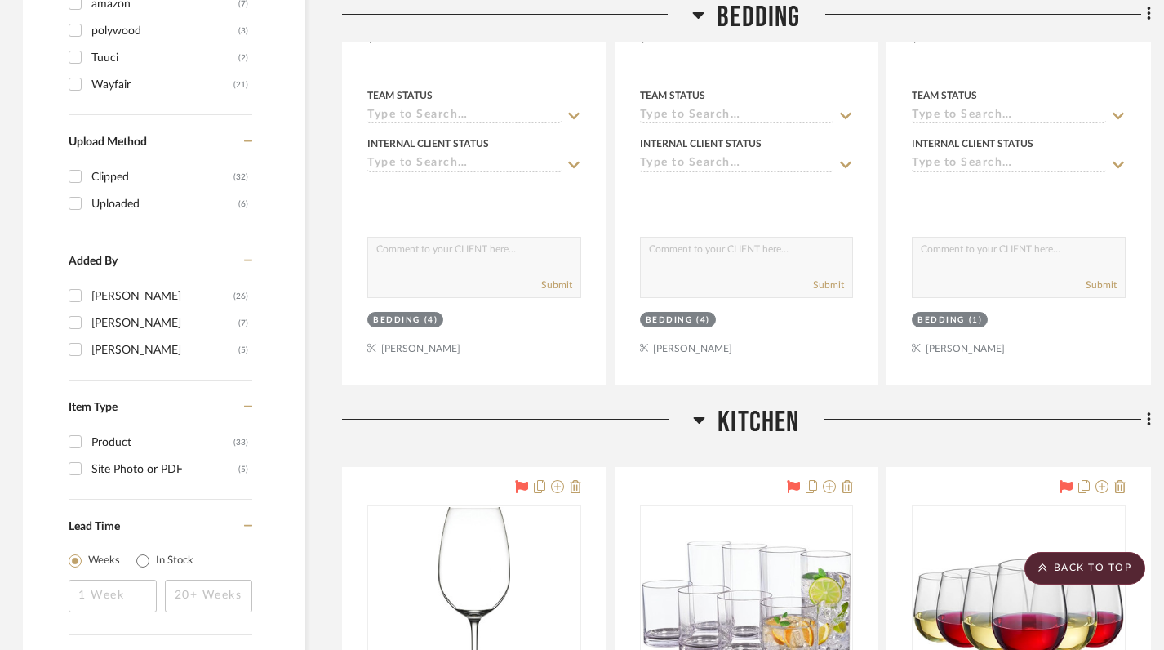
click at [699, 16] on icon at bounding box center [698, 15] width 11 height 7
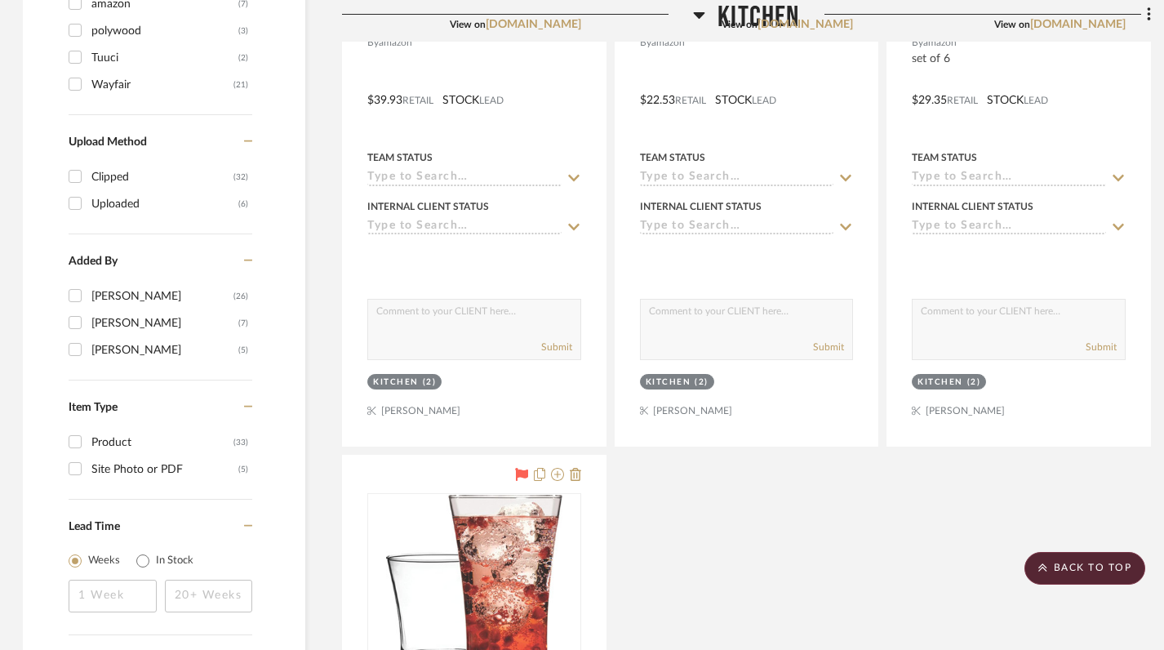
click at [699, 16] on icon at bounding box center [699, 15] width 11 height 7
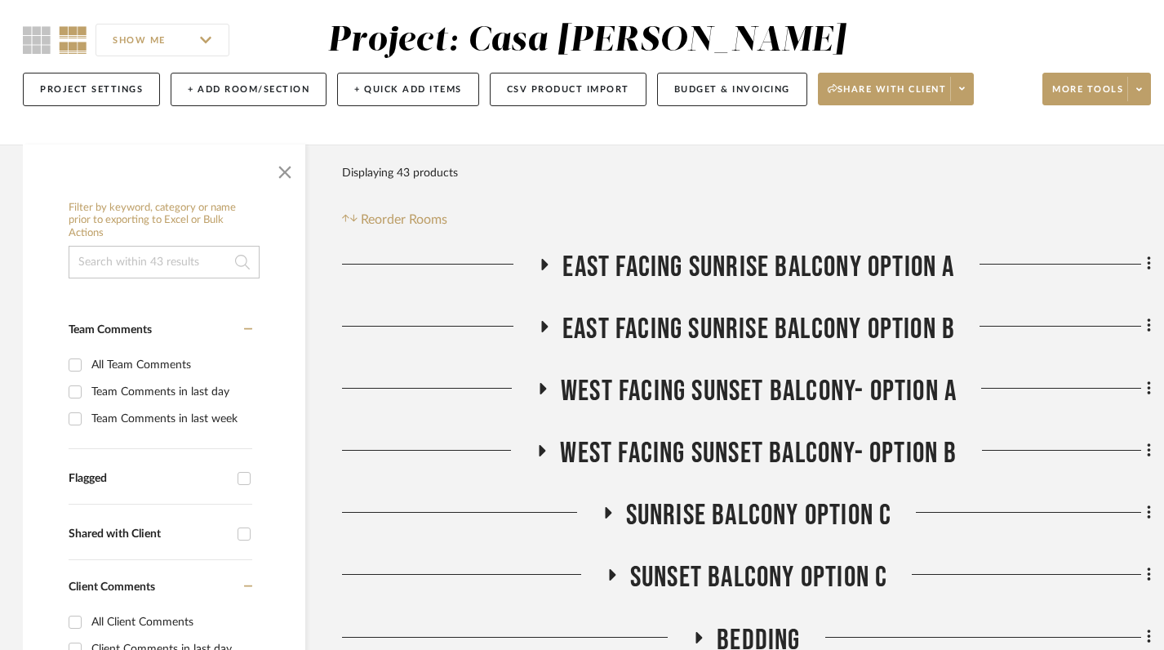
scroll to position [126, 2]
